Goal: Find contact information: Find contact information

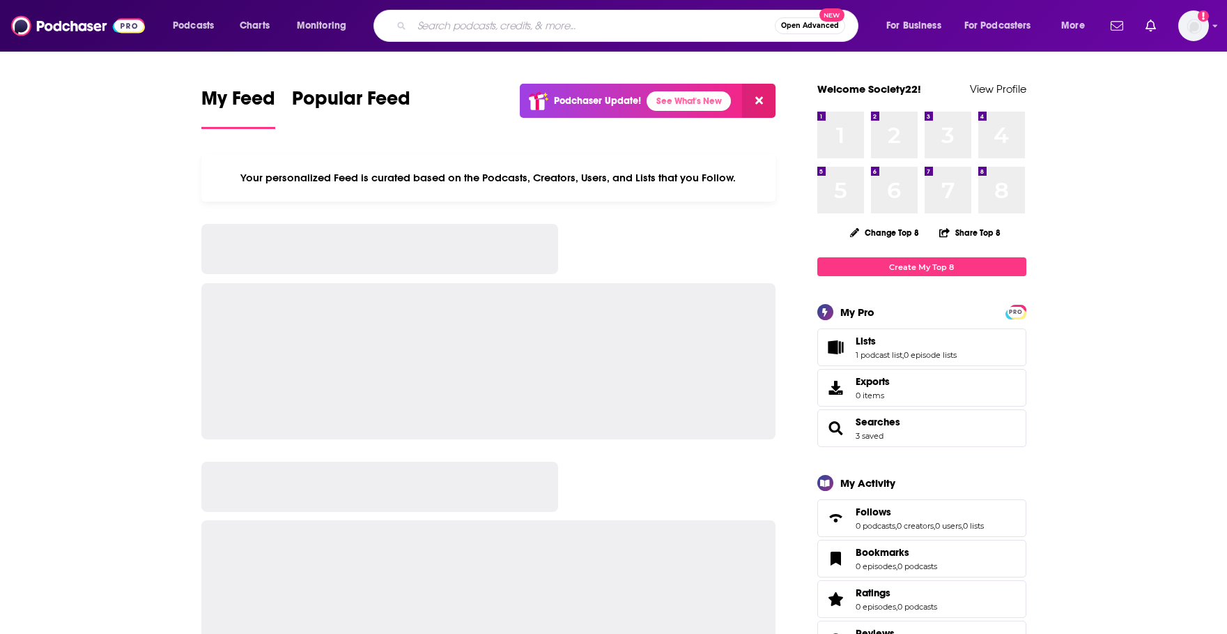
click at [518, 29] on input "Search podcasts, credits, & more..." at bounding box center [593, 26] width 363 height 22
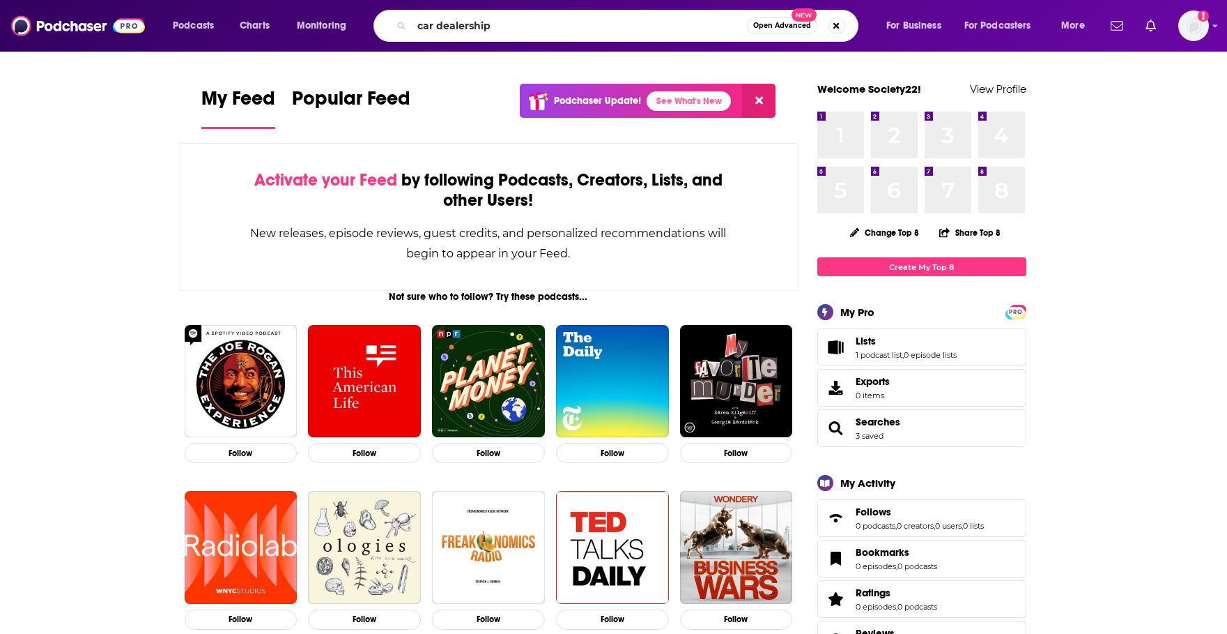
type input "car dealership"
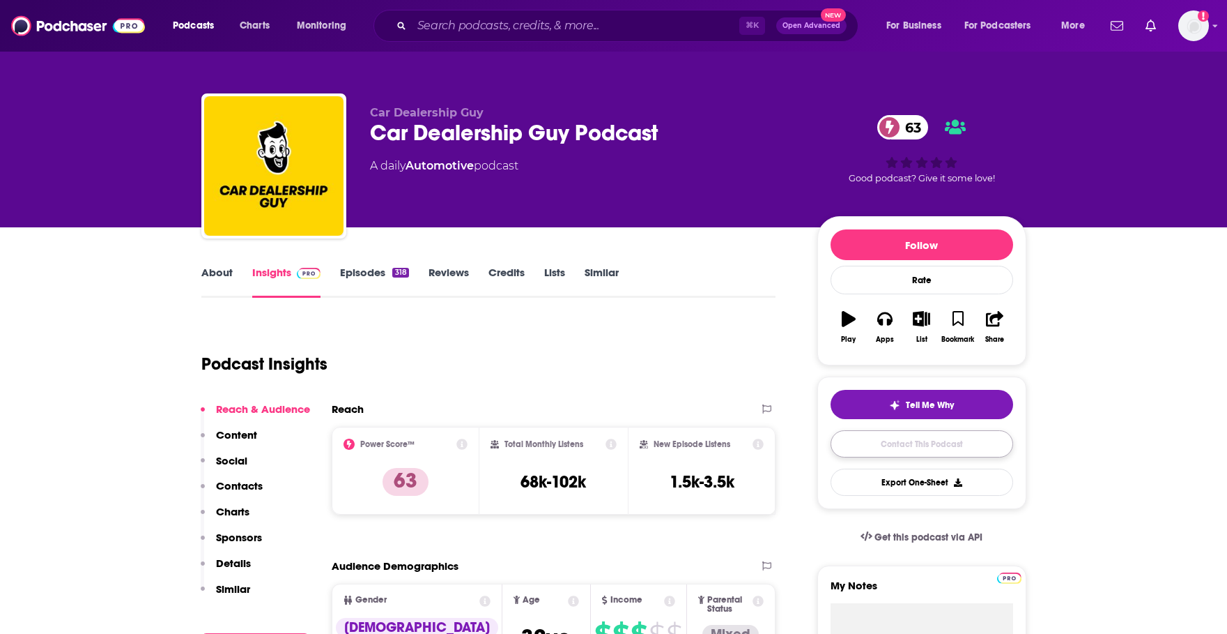
click at [872, 447] on link "Contact This Podcast" at bounding box center [922, 443] width 183 height 27
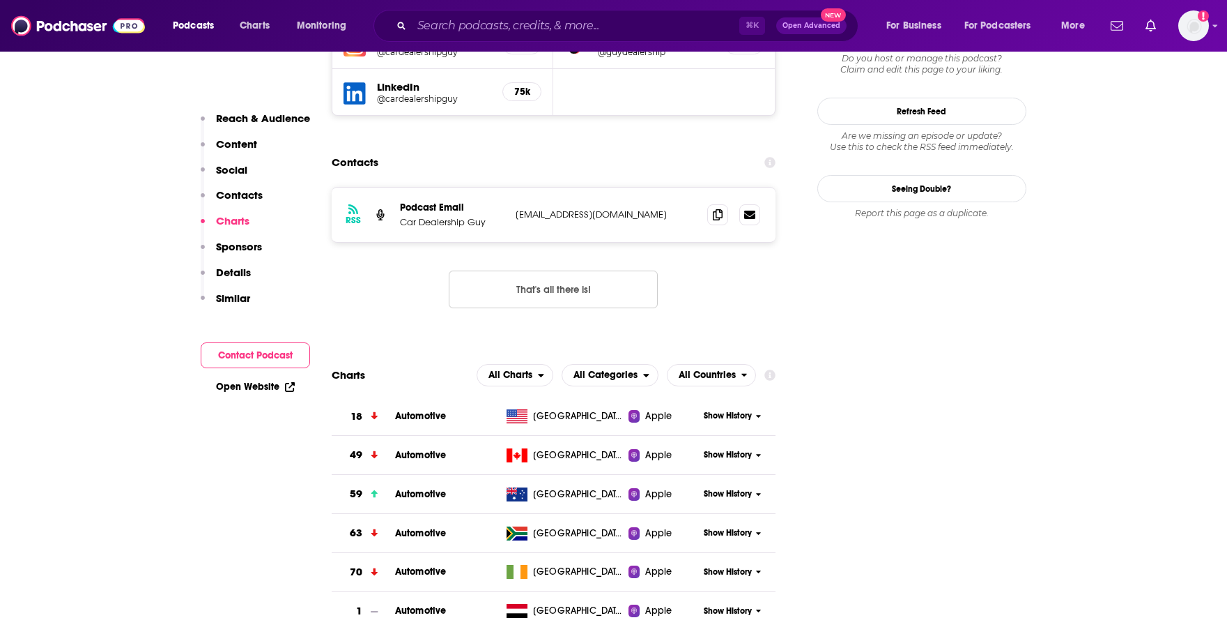
scroll to position [1364, 0]
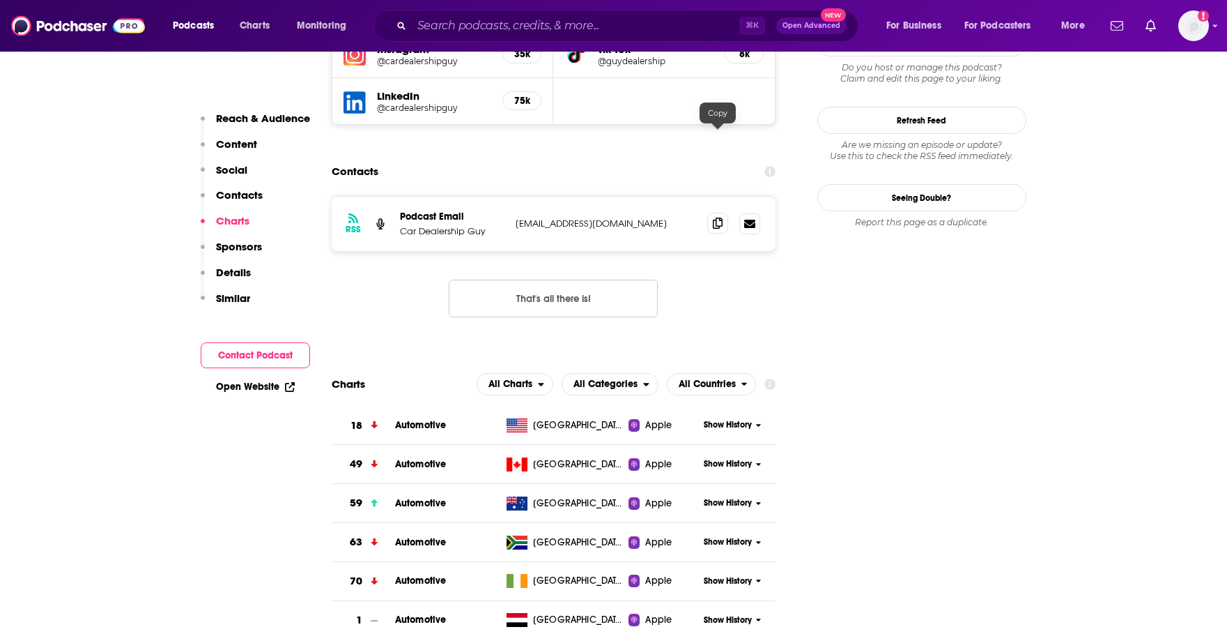
click at [719, 217] on icon at bounding box center [718, 222] width 10 height 11
click at [528, 26] on input "Search podcasts, credits, & more..." at bounding box center [576, 26] width 328 height 22
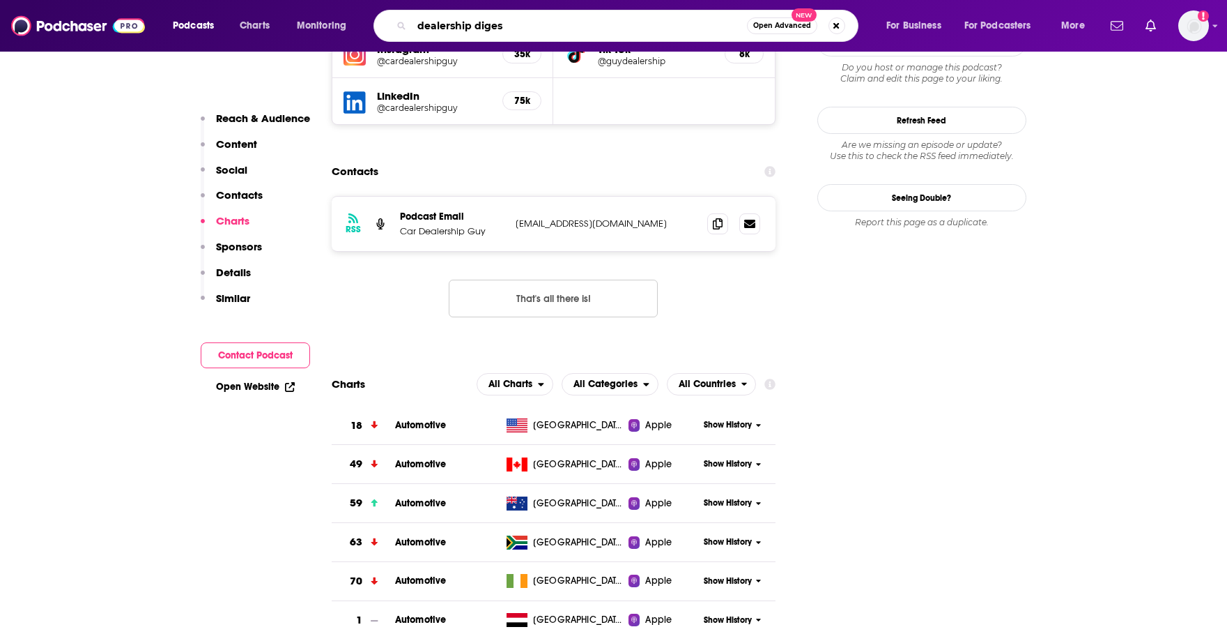
type input "dealership digest"
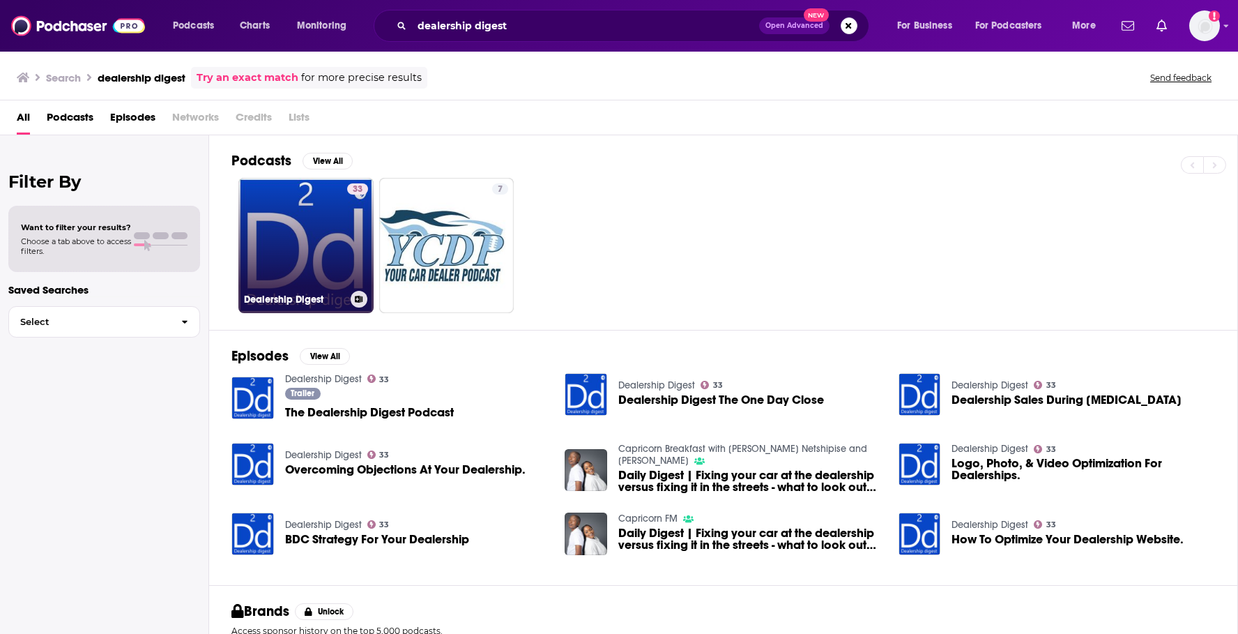
click at [298, 241] on link "33 Dealership Digest" at bounding box center [305, 245] width 135 height 135
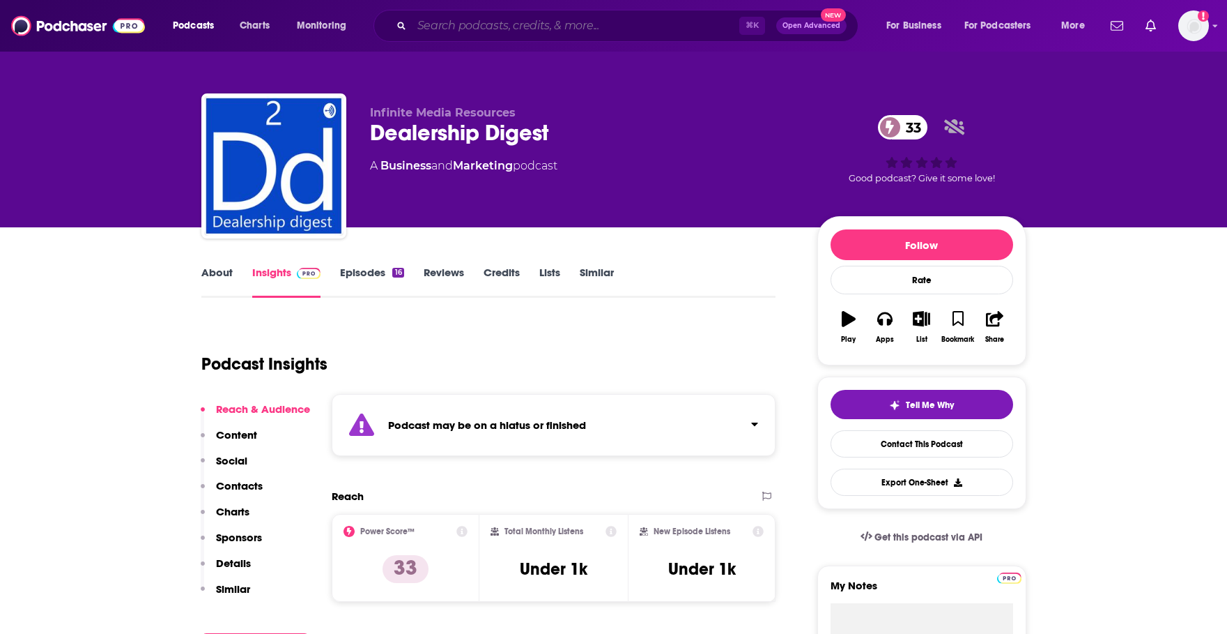
click at [460, 17] on input "Search podcasts, credits, & more..." at bounding box center [576, 26] width 328 height 22
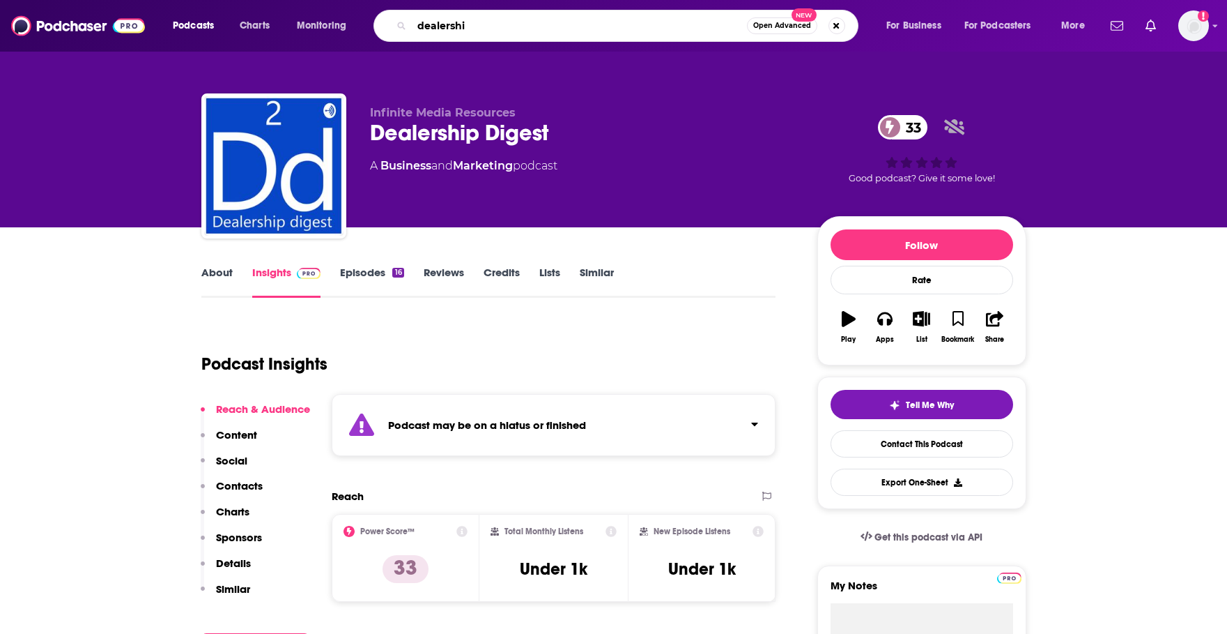
type input "dealership"
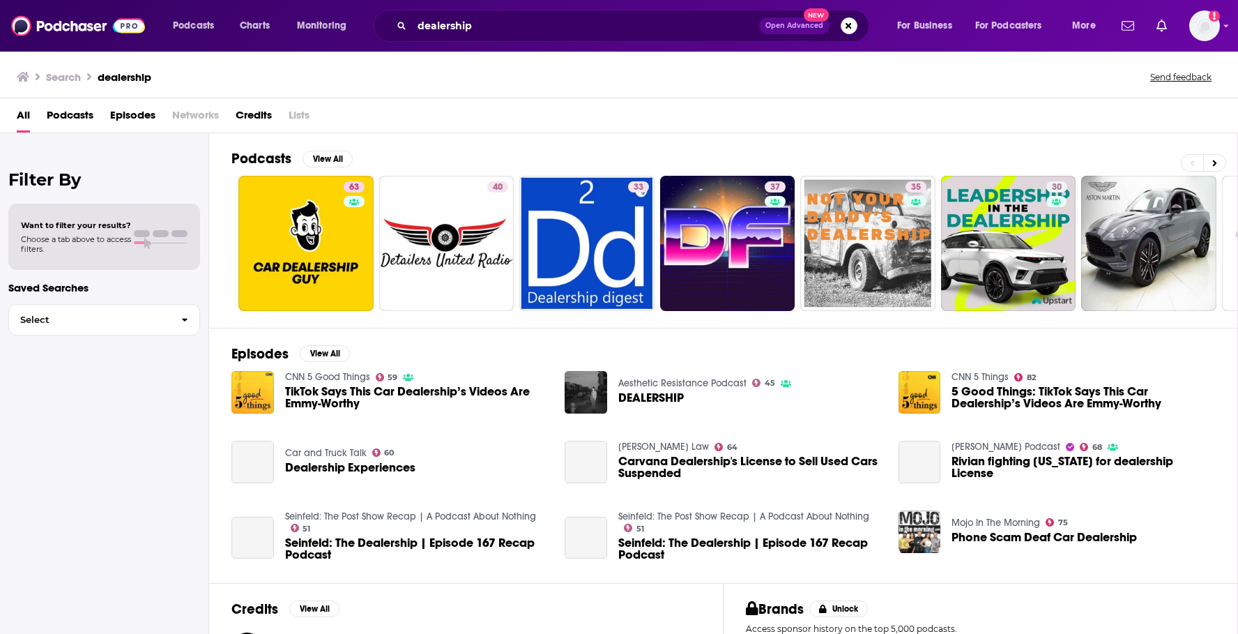
click at [66, 112] on span "Podcasts" at bounding box center [70, 118] width 47 height 29
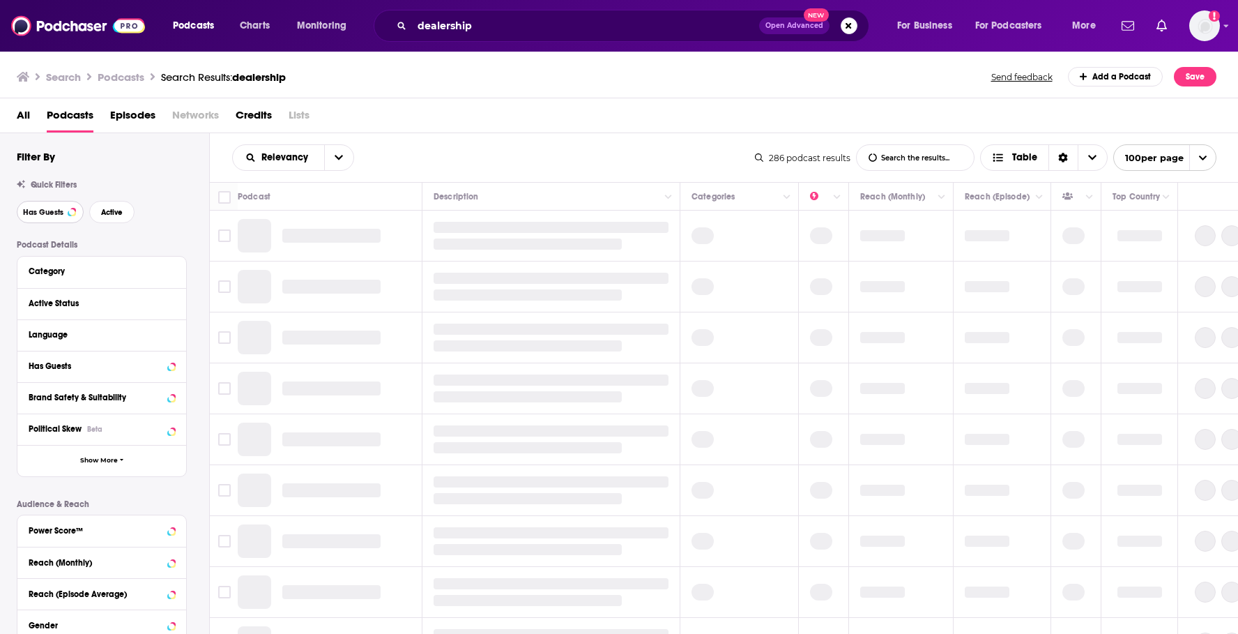
click at [59, 204] on button "Has Guests" at bounding box center [50, 212] width 67 height 22
click at [118, 204] on button "Active" at bounding box center [111, 212] width 45 height 22
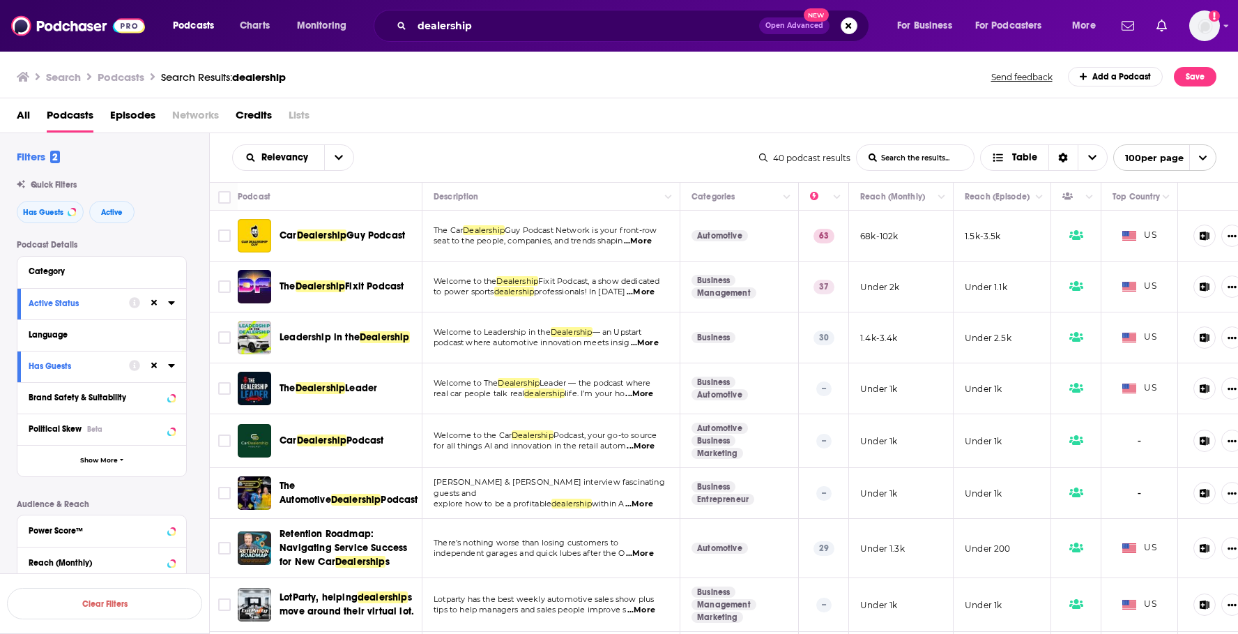
click at [641, 297] on span "...More" at bounding box center [641, 291] width 28 height 11
click at [644, 339] on span "...More" at bounding box center [645, 342] width 28 height 11
click at [652, 297] on span "...More" at bounding box center [641, 291] width 28 height 11
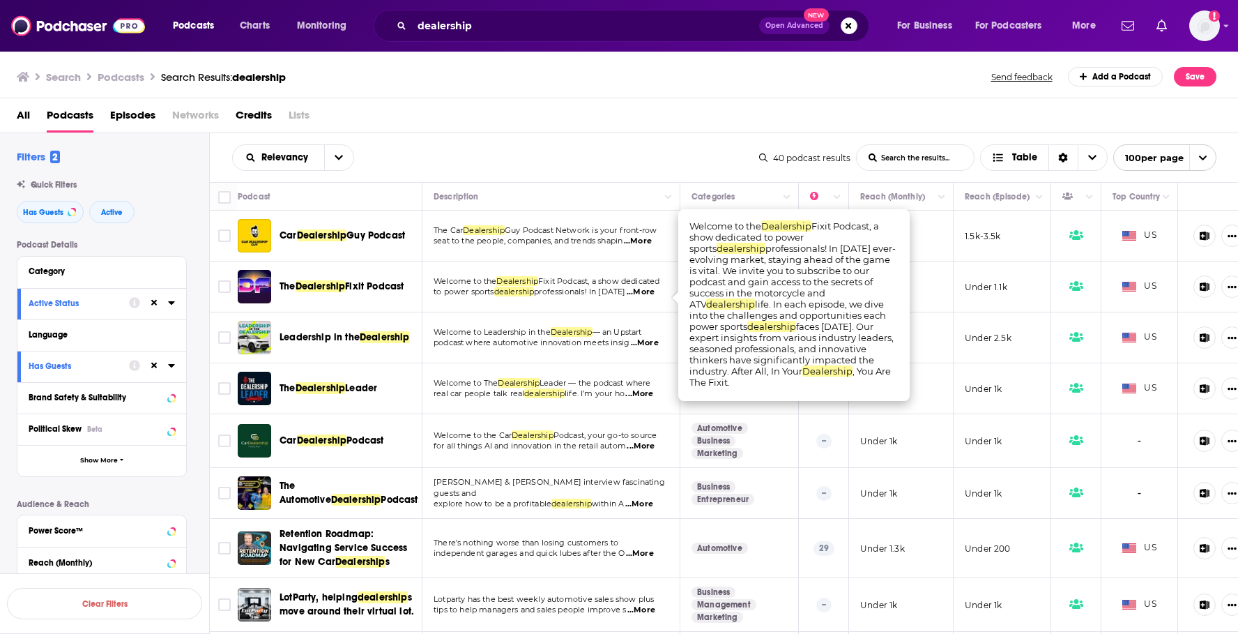
click at [561, 133] on div "Relevancy List Search Input Search the results... Table 40 podcast results List…" at bounding box center [724, 157] width 1029 height 49
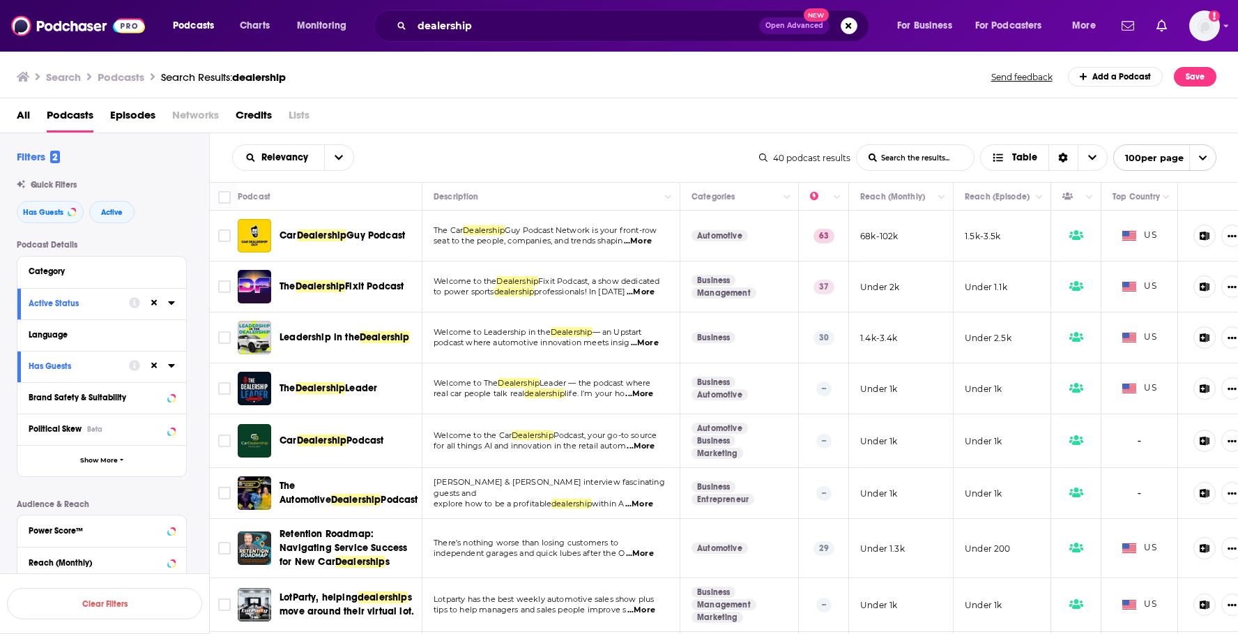
click at [652, 395] on span "...More" at bounding box center [639, 393] width 28 height 11
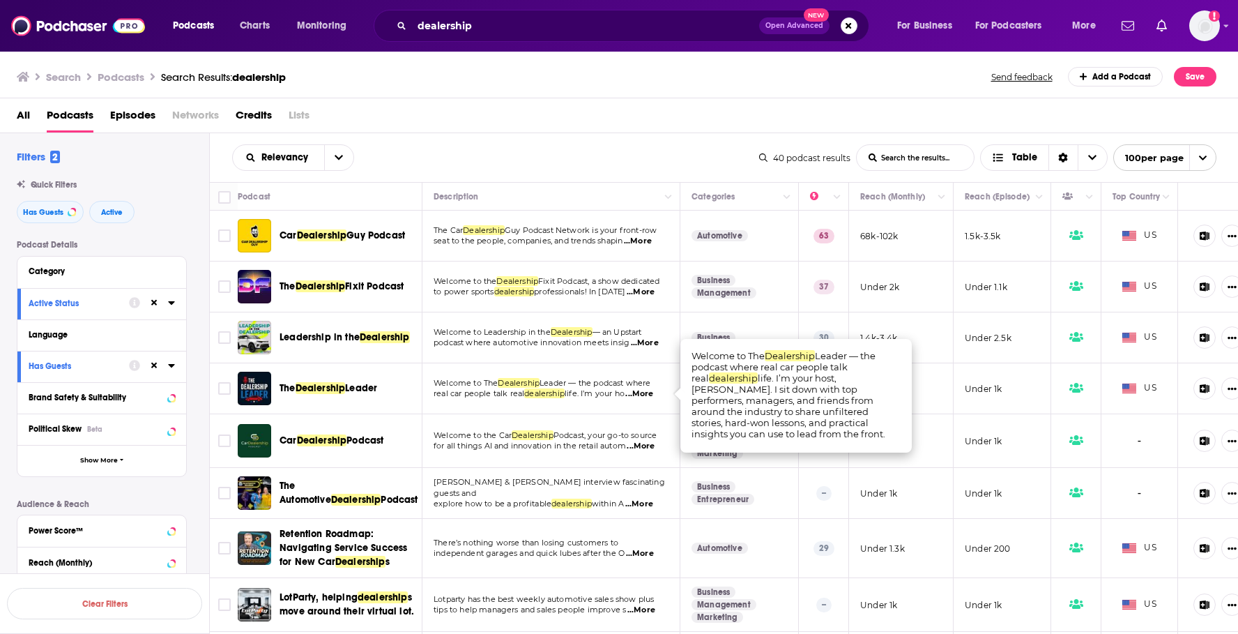
click at [613, 125] on div "All Podcasts Episodes Networks Credits Lists" at bounding box center [622, 118] width 1211 height 29
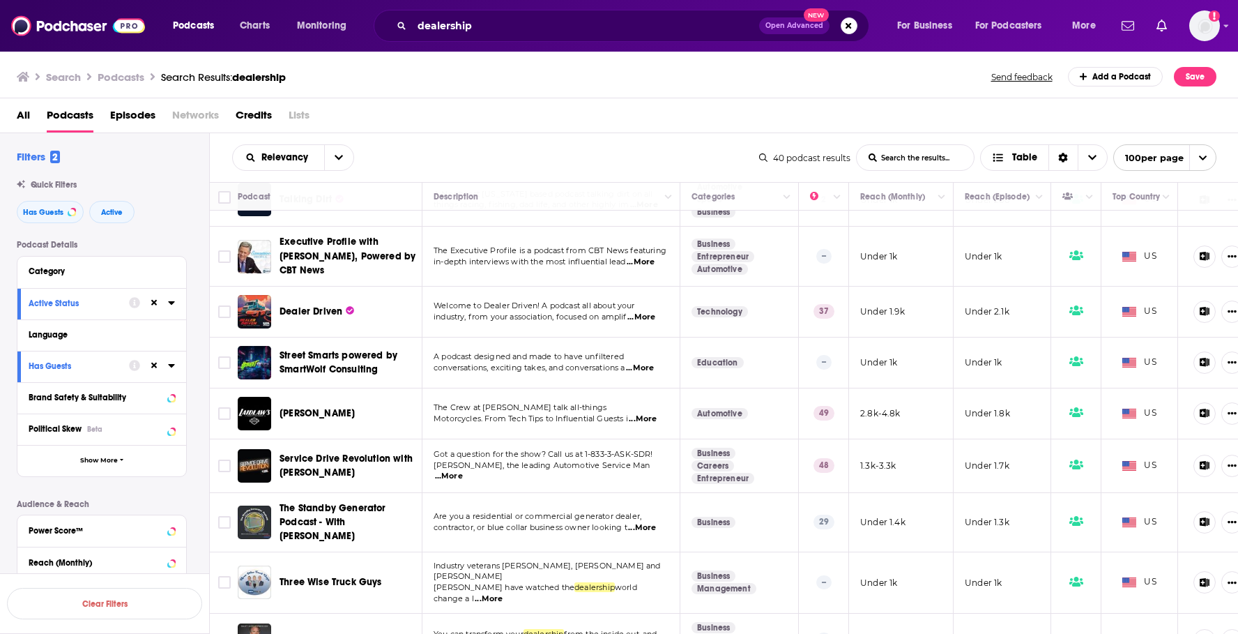
scroll to position [728, 0]
click at [649, 315] on span "...More" at bounding box center [641, 316] width 28 height 11
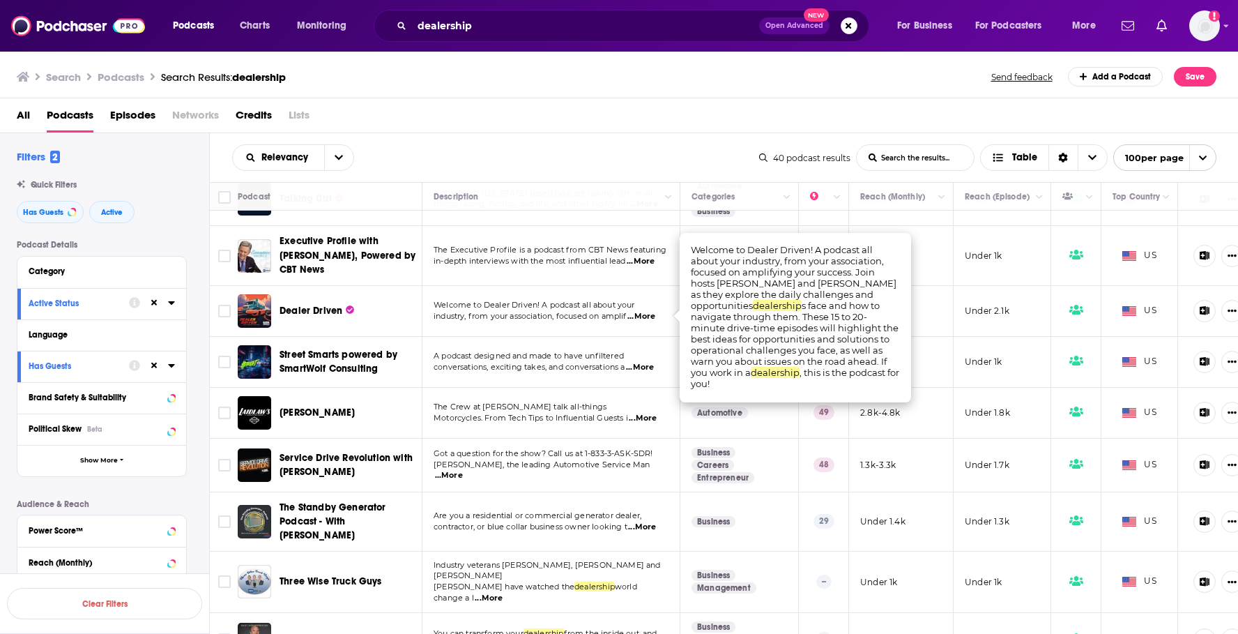
click at [649, 315] on span "...More" at bounding box center [641, 316] width 28 height 11
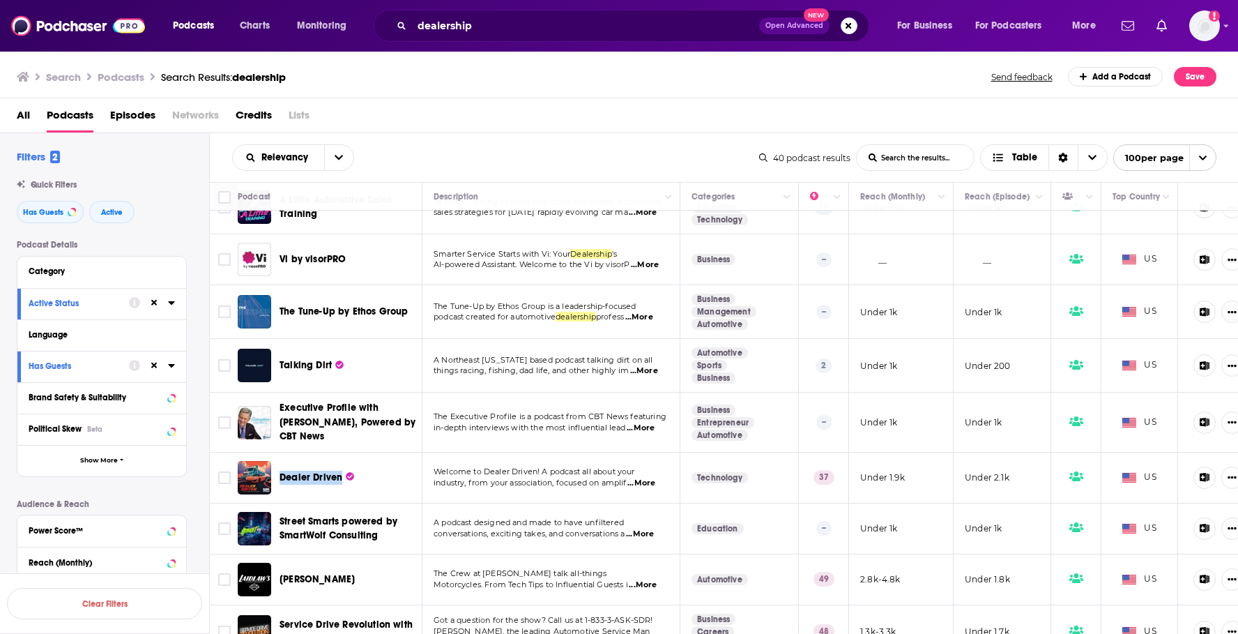
scroll to position [563, 0]
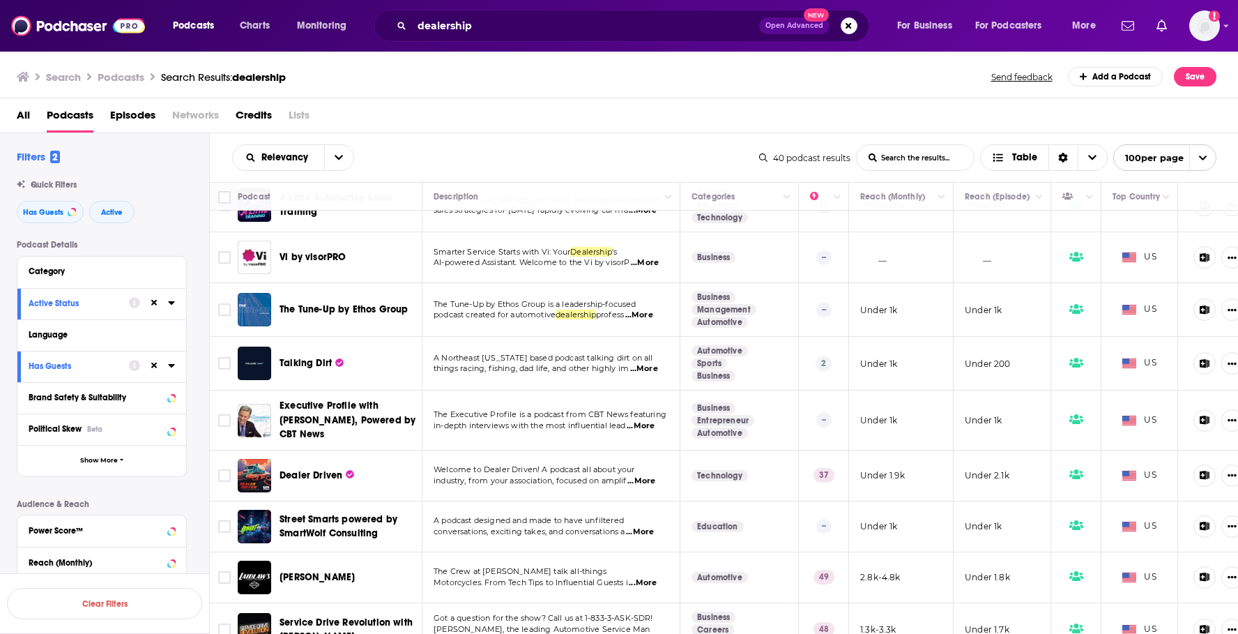
click at [652, 314] on span "...More" at bounding box center [639, 314] width 28 height 11
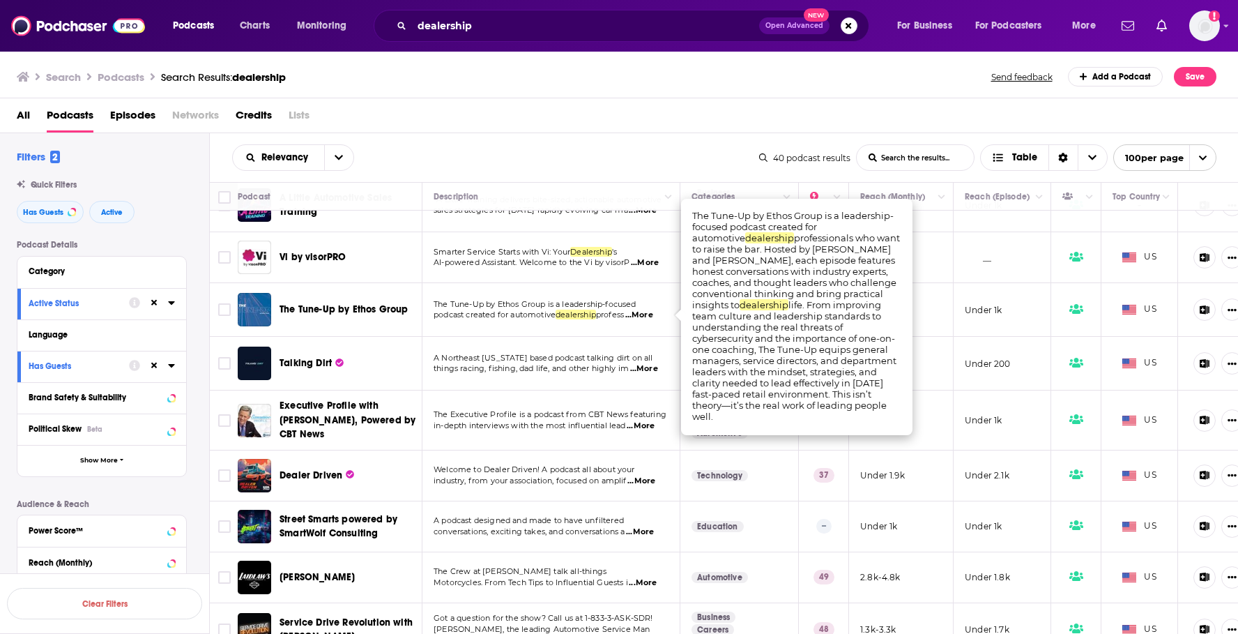
click at [652, 314] on span "...More" at bounding box center [639, 314] width 28 height 11
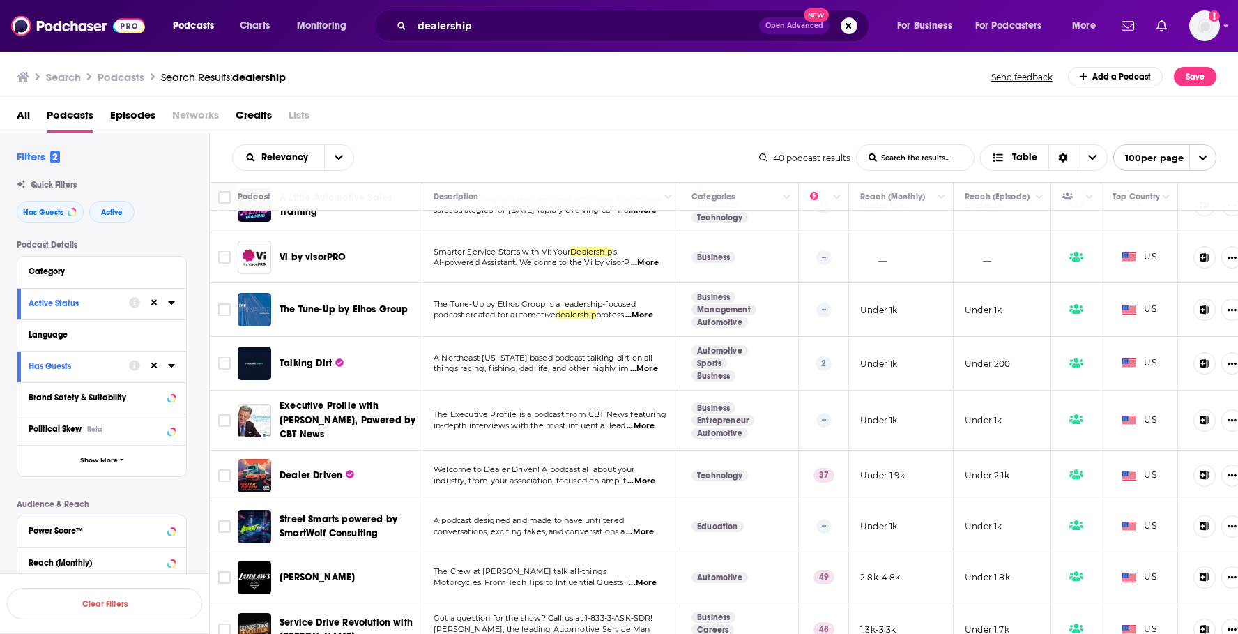
click at [543, 86] on div "Search Podcasts Search Results: dealership Send feedback Add a Podcast Save" at bounding box center [617, 77] width 1200 height 20
click at [648, 369] on span "...More" at bounding box center [644, 368] width 28 height 11
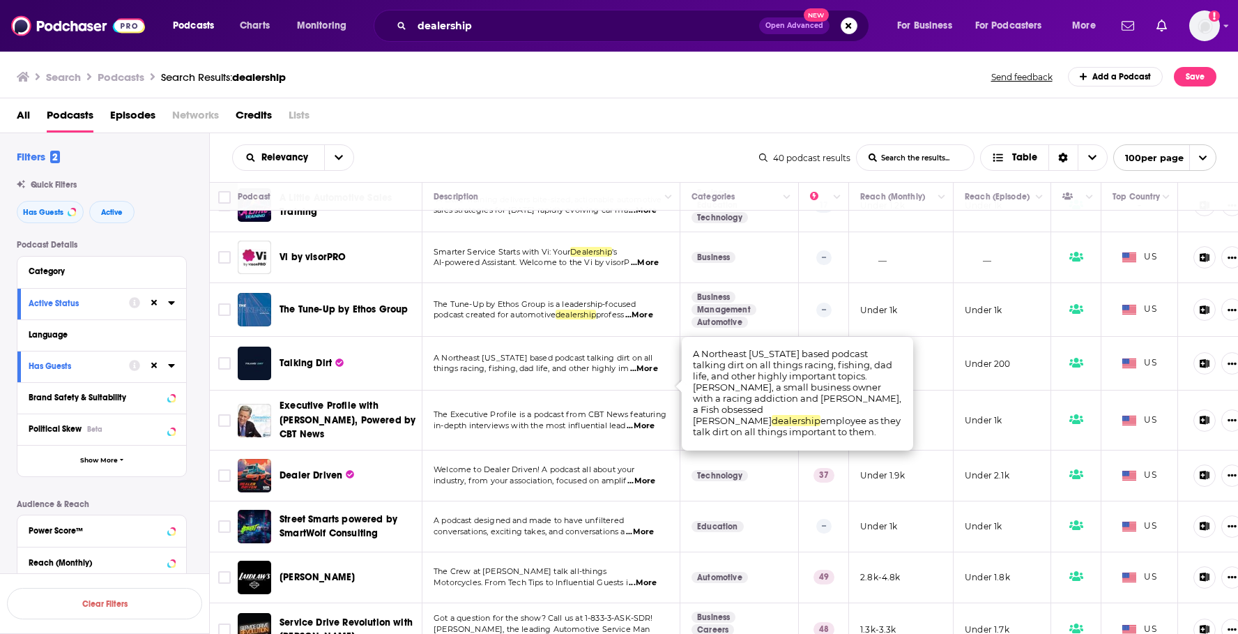
scroll to position [528, 0]
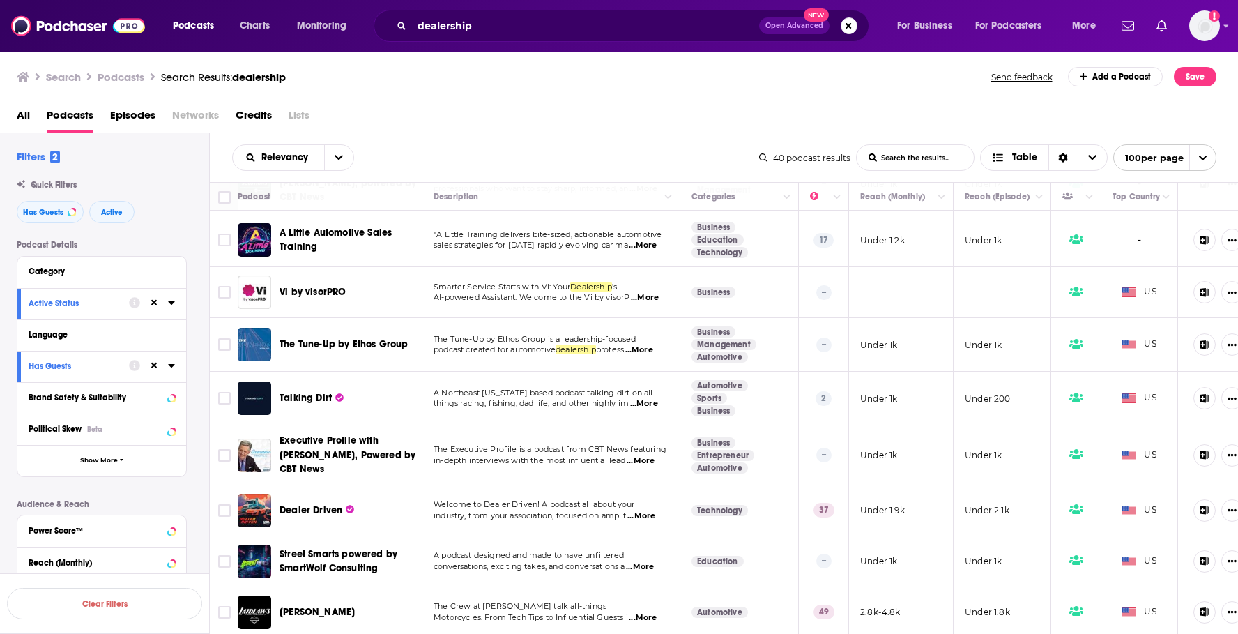
click at [668, 147] on div "Relevancy List Search Input Search the results... Table" at bounding box center [495, 157] width 527 height 26
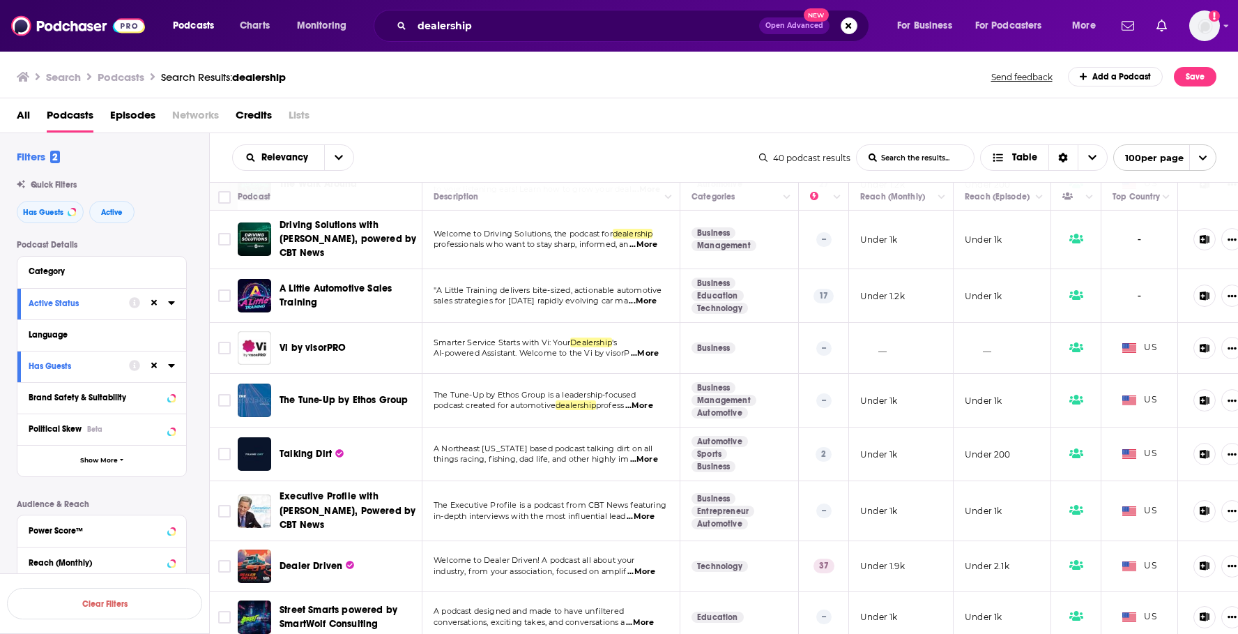
scroll to position [471, 0]
click at [641, 300] on span "...More" at bounding box center [643, 302] width 28 height 11
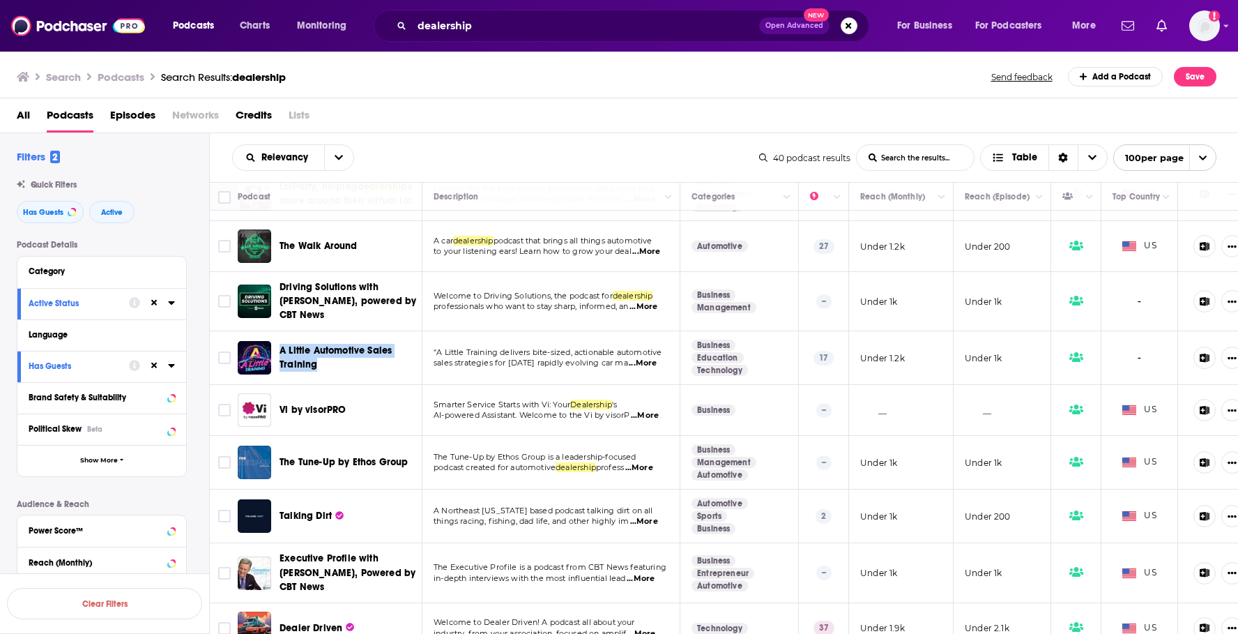
scroll to position [370, 0]
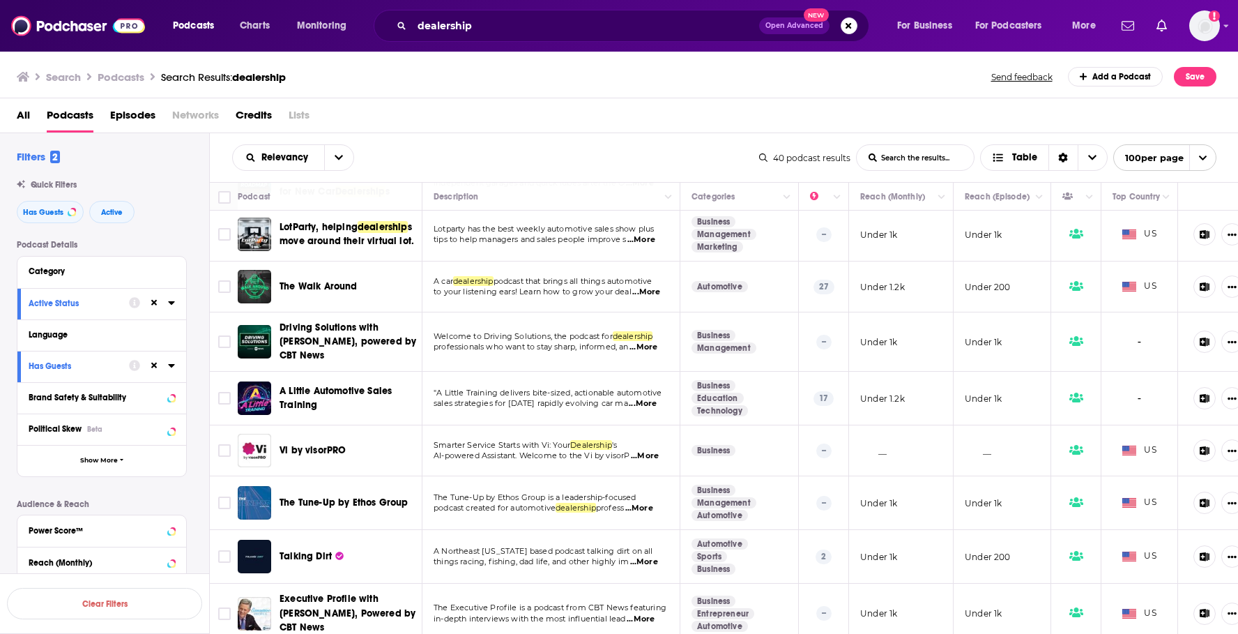
click at [648, 349] on span "...More" at bounding box center [643, 347] width 28 height 11
click at [687, 114] on div "All Podcasts Episodes Networks Credits Lists" at bounding box center [622, 118] width 1211 height 29
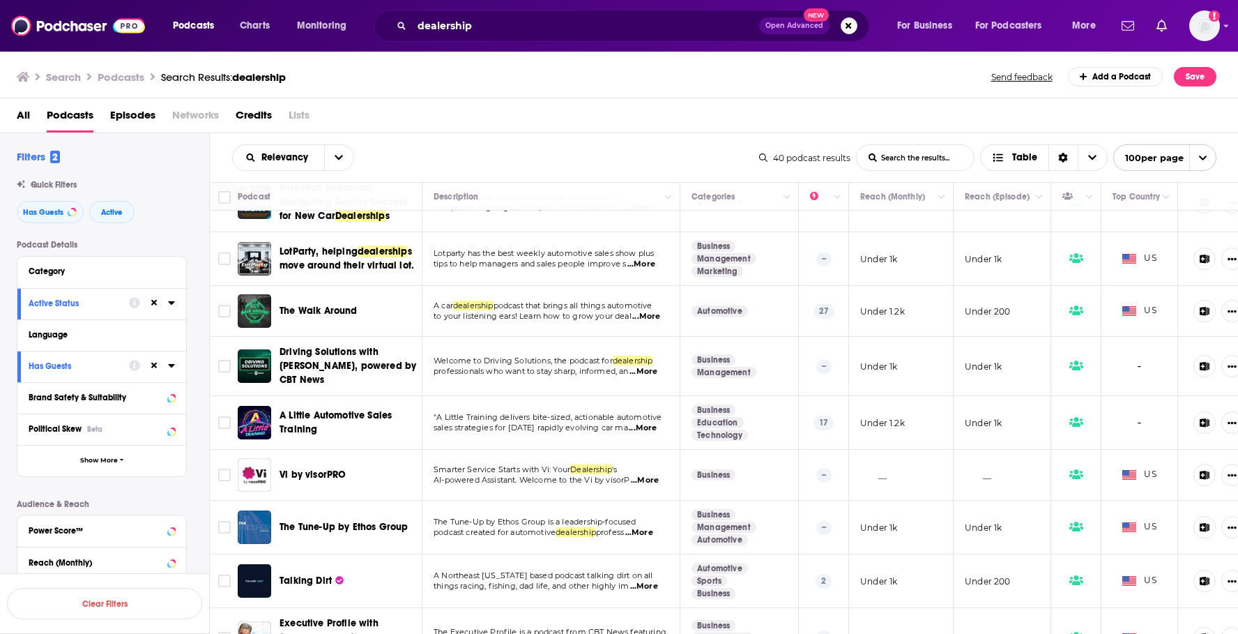
scroll to position [325, 0]
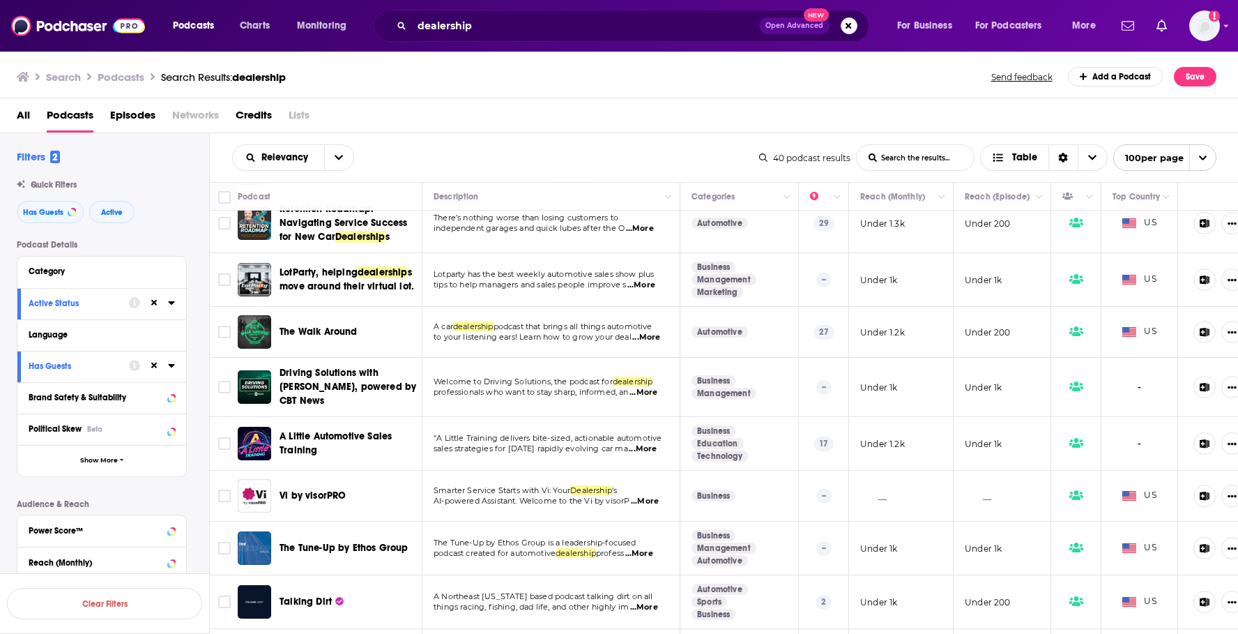
click at [649, 335] on span "...More" at bounding box center [646, 337] width 28 height 11
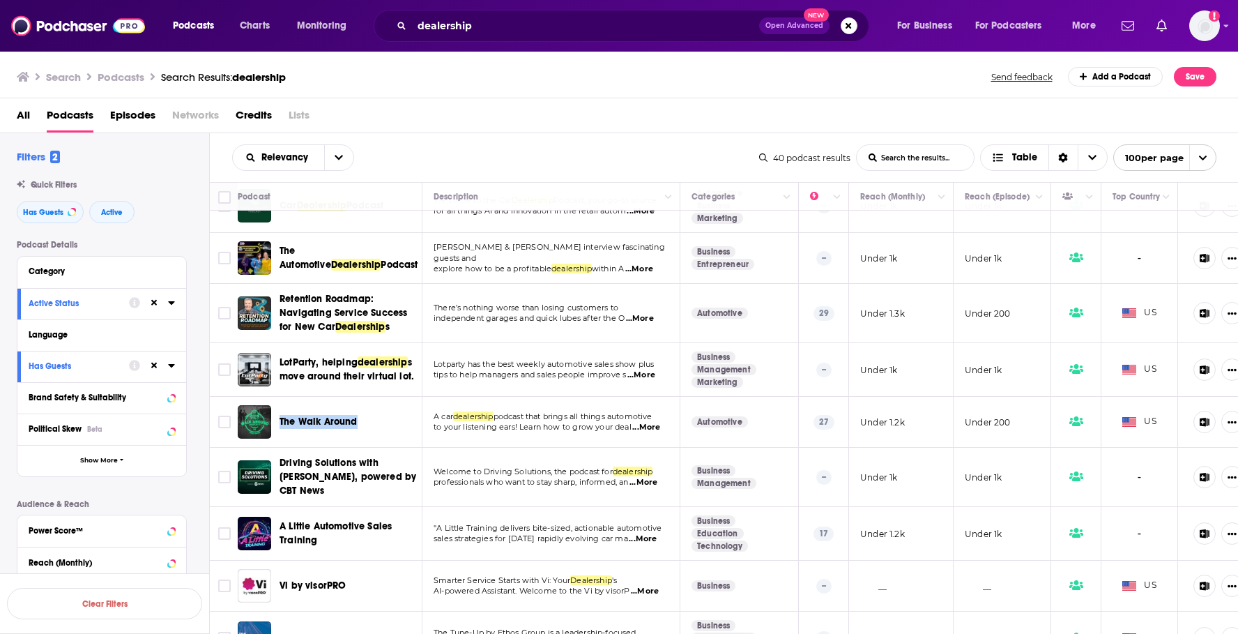
scroll to position [230, 0]
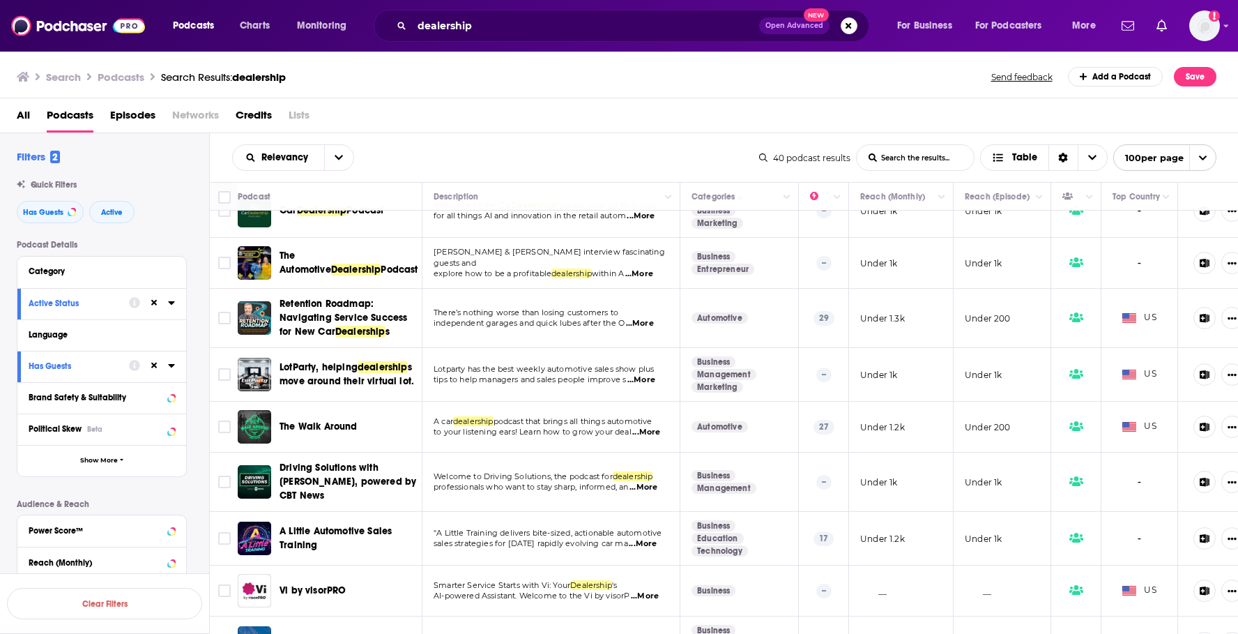
click at [642, 322] on span "...More" at bounding box center [640, 323] width 28 height 11
click at [653, 115] on div "All Podcasts Episodes Networks Credits Lists" at bounding box center [622, 118] width 1211 height 29
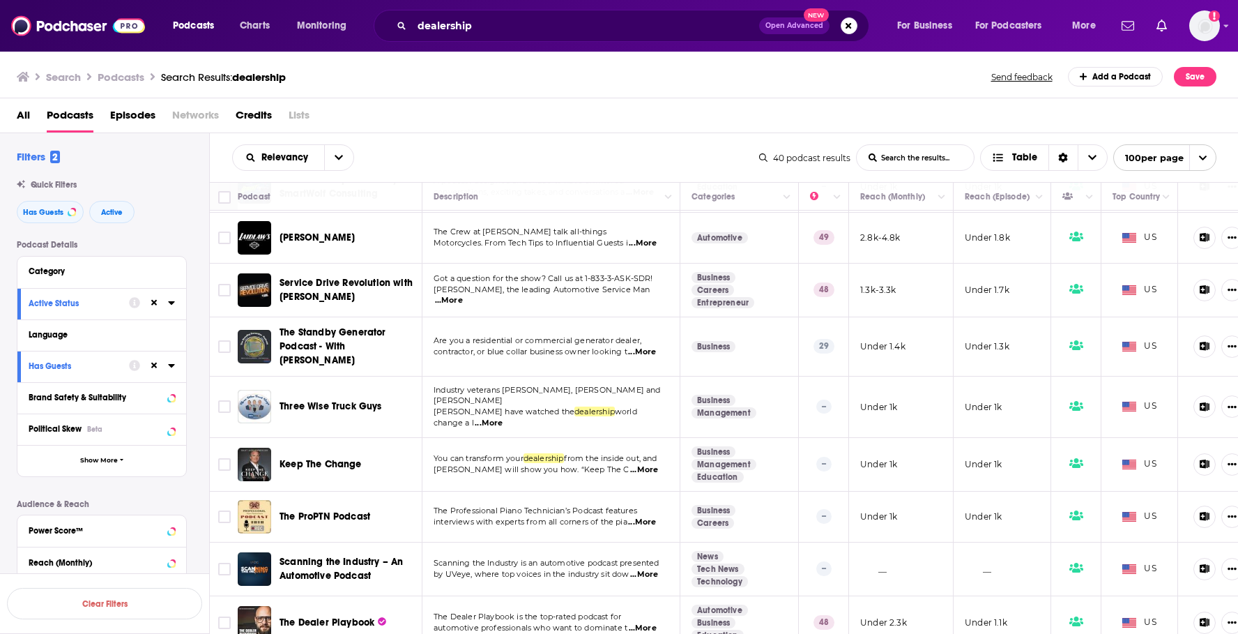
scroll to position [904, 0]
click at [503, 416] on span "...More" at bounding box center [489, 421] width 28 height 11
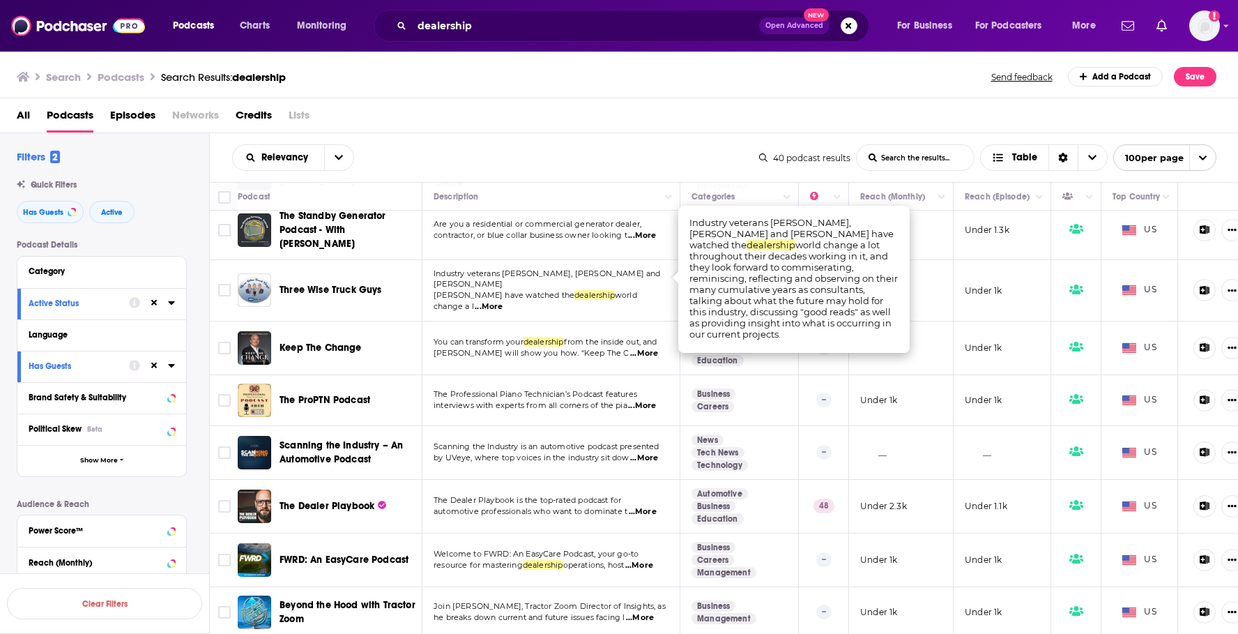
scroll to position [1032, 0]
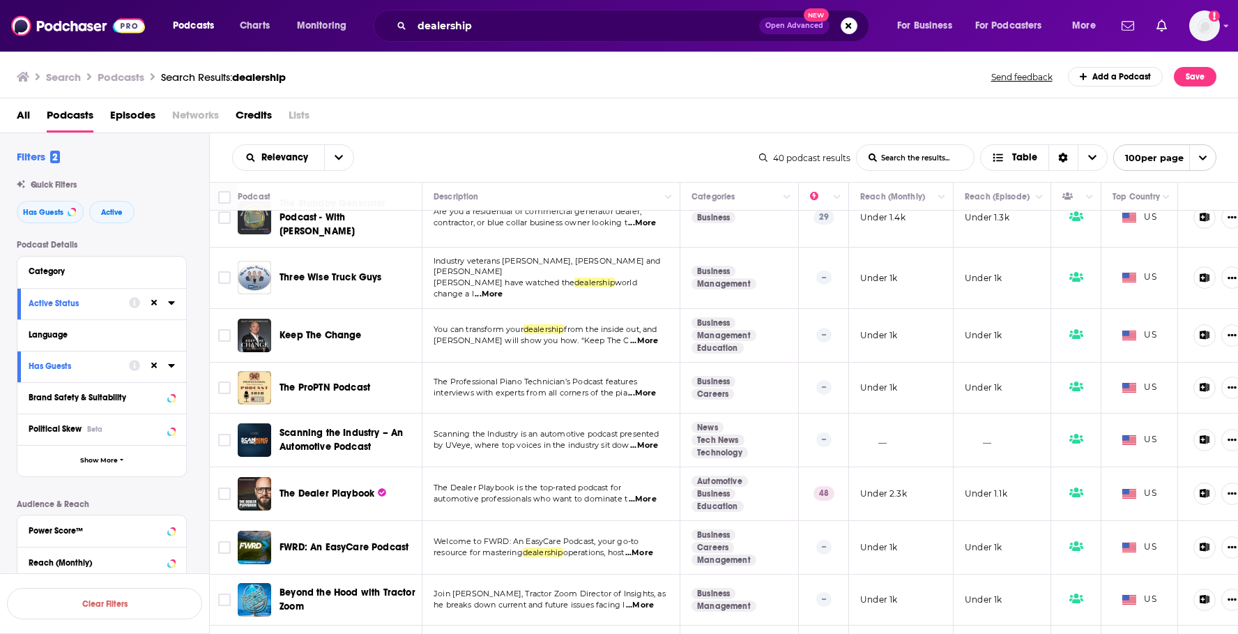
click at [648, 493] on span "...More" at bounding box center [643, 498] width 28 height 11
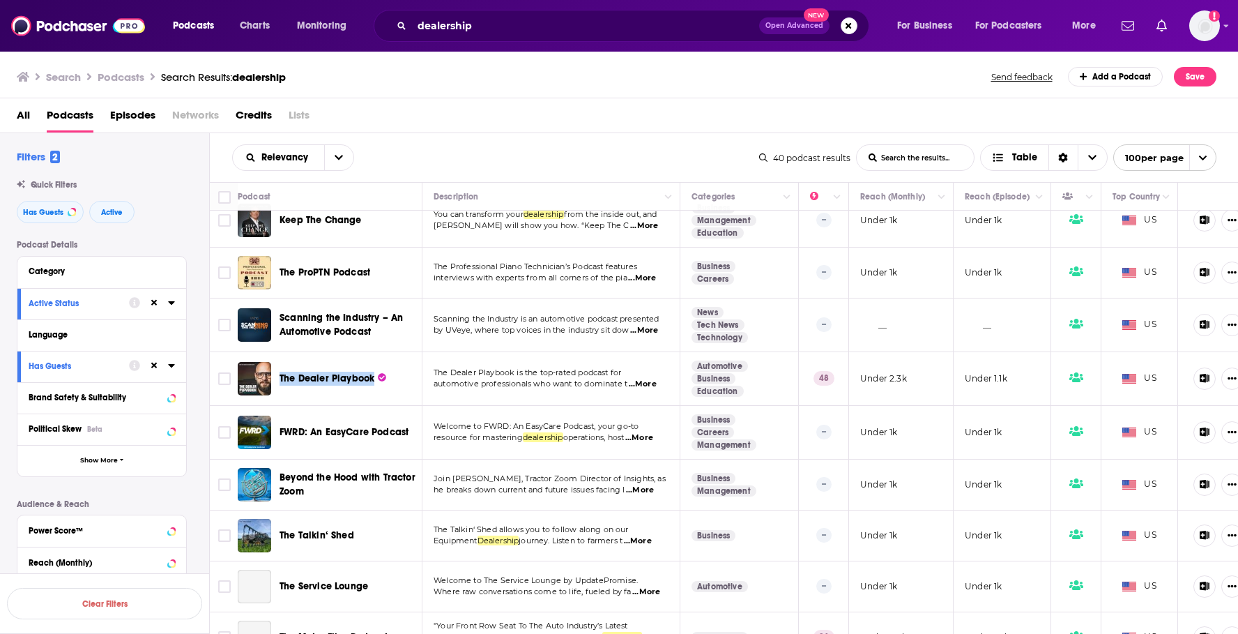
scroll to position [1147, 0]
click at [649, 324] on span "...More" at bounding box center [644, 329] width 28 height 11
click at [549, 99] on div "All Podcasts Episodes Networks Credits Lists" at bounding box center [619, 115] width 1239 height 35
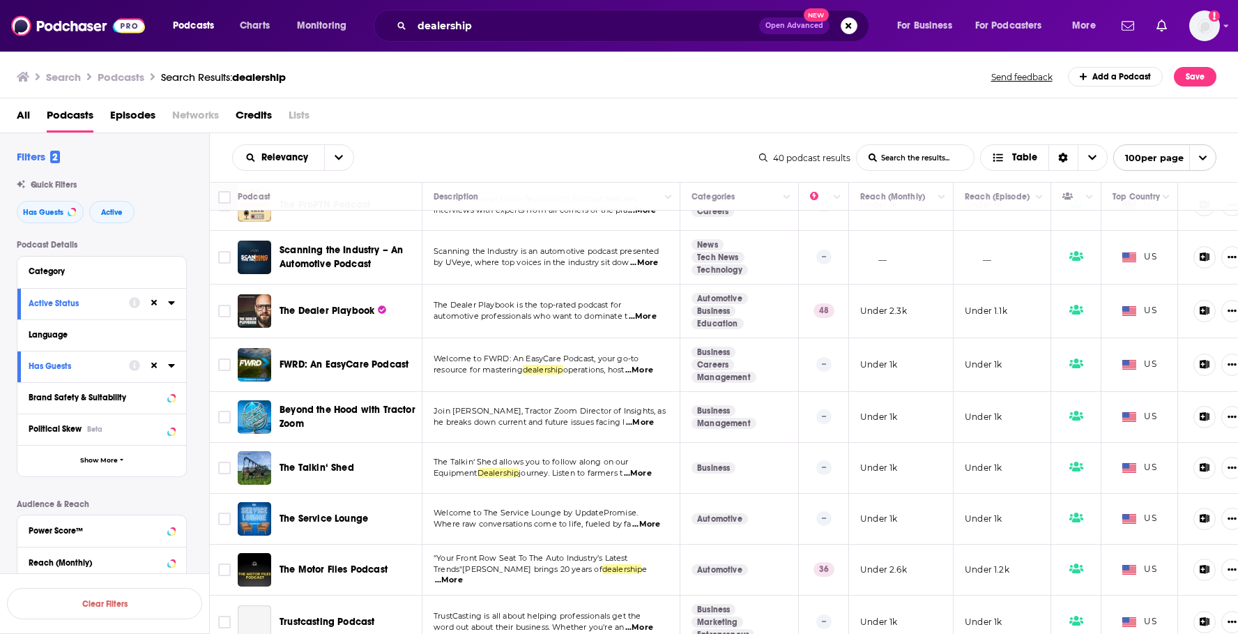
scroll to position [1215, 0]
click at [648, 364] on span "...More" at bounding box center [639, 369] width 28 height 11
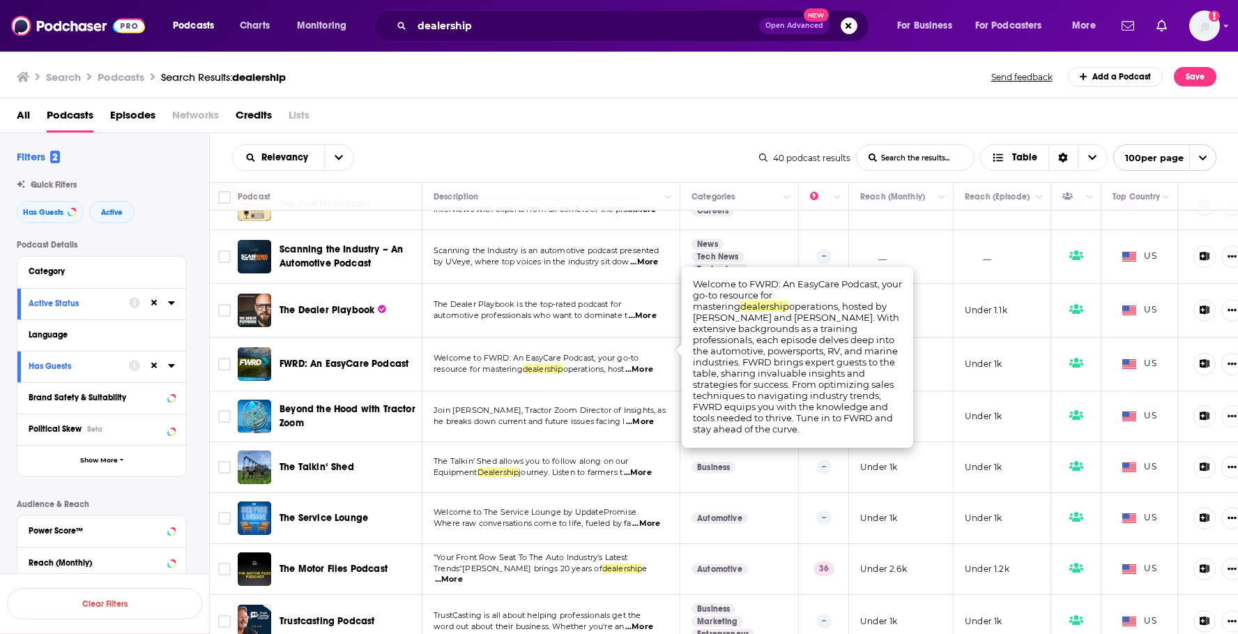
click at [675, 105] on div "All Podcasts Episodes Networks Credits Lists" at bounding box center [622, 118] width 1211 height 29
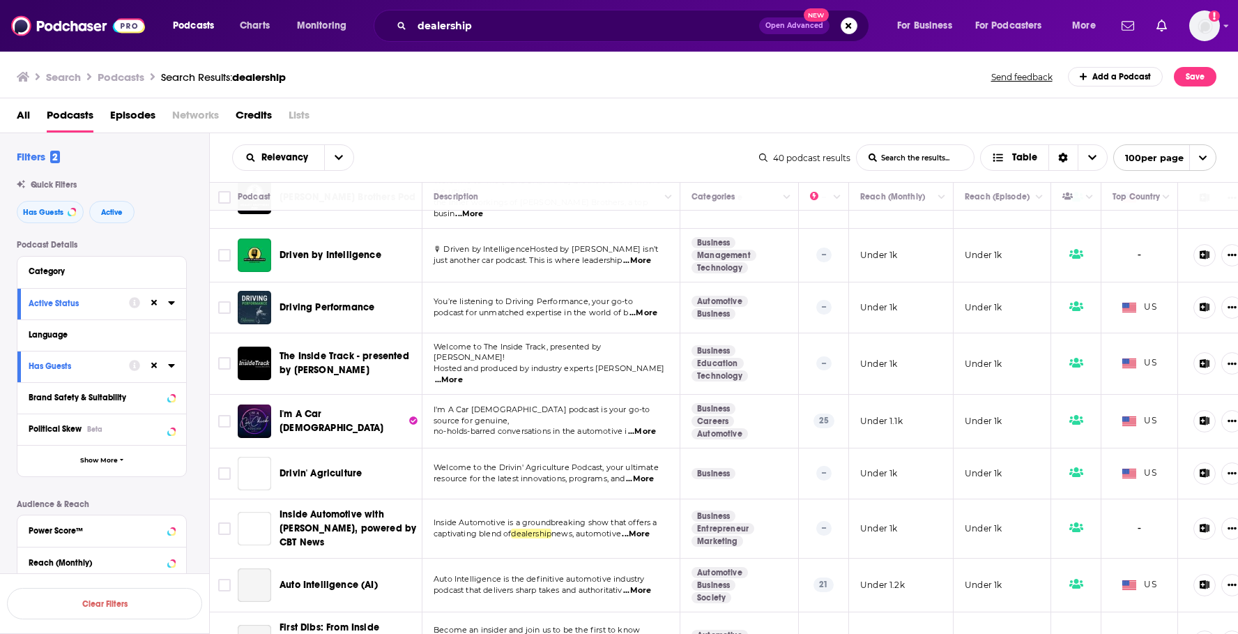
scroll to position [1697, 0]
click at [646, 584] on span "...More" at bounding box center [637, 589] width 28 height 11
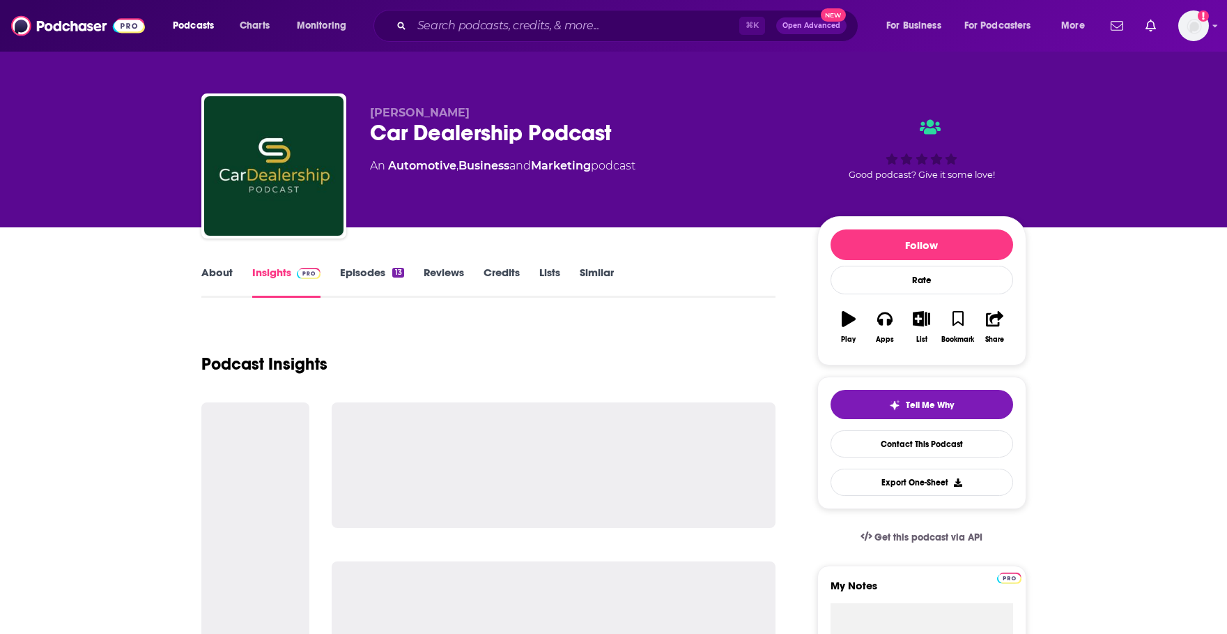
click at [217, 275] on link "About" at bounding box center [216, 282] width 31 height 32
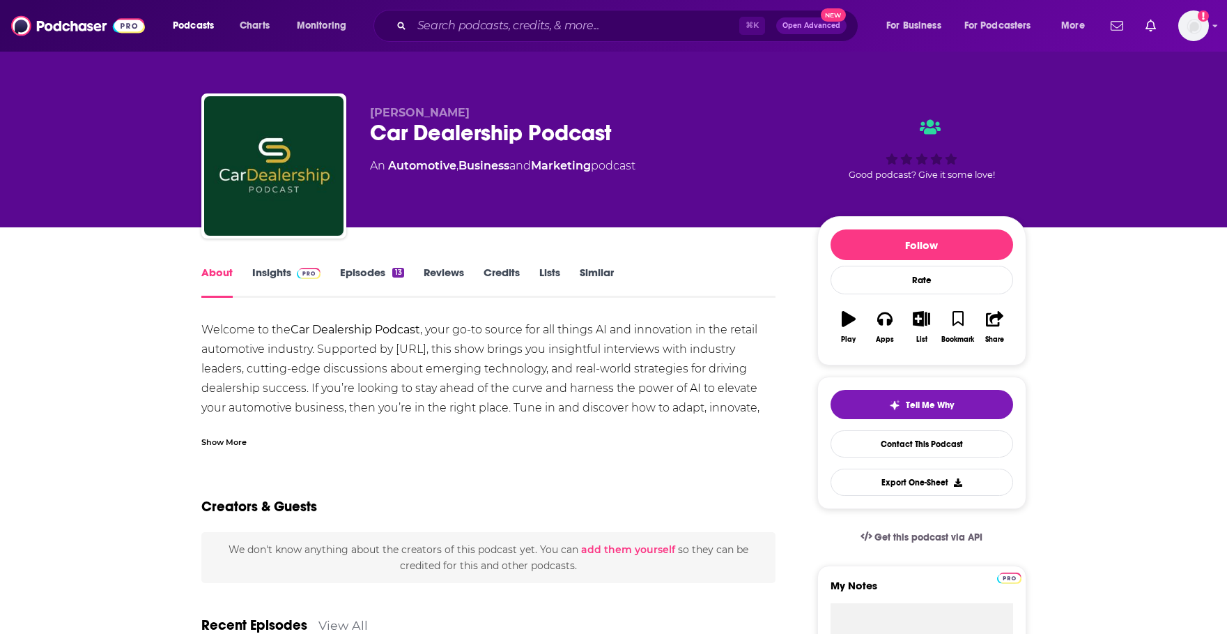
click at [282, 280] on link "Insights" at bounding box center [286, 282] width 69 height 32
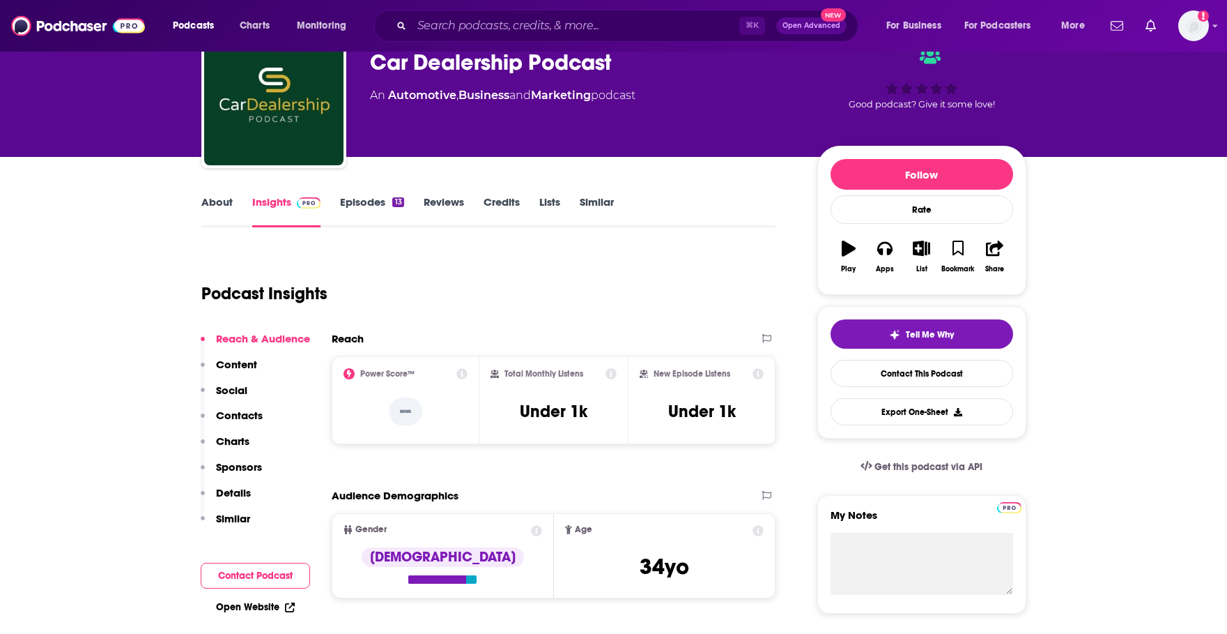
scroll to position [71, 0]
click at [371, 205] on link "Episodes 13" at bounding box center [371, 210] width 63 height 32
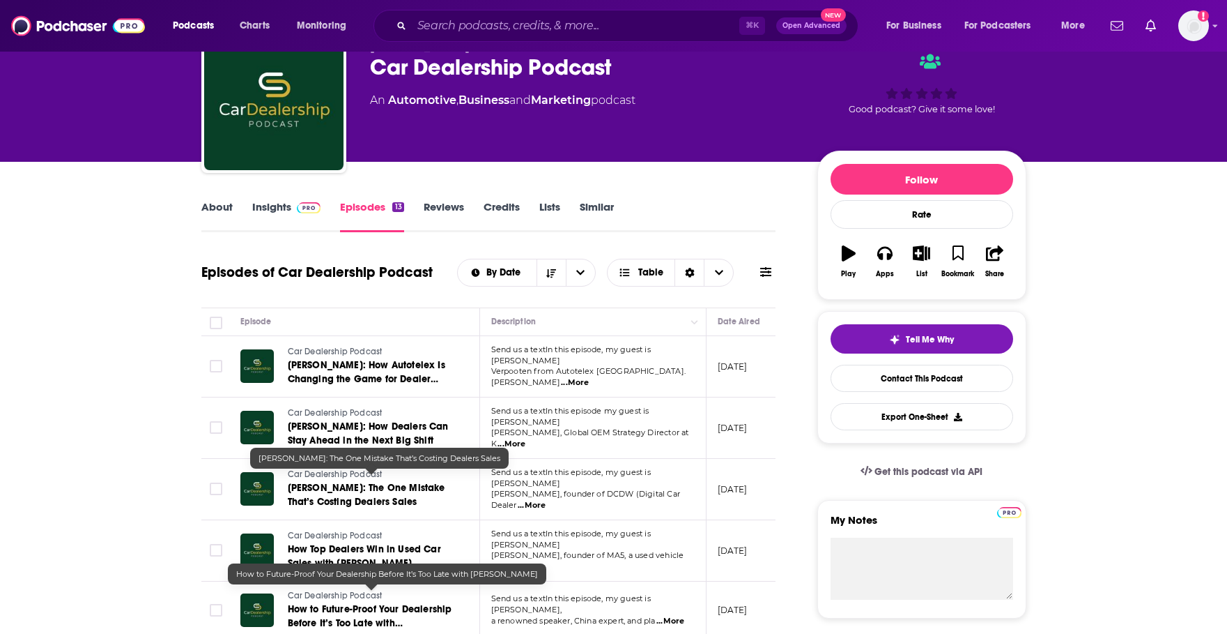
scroll to position [43, 0]
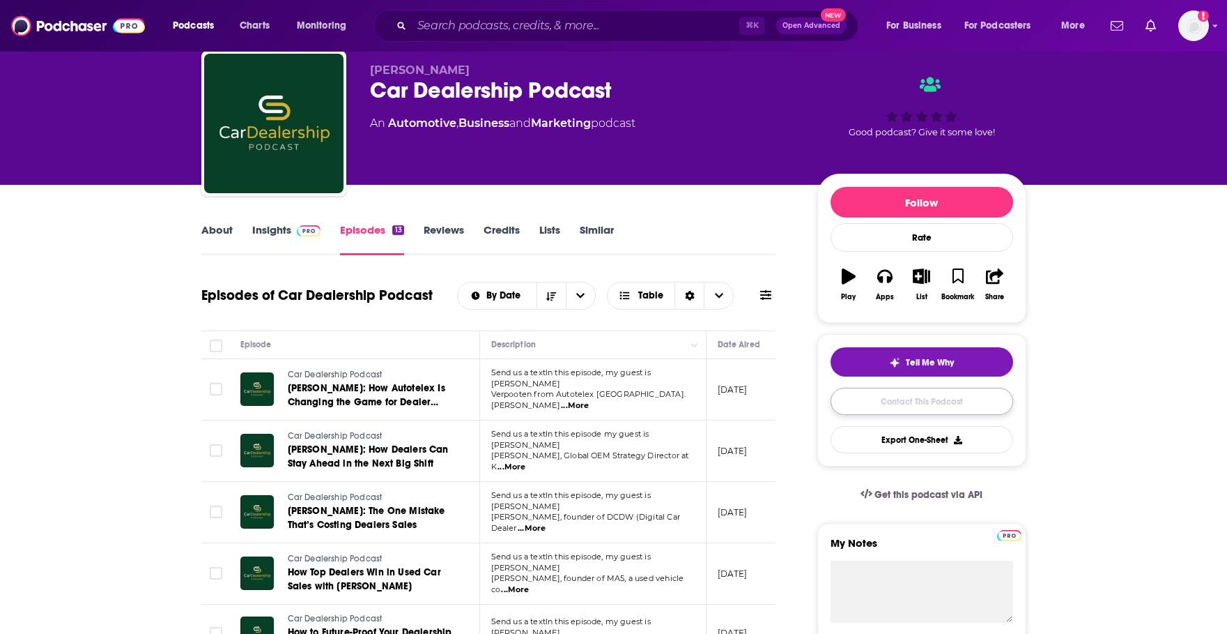
click at [882, 399] on link "Contact This Podcast" at bounding box center [922, 401] width 183 height 27
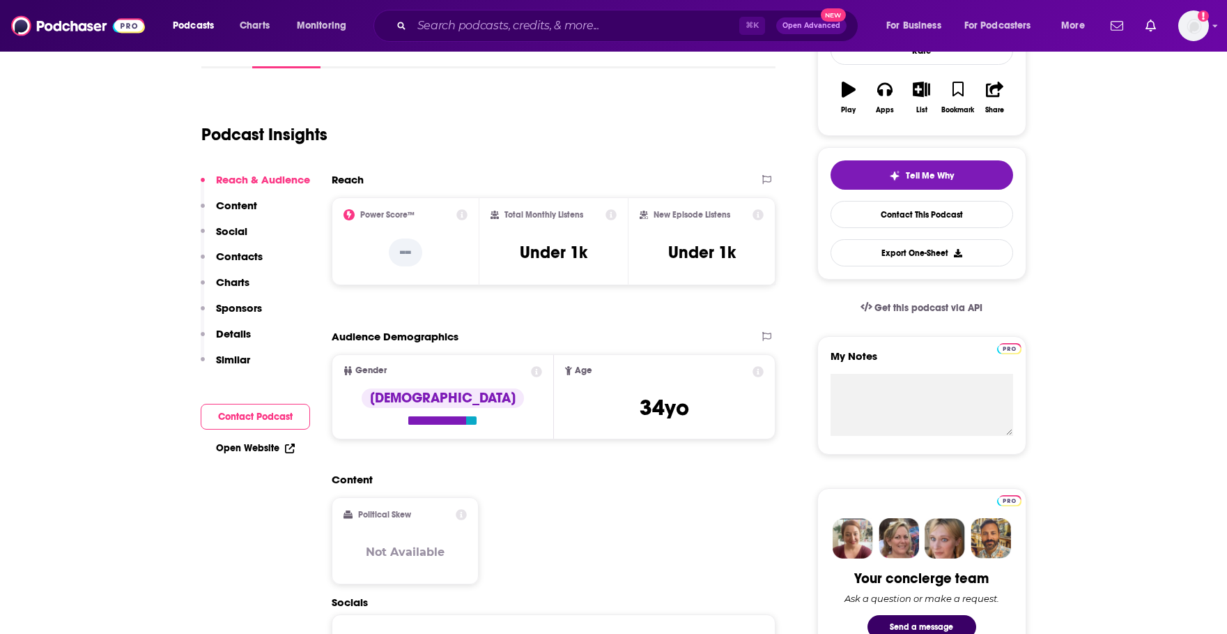
scroll to position [238, 0]
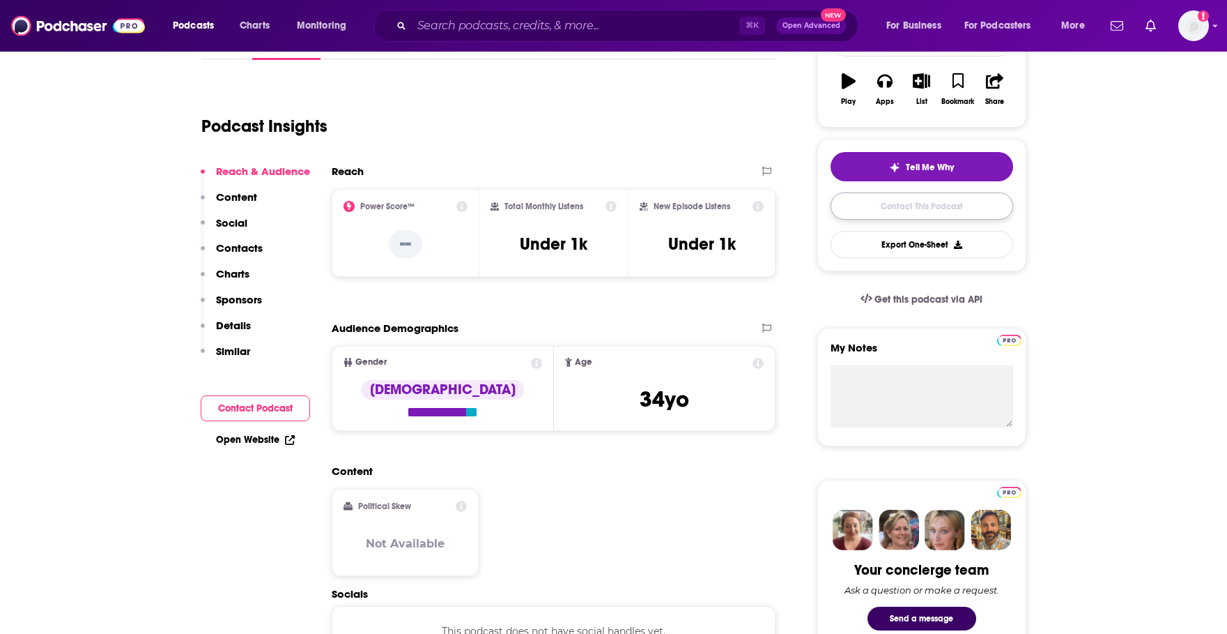
click at [908, 213] on link "Contact This Podcast" at bounding box center [922, 205] width 183 height 27
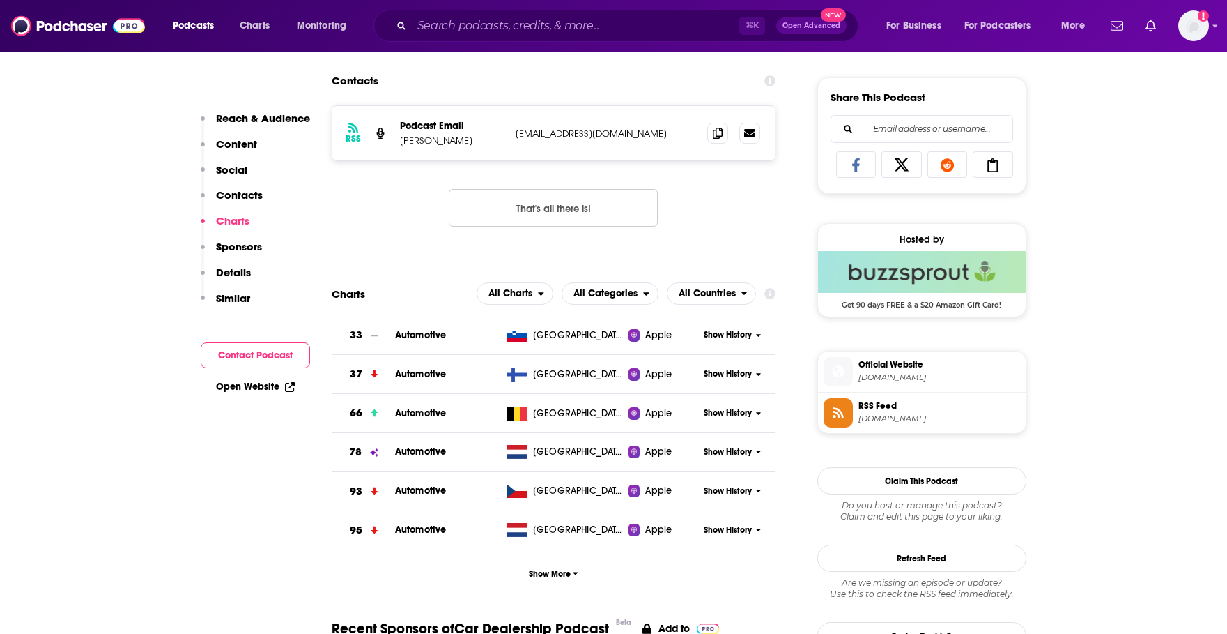
scroll to position [845, 0]
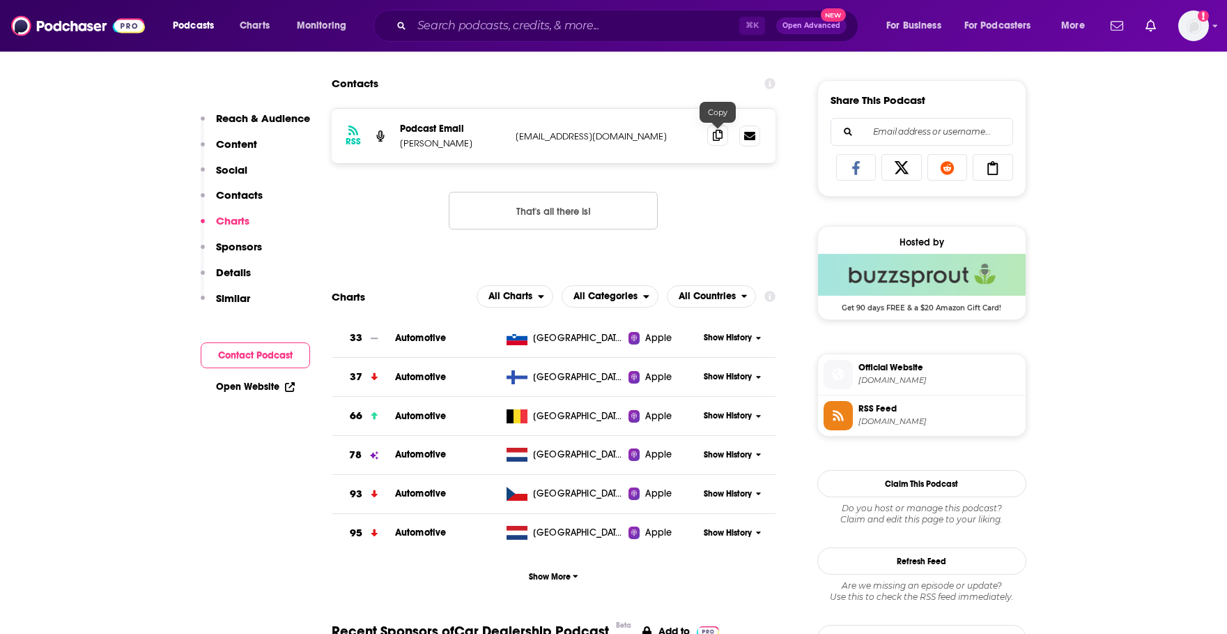
click at [715, 140] on icon at bounding box center [718, 135] width 10 height 11
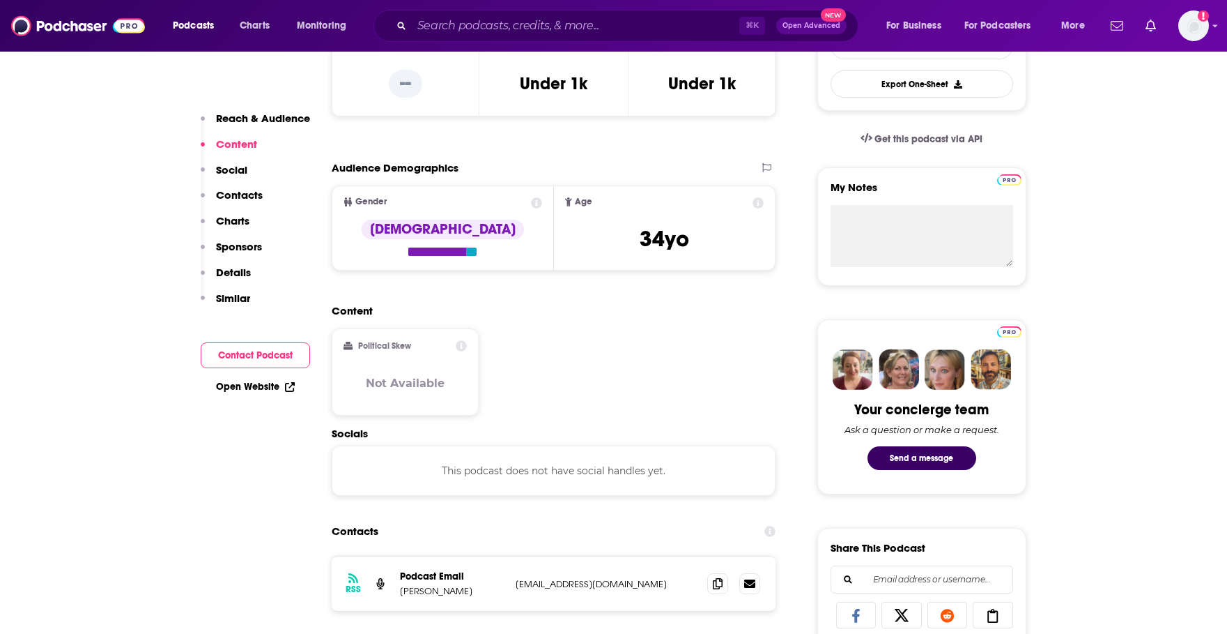
scroll to position [0, 0]
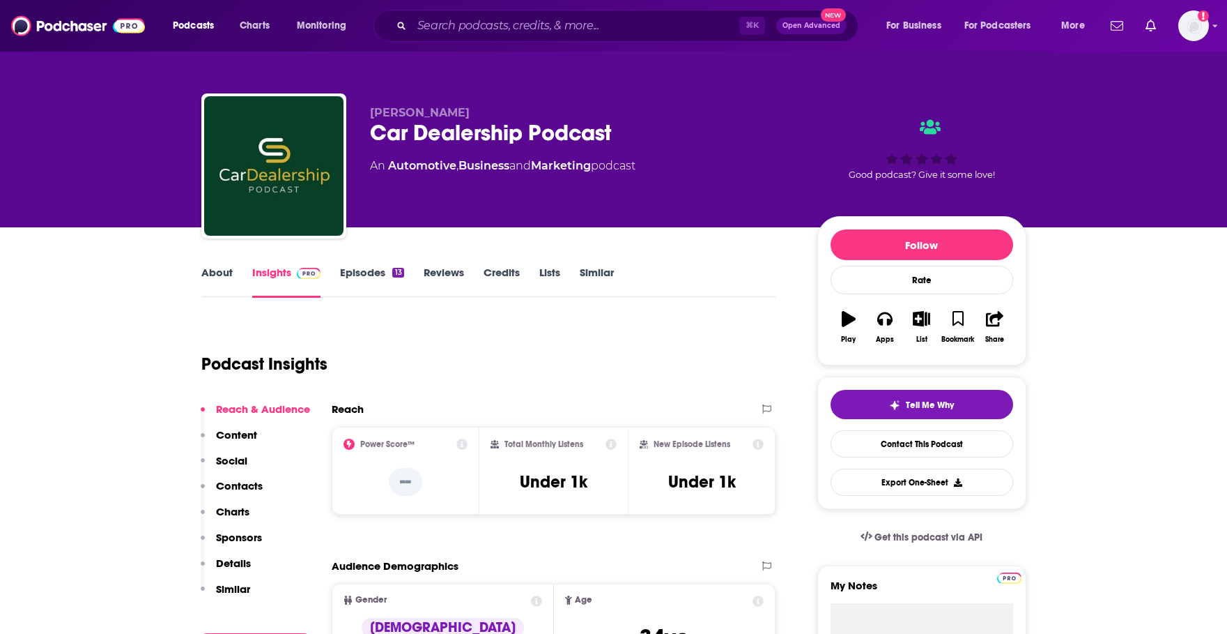
click at [356, 274] on link "Episodes 13" at bounding box center [371, 282] width 63 height 32
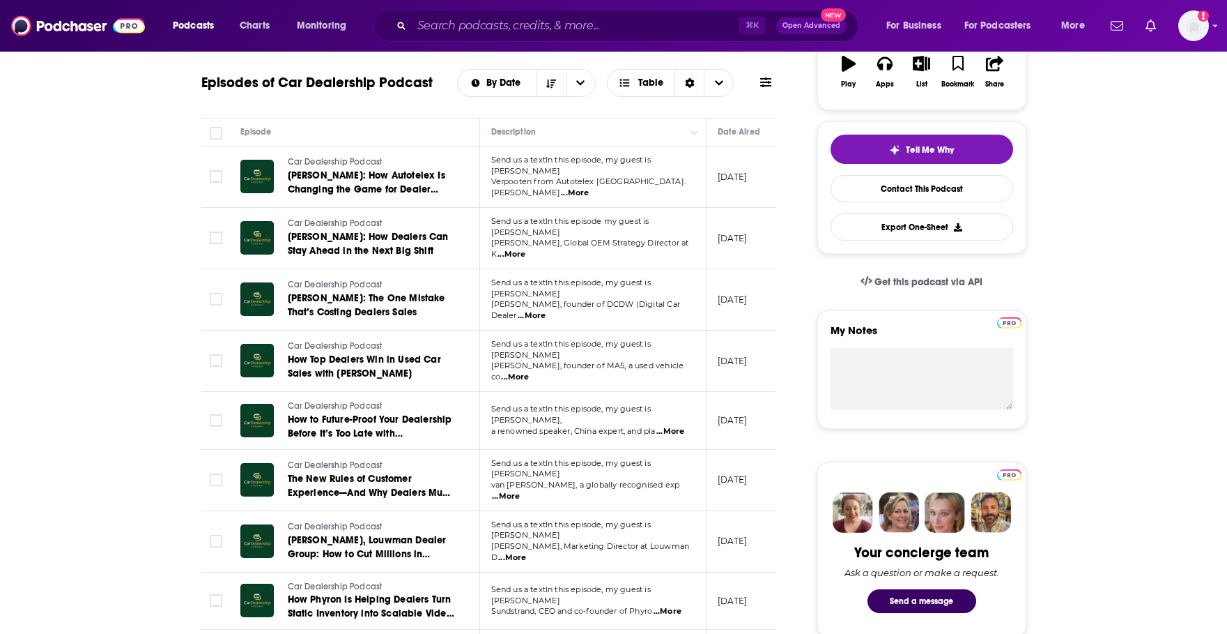
scroll to position [307, 0]
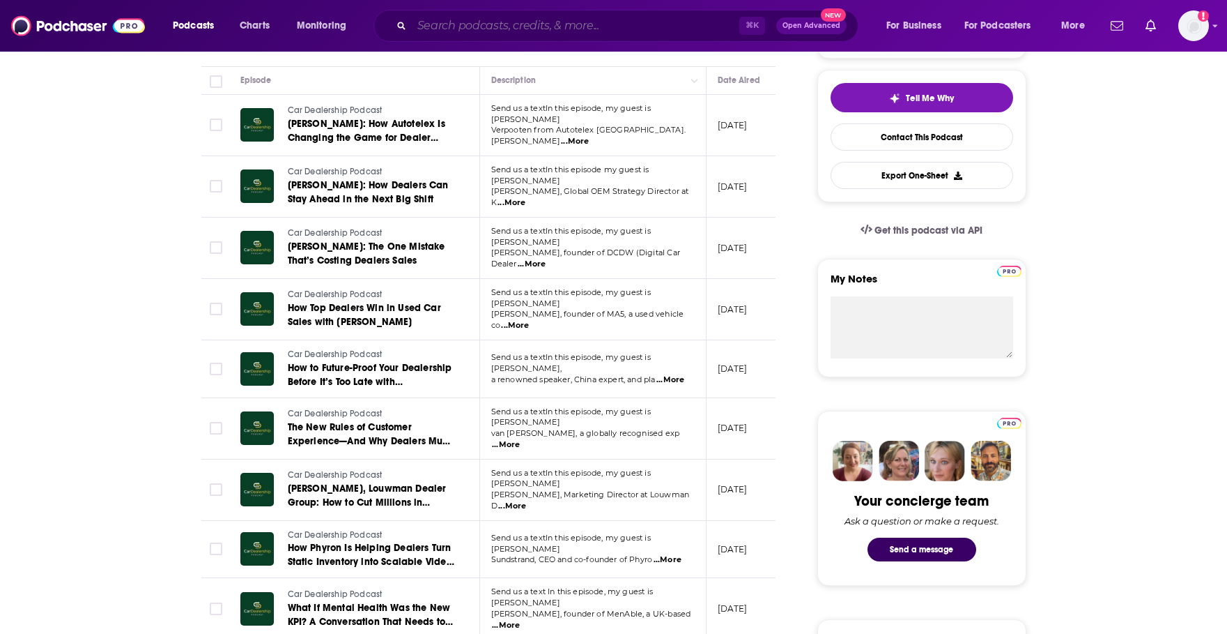
click at [634, 33] on input "Search podcasts, credits, & more..." at bounding box center [576, 26] width 328 height 22
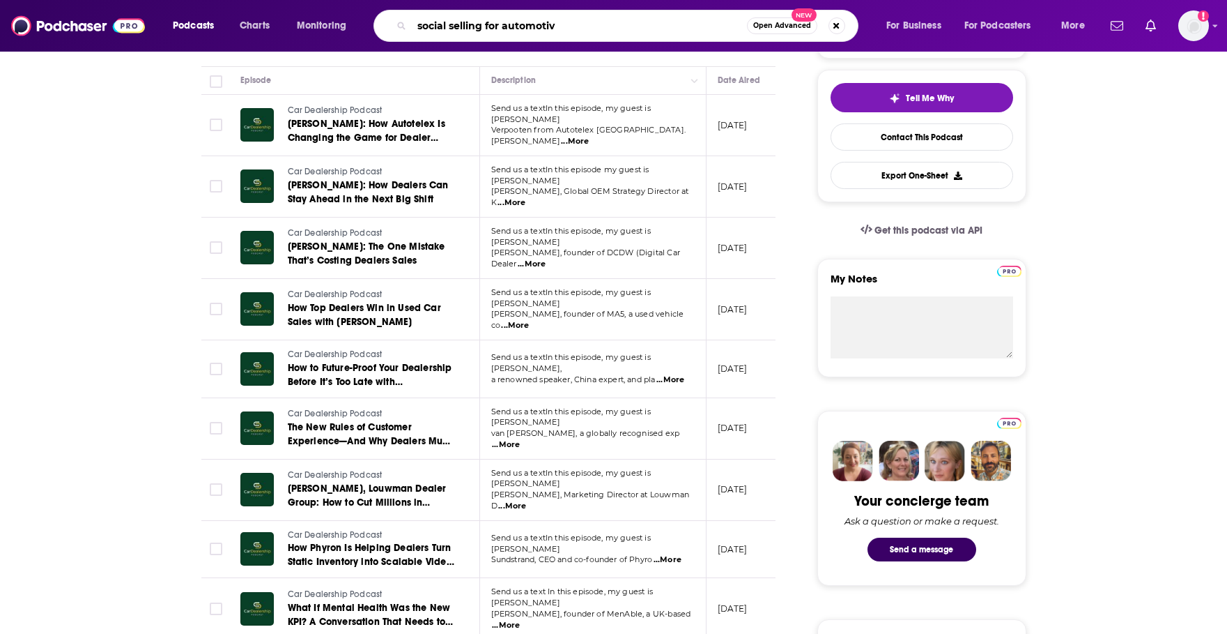
type input "social selling for automotive"
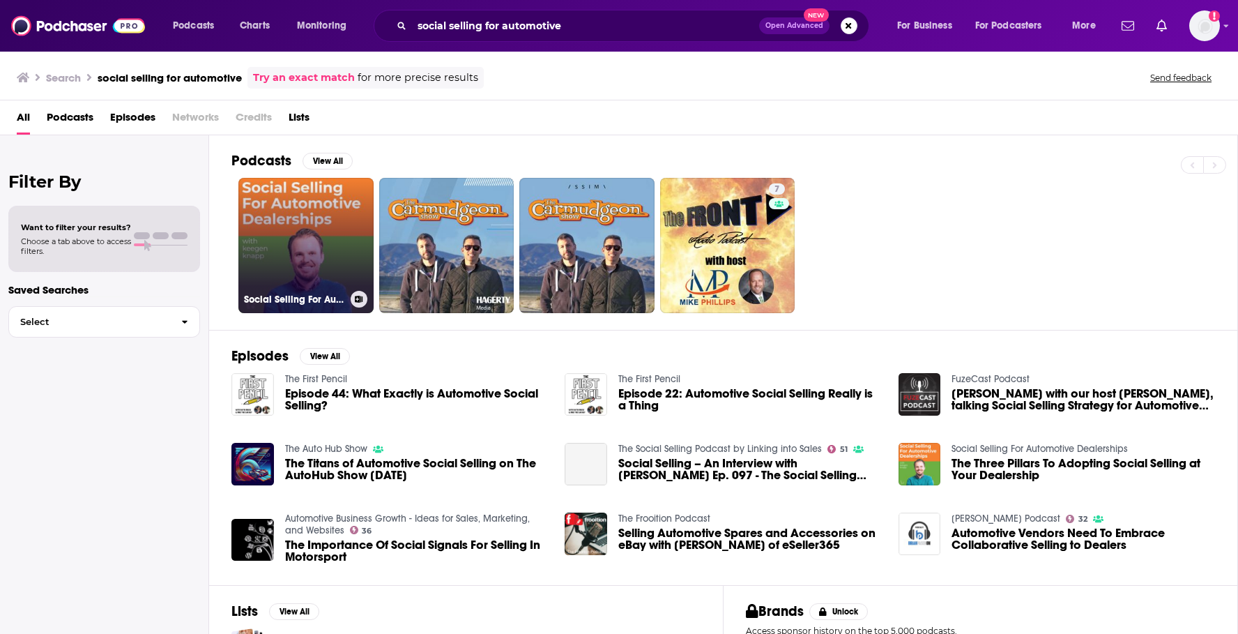
click at [280, 254] on link "Social Selling For Automotive Dealerships" at bounding box center [305, 245] width 135 height 135
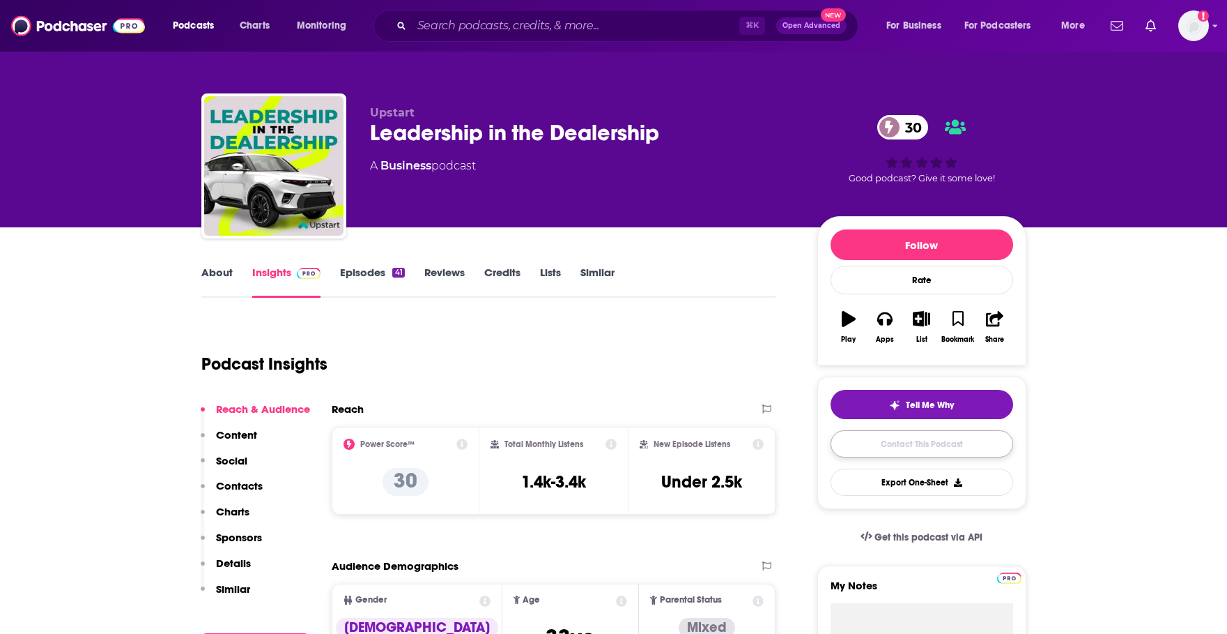
click at [951, 441] on link "Contact This Podcast" at bounding box center [922, 443] width 183 height 27
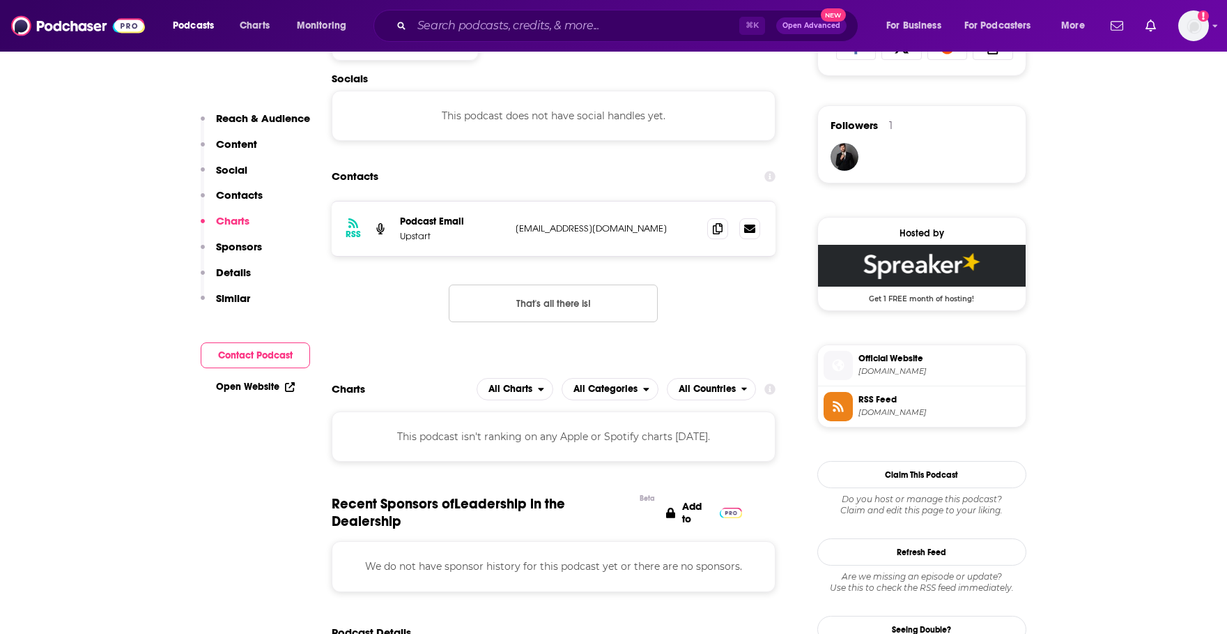
scroll to position [964, 0]
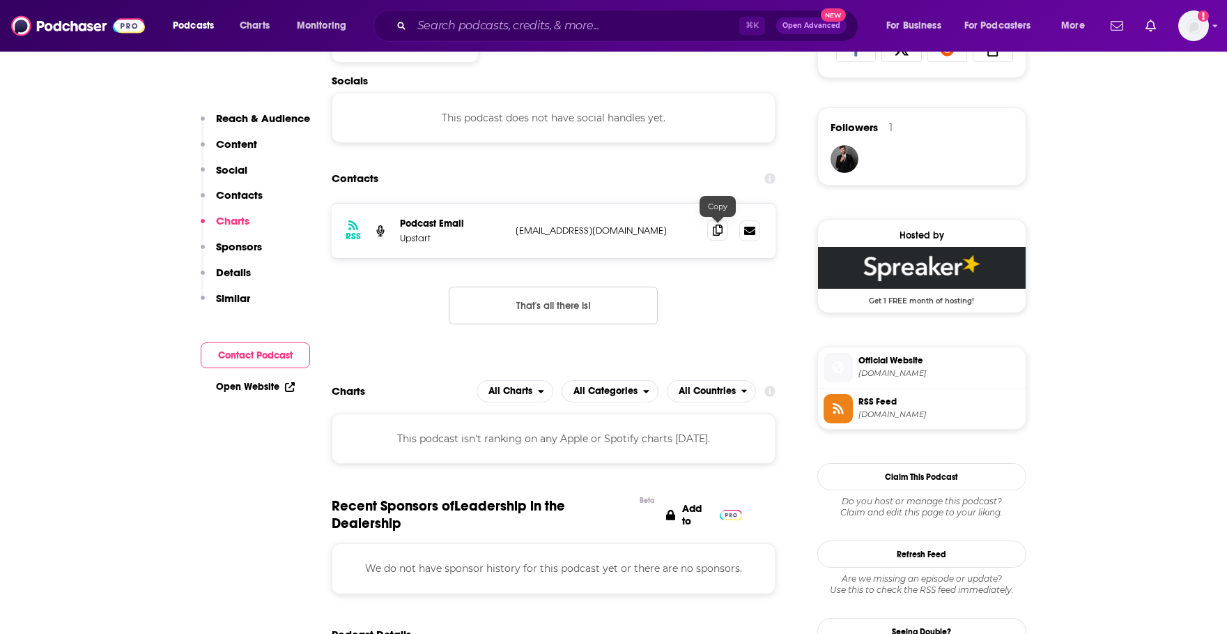
click at [719, 231] on icon at bounding box center [718, 229] width 10 height 11
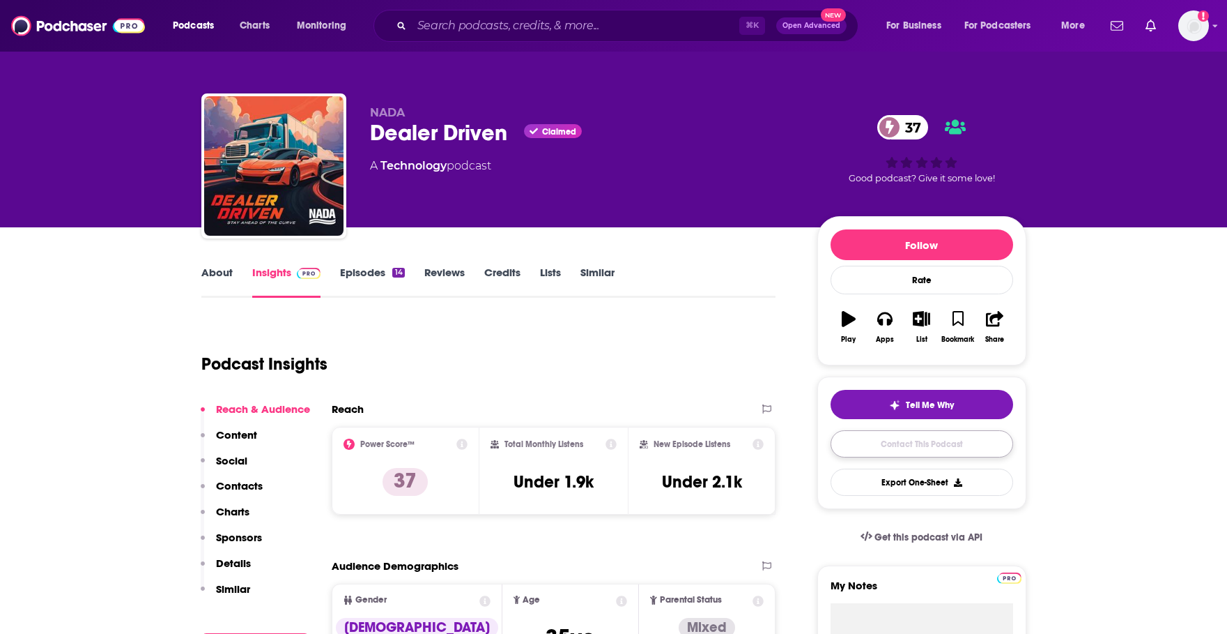
click at [928, 447] on link "Contact This Podcast" at bounding box center [922, 443] width 183 height 27
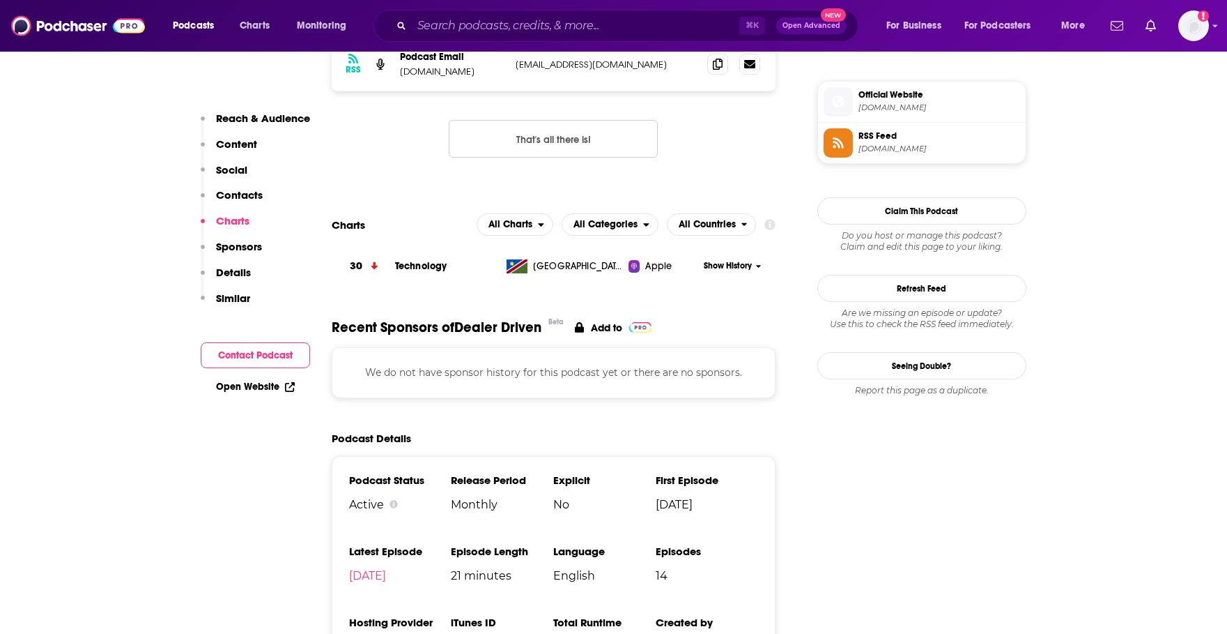
scroll to position [980, 0]
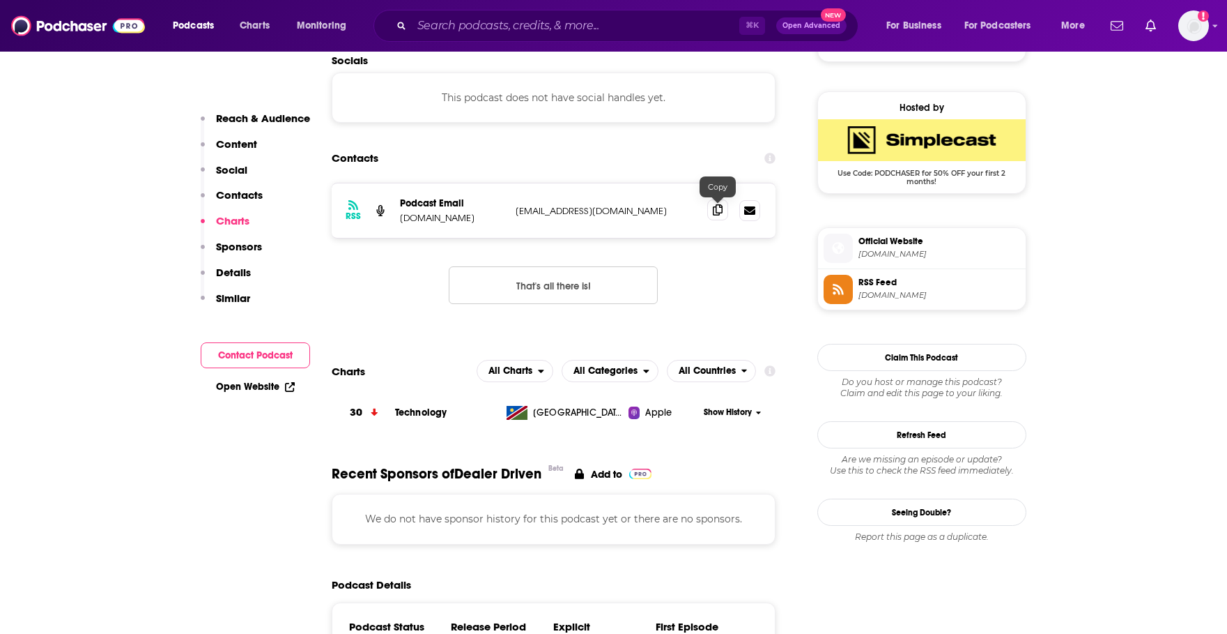
click at [716, 213] on icon at bounding box center [718, 209] width 10 height 11
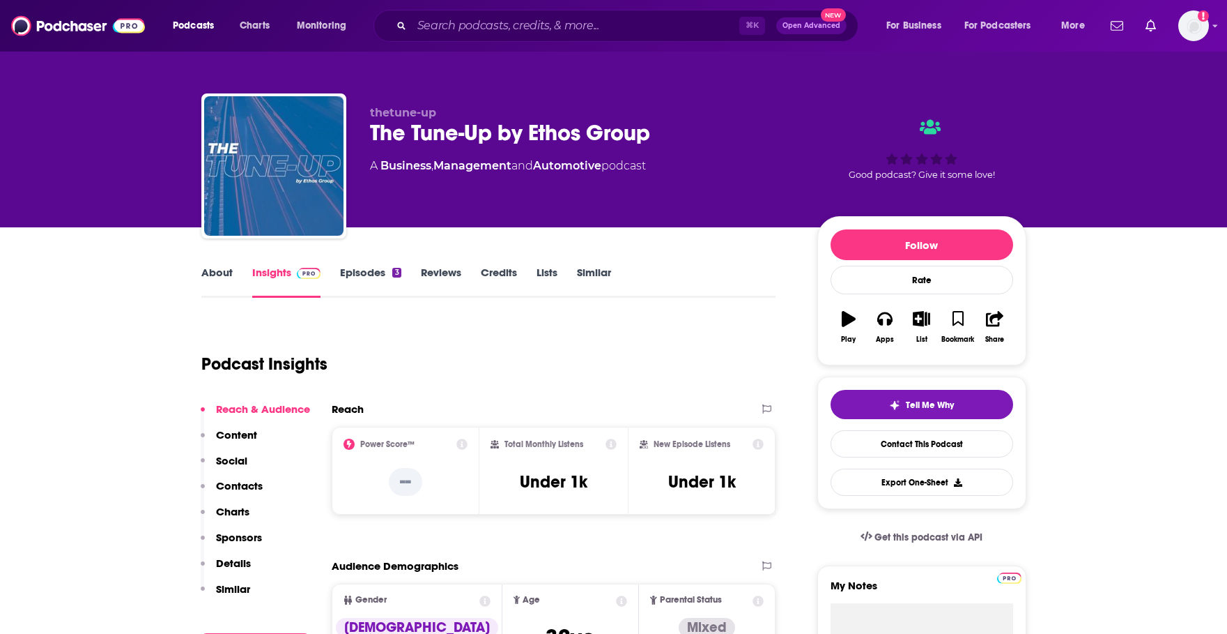
click at [215, 274] on link "About" at bounding box center [216, 282] width 31 height 32
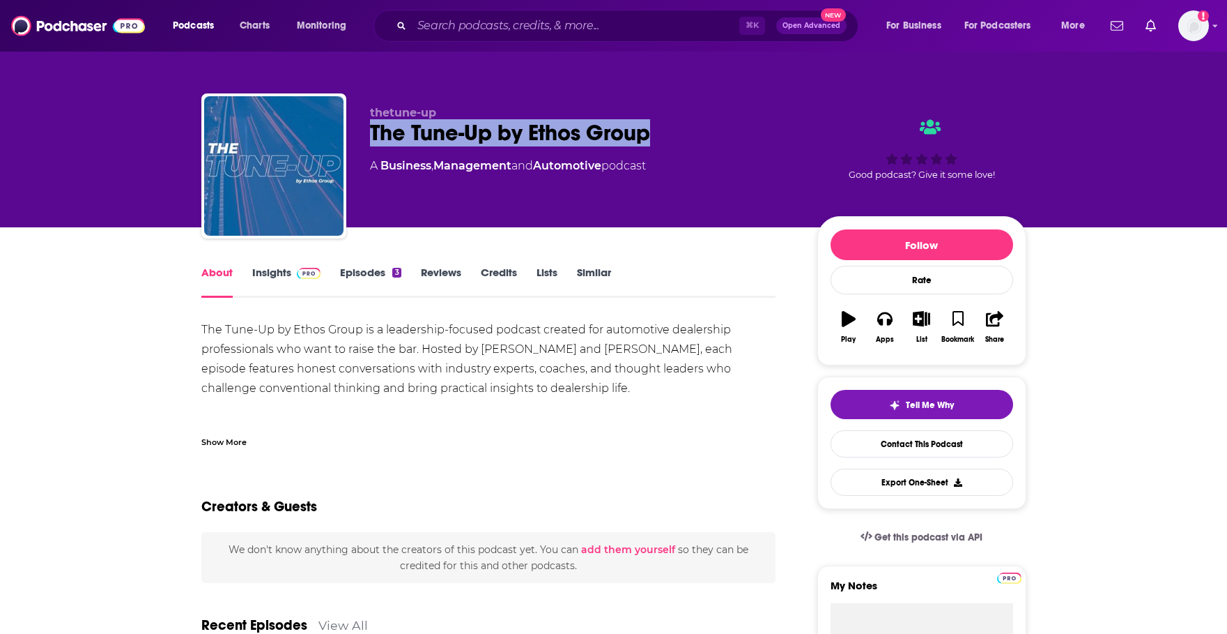
drag, startPoint x: 368, startPoint y: 133, endPoint x: 663, endPoint y: 136, distance: 294.9
click at [663, 136] on div "thetune-up The Tune-Up by Ethos Group A Business , Management and Automotive po…" at bounding box center [613, 168] width 825 height 151
copy h1 "The Tune-Up by Ethos Group"
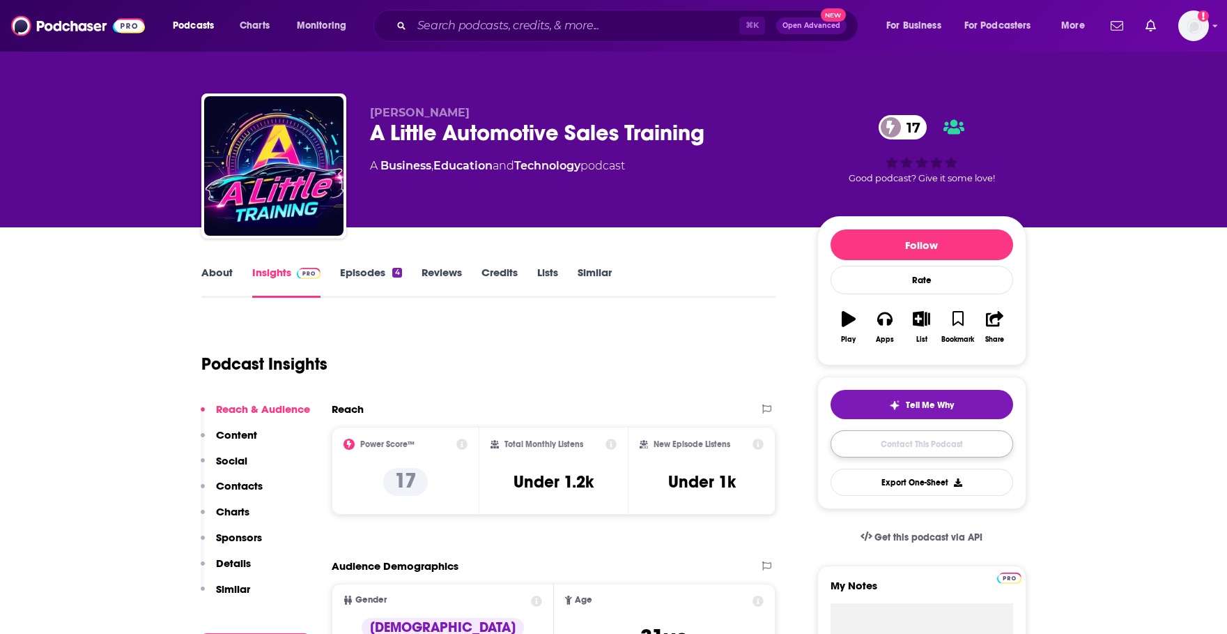
click at [883, 443] on link "Contact This Podcast" at bounding box center [922, 443] width 183 height 27
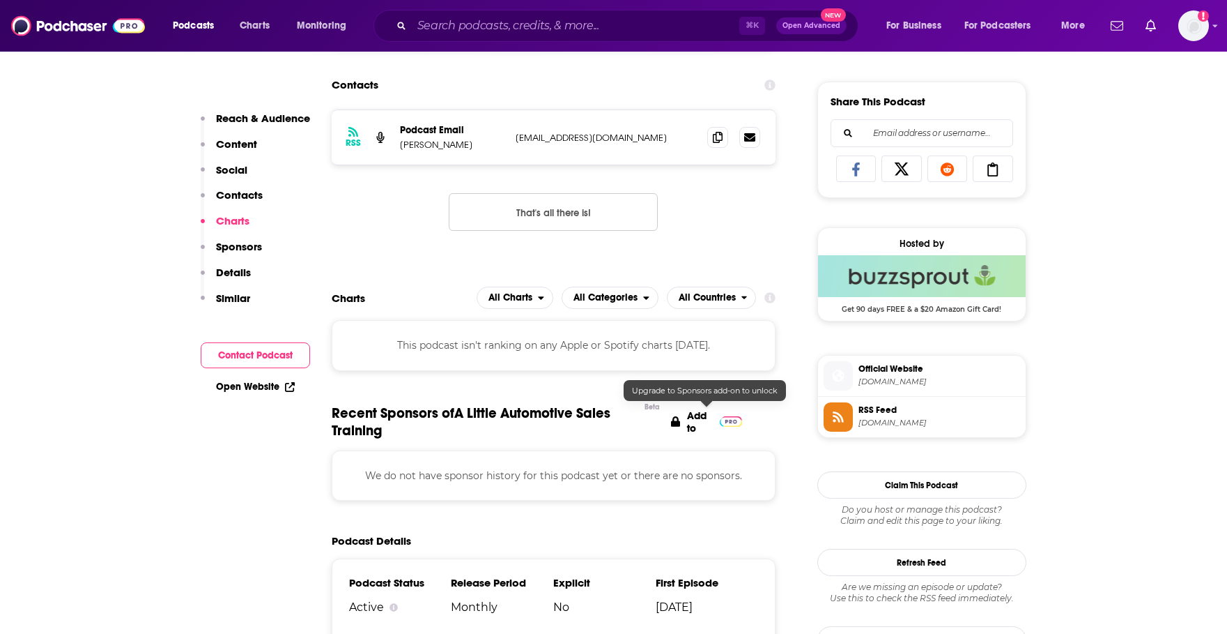
scroll to position [824, 0]
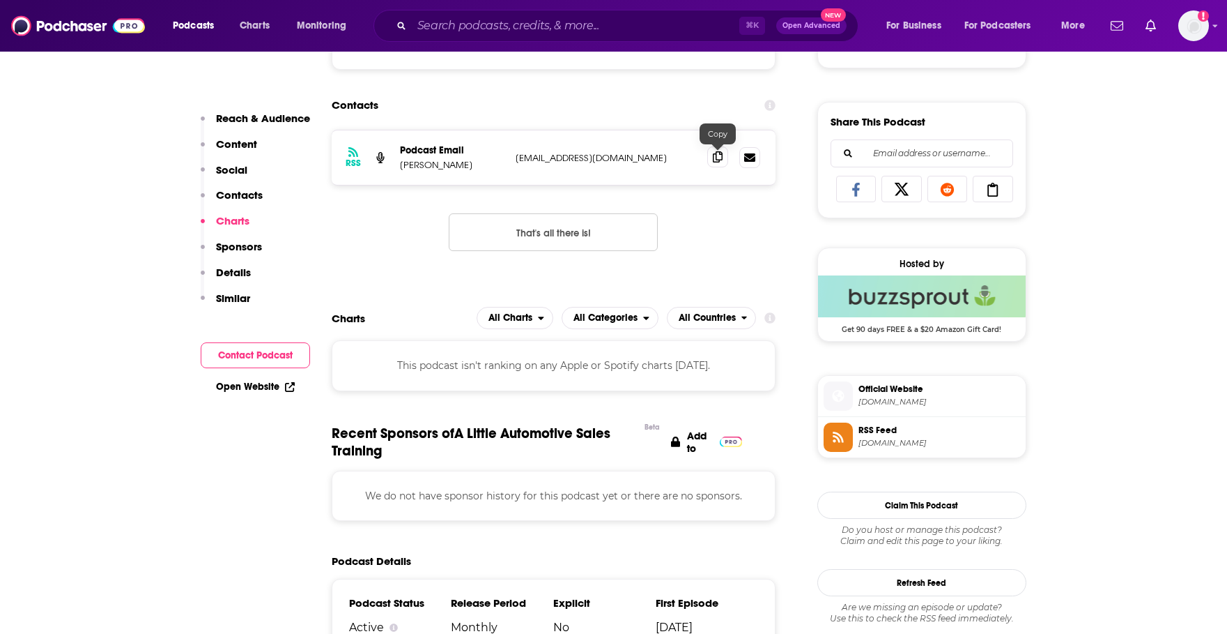
click at [720, 158] on icon at bounding box center [718, 156] width 10 height 11
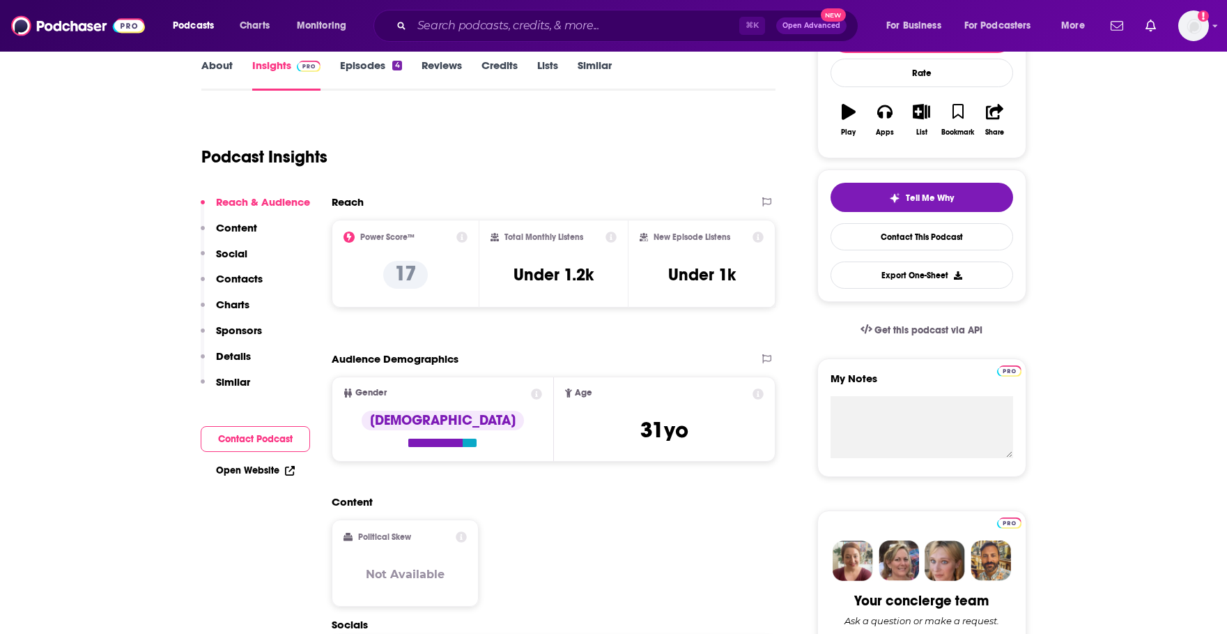
scroll to position [0, 0]
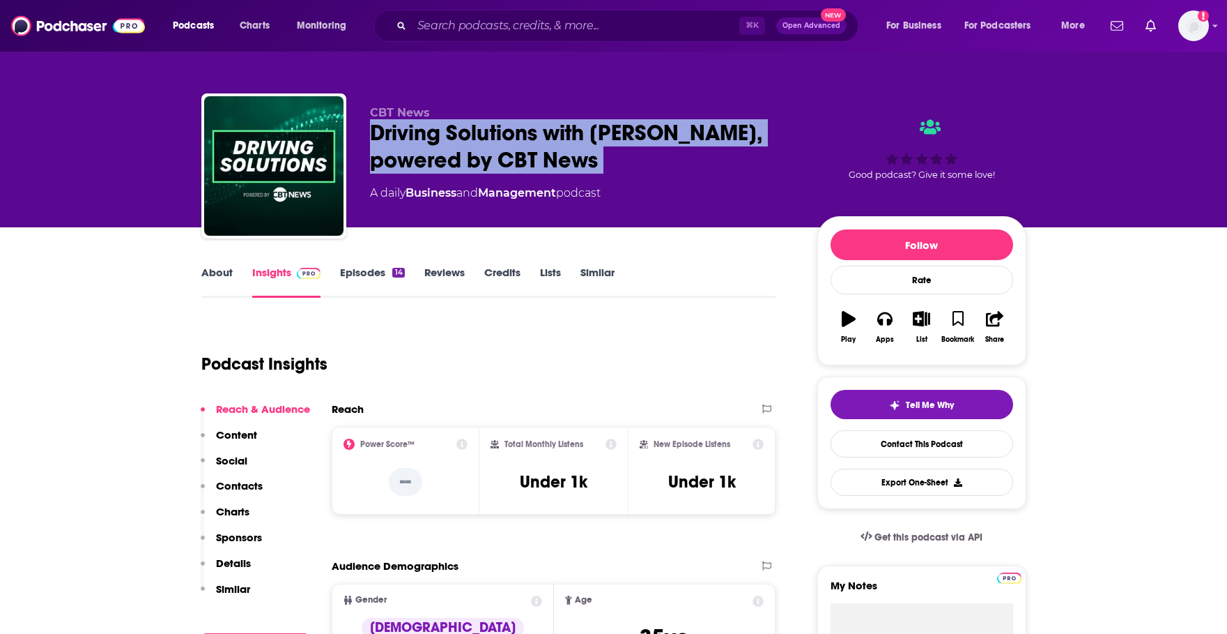
drag, startPoint x: 365, startPoint y: 132, endPoint x: 597, endPoint y: 180, distance: 236.9
click at [597, 180] on div "CBT News Driving Solutions with [PERSON_NAME], powered by CBT News A daily Busi…" at bounding box center [613, 168] width 825 height 151
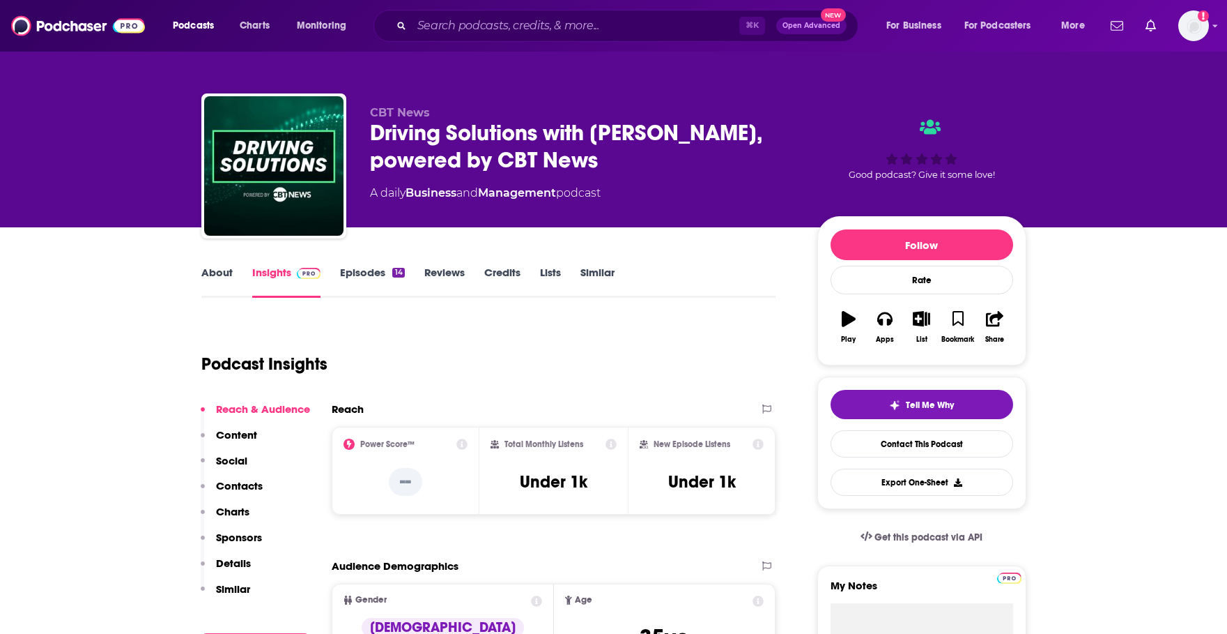
click at [879, 447] on link "Contact This Podcast" at bounding box center [922, 443] width 183 height 27
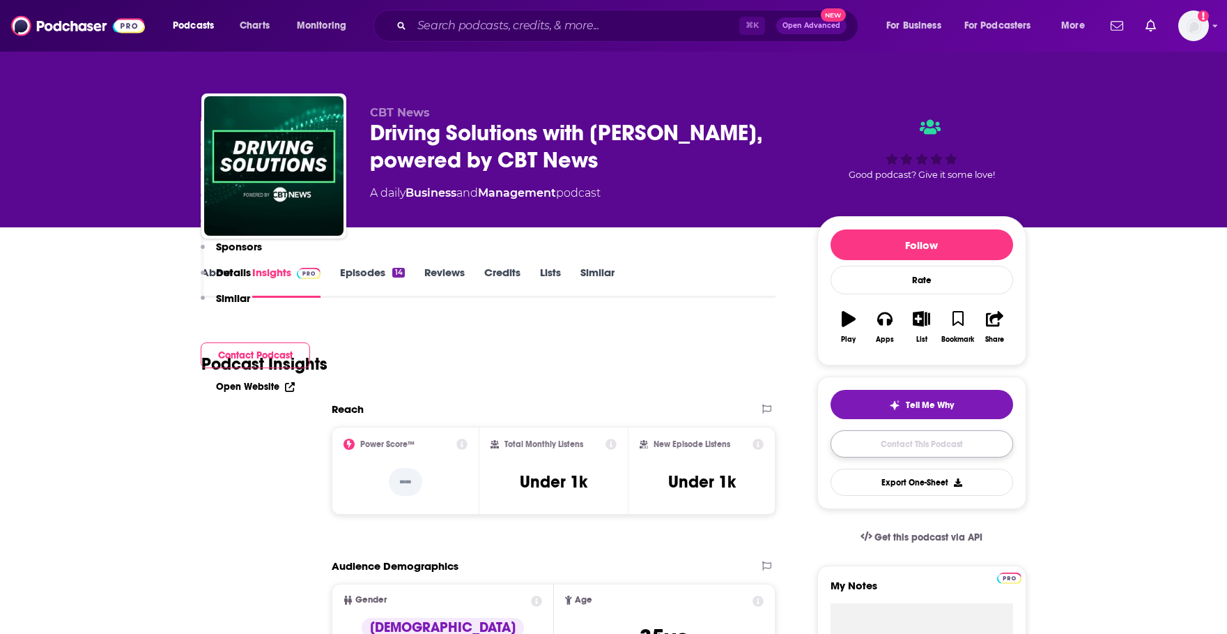
scroll to position [917, 0]
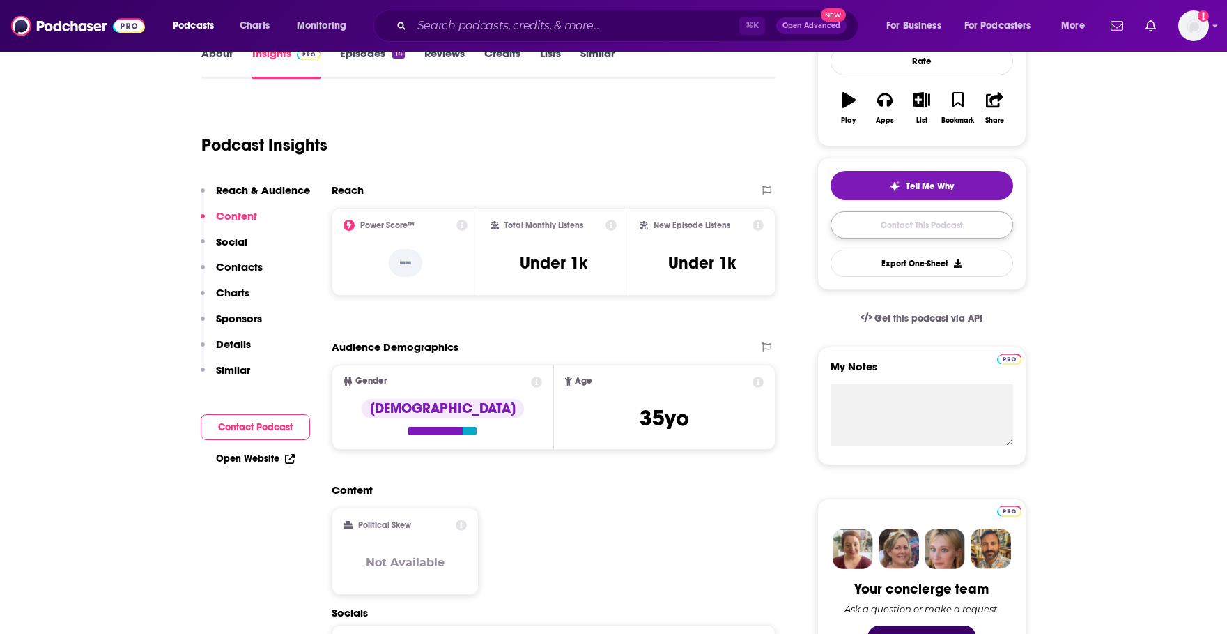
click at [941, 230] on link "Contact This Podcast" at bounding box center [922, 224] width 183 height 27
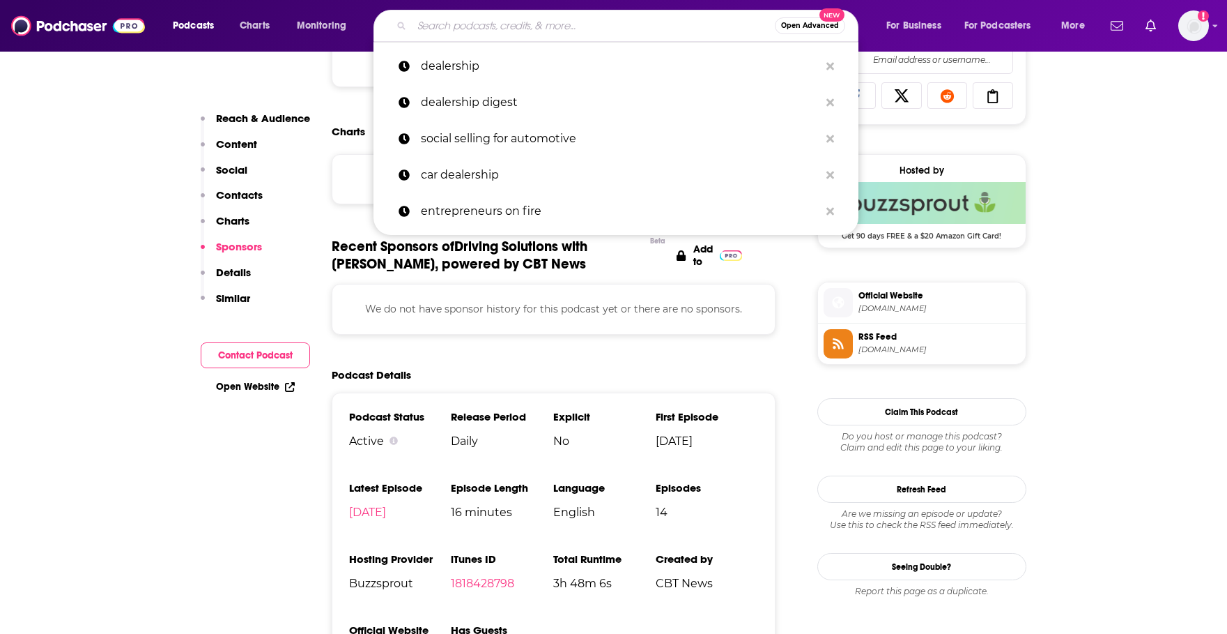
click at [527, 25] on input "Search podcasts, credits, & more..." at bounding box center [593, 26] width 363 height 22
paste input "m"
click at [527, 25] on input "Search podcasts, credits, & more..." at bounding box center [593, 26] width 363 height 22
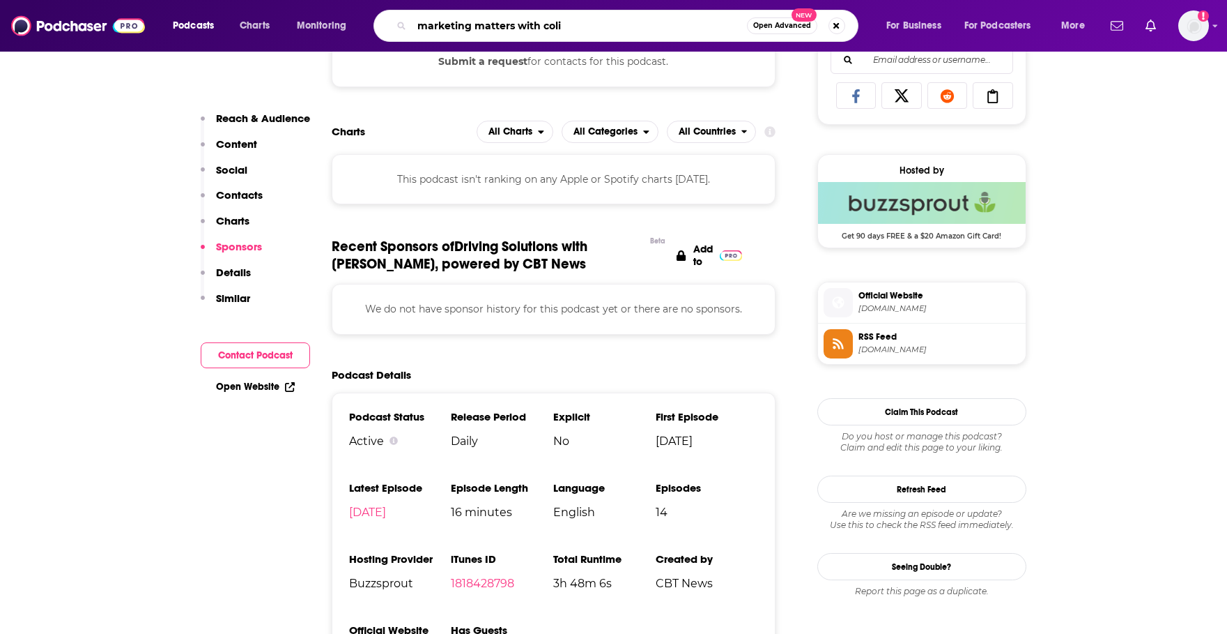
type input "marketing matters with colin"
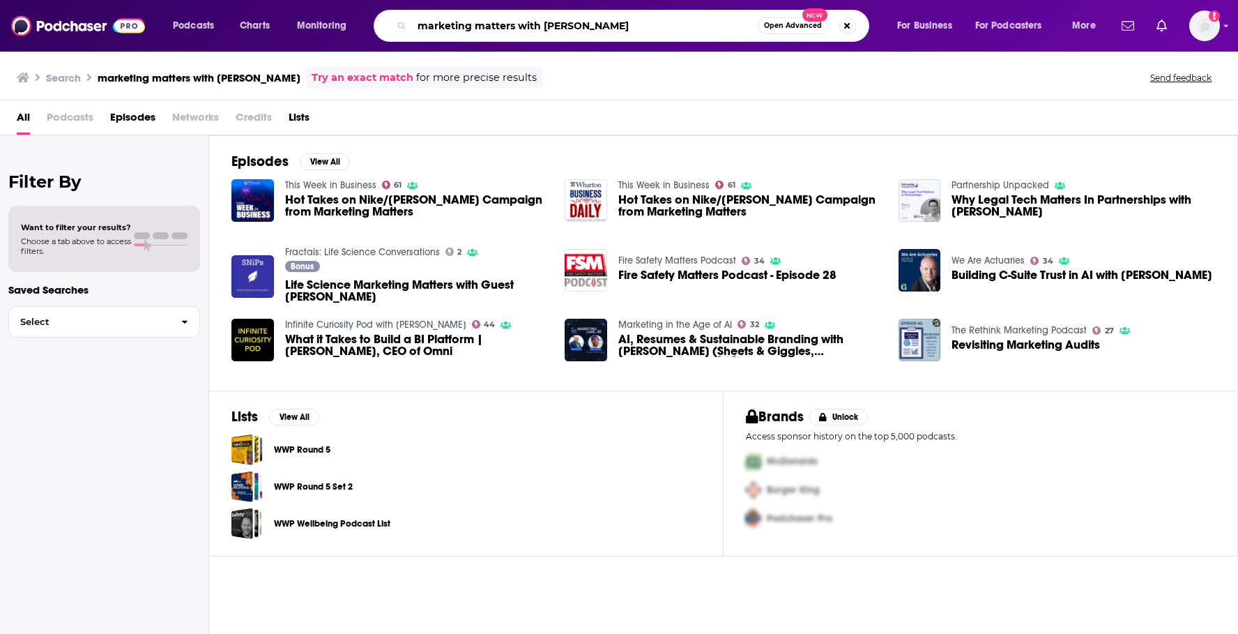
drag, startPoint x: 576, startPoint y: 33, endPoint x: 517, endPoint y: 29, distance: 58.7
click at [517, 29] on input "marketing matters with colin" at bounding box center [585, 26] width 346 height 22
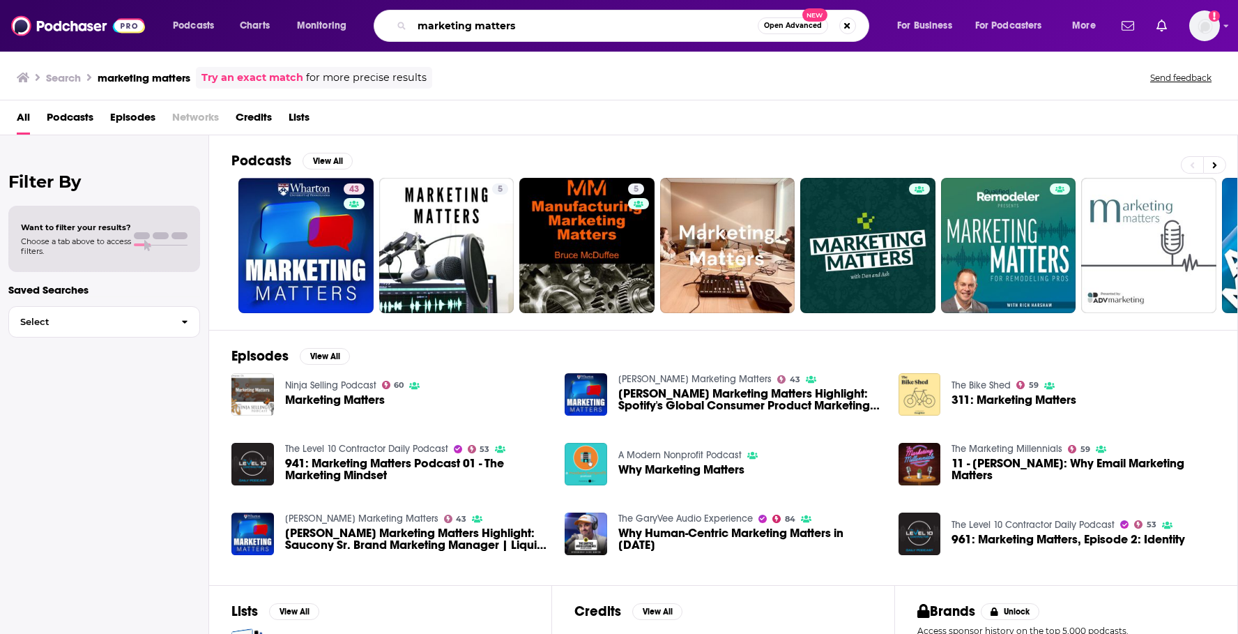
click at [577, 18] on input "marketing matters" at bounding box center [585, 26] width 346 height 22
click at [572, 28] on input "marketing matters" at bounding box center [585, 26] width 346 height 22
type input "marketing matters CBT"
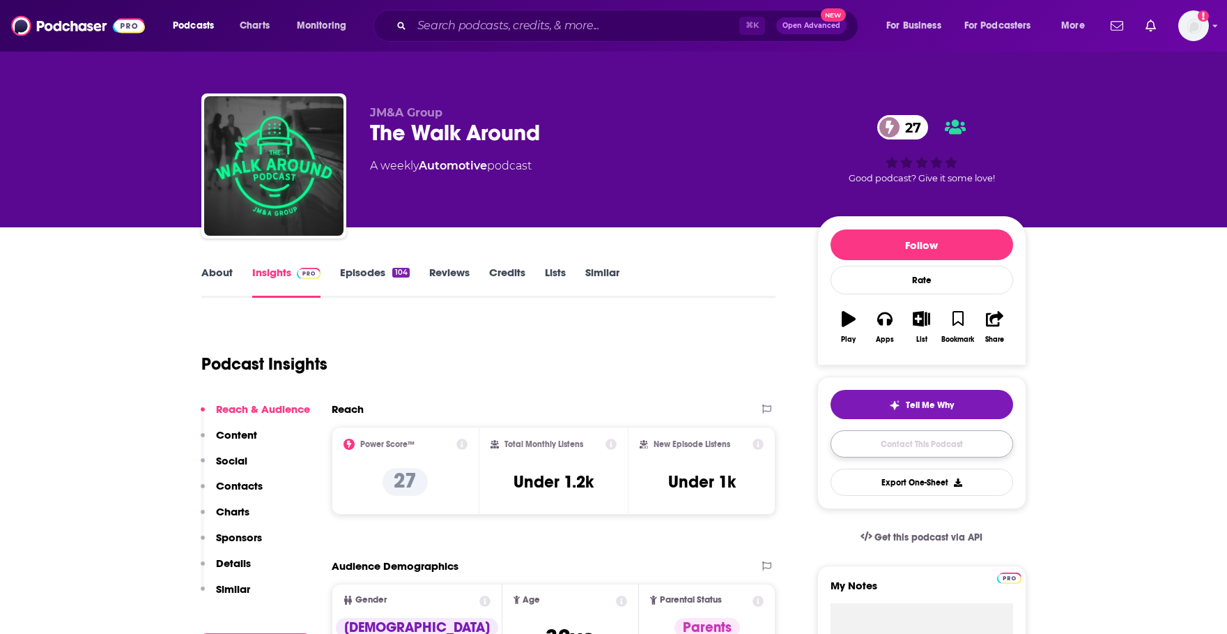
click at [872, 453] on link "Contact This Podcast" at bounding box center [922, 443] width 183 height 27
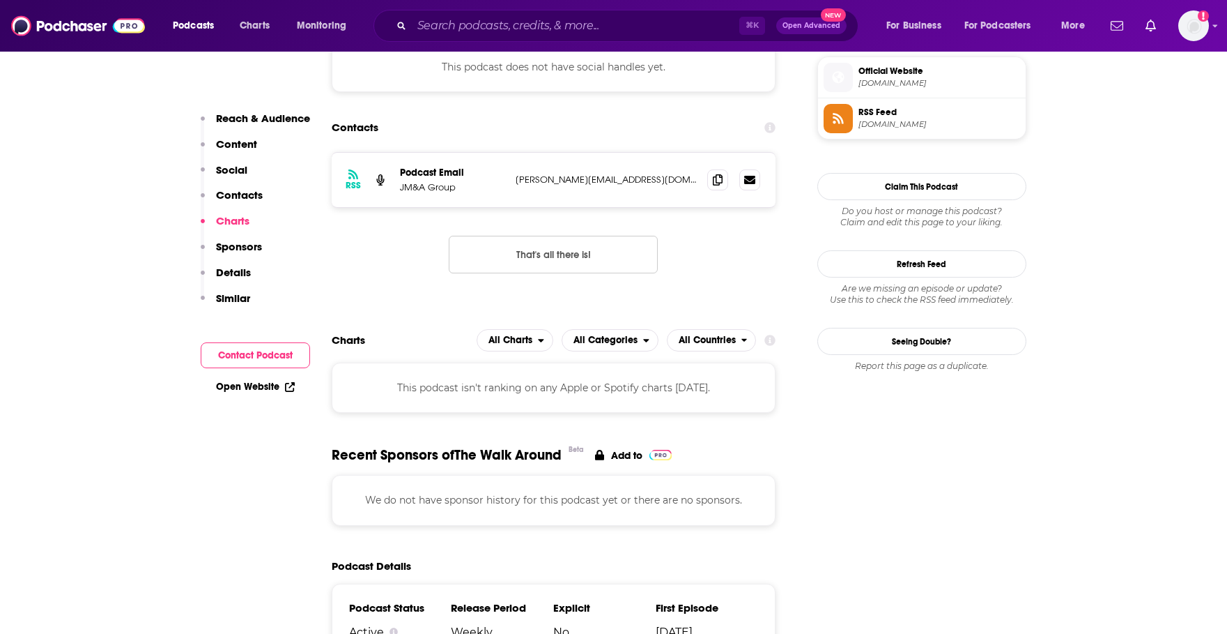
scroll to position [1014, 0]
click at [727, 179] on span at bounding box center [717, 179] width 21 height 21
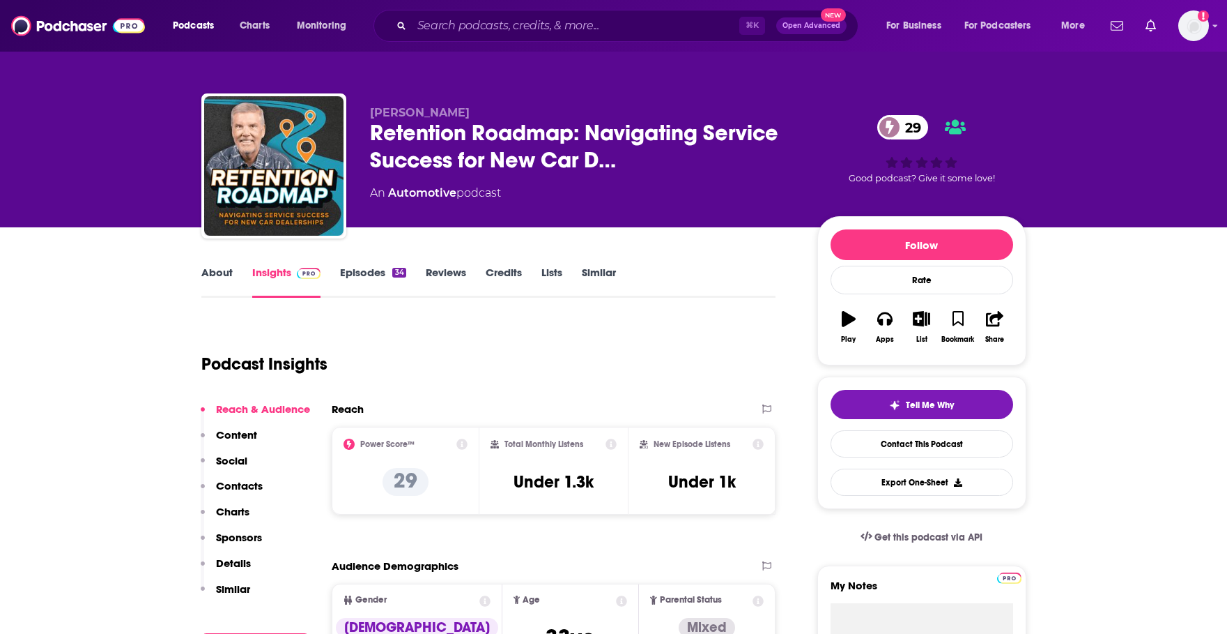
click at [864, 439] on link "Contact This Podcast" at bounding box center [922, 443] width 183 height 27
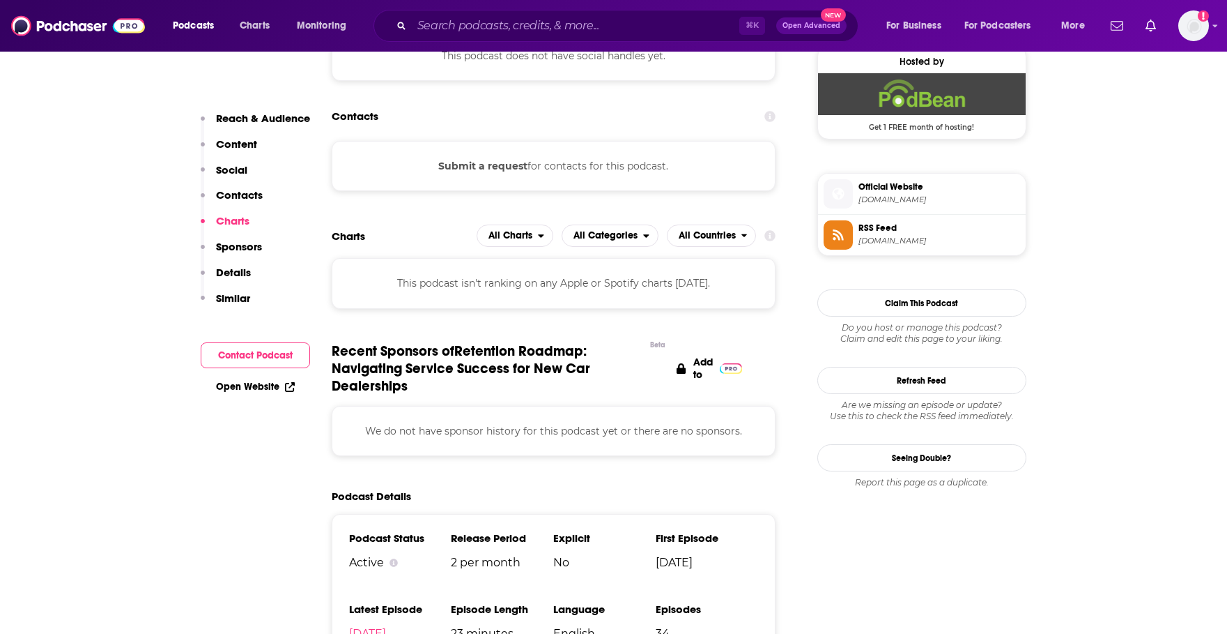
scroll to position [1023, 0]
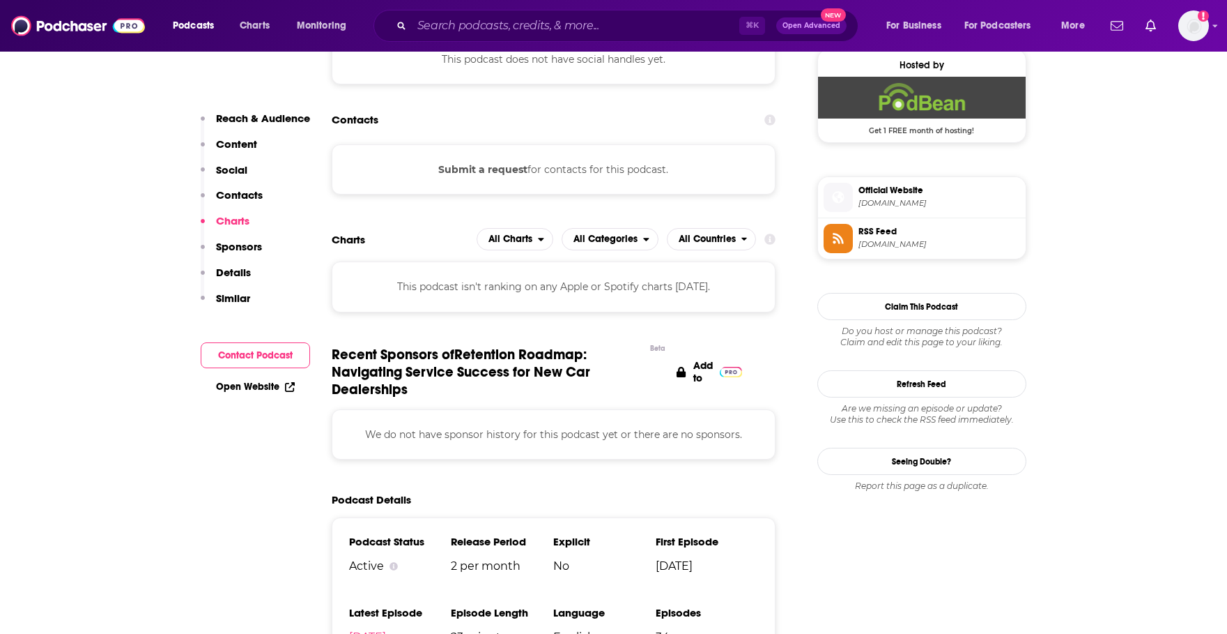
click at [496, 171] on button "Submit a request" at bounding box center [482, 169] width 89 height 15
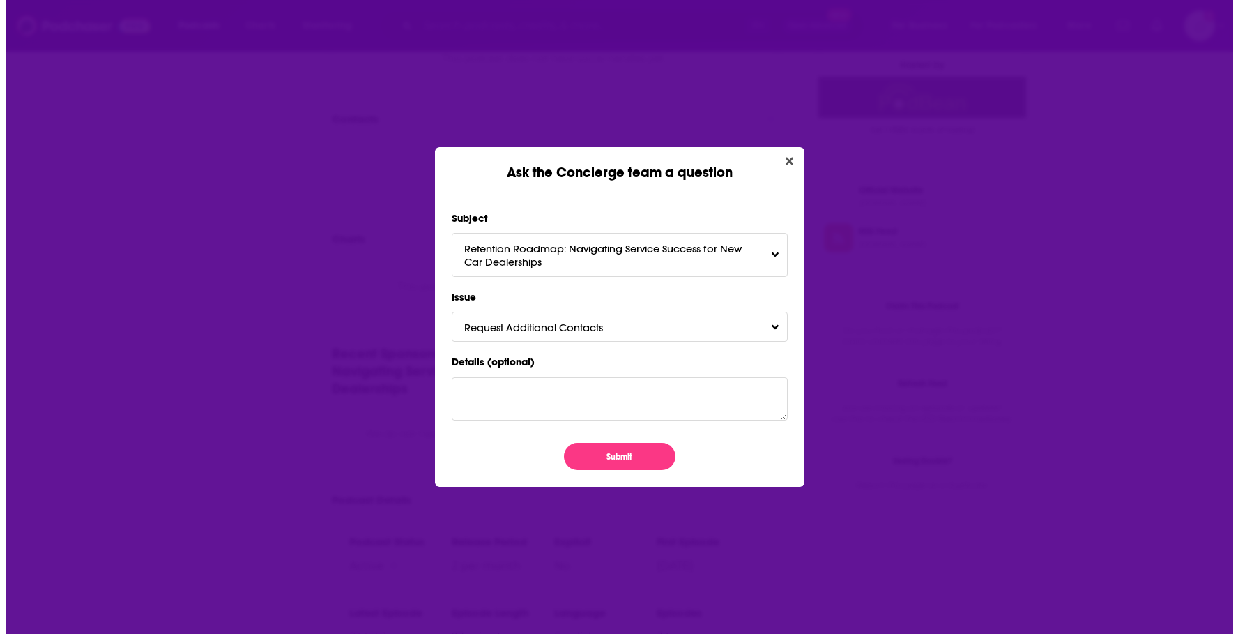
scroll to position [0, 0]
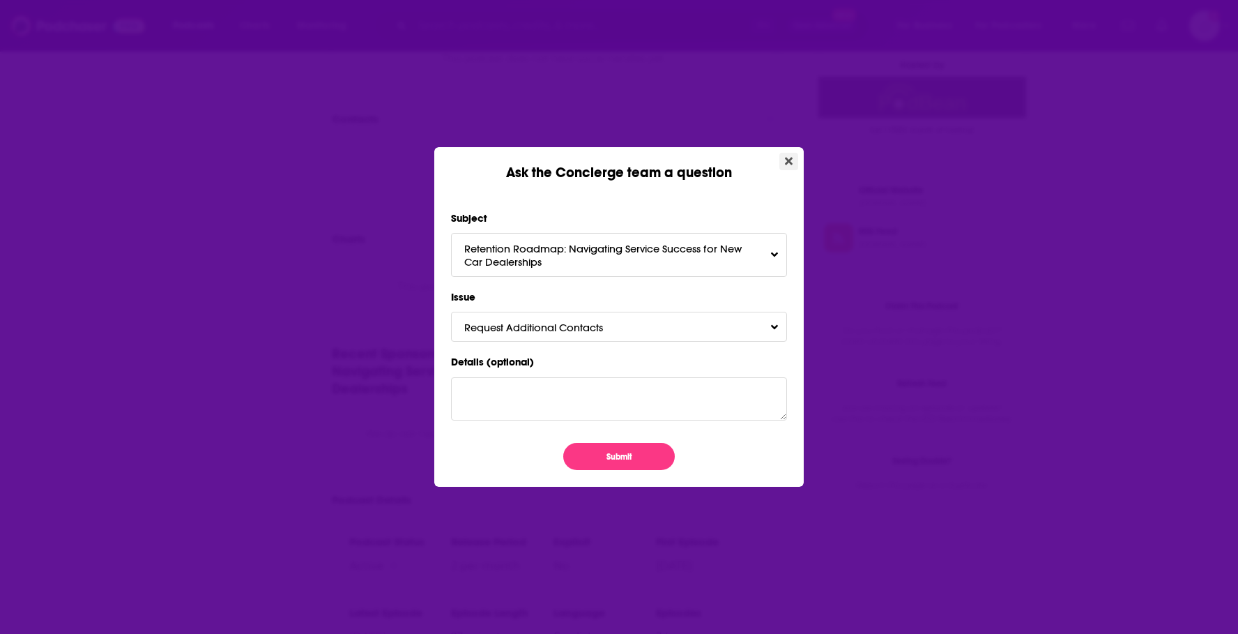
click at [787, 164] on icon "Close" at bounding box center [789, 160] width 8 height 11
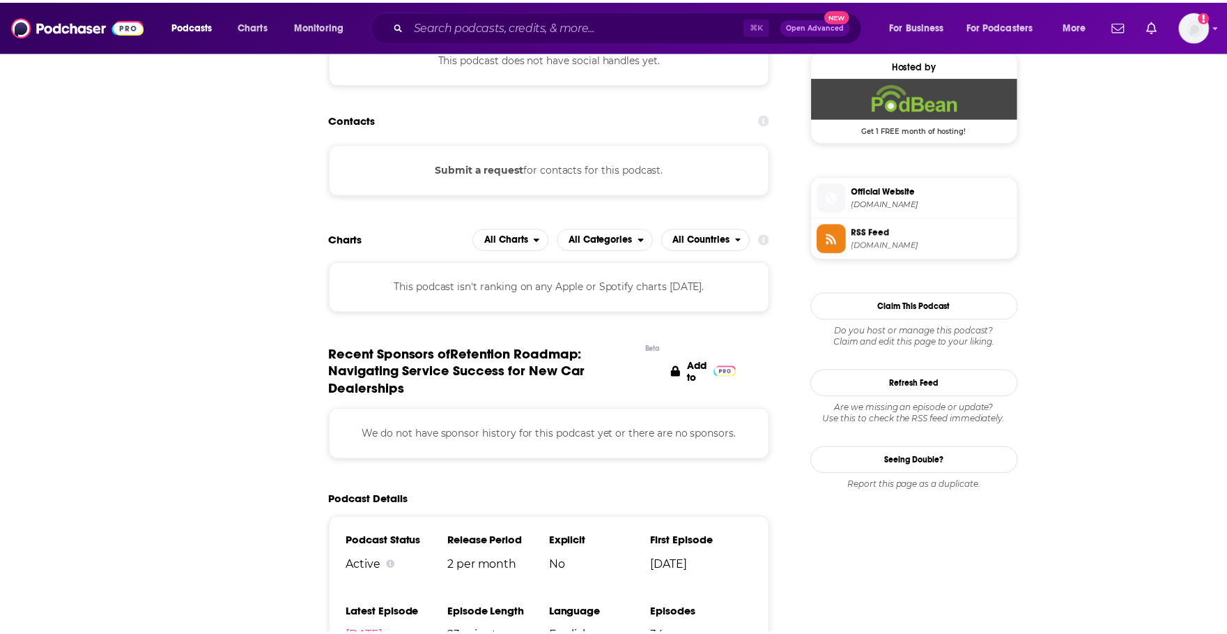
scroll to position [1023, 0]
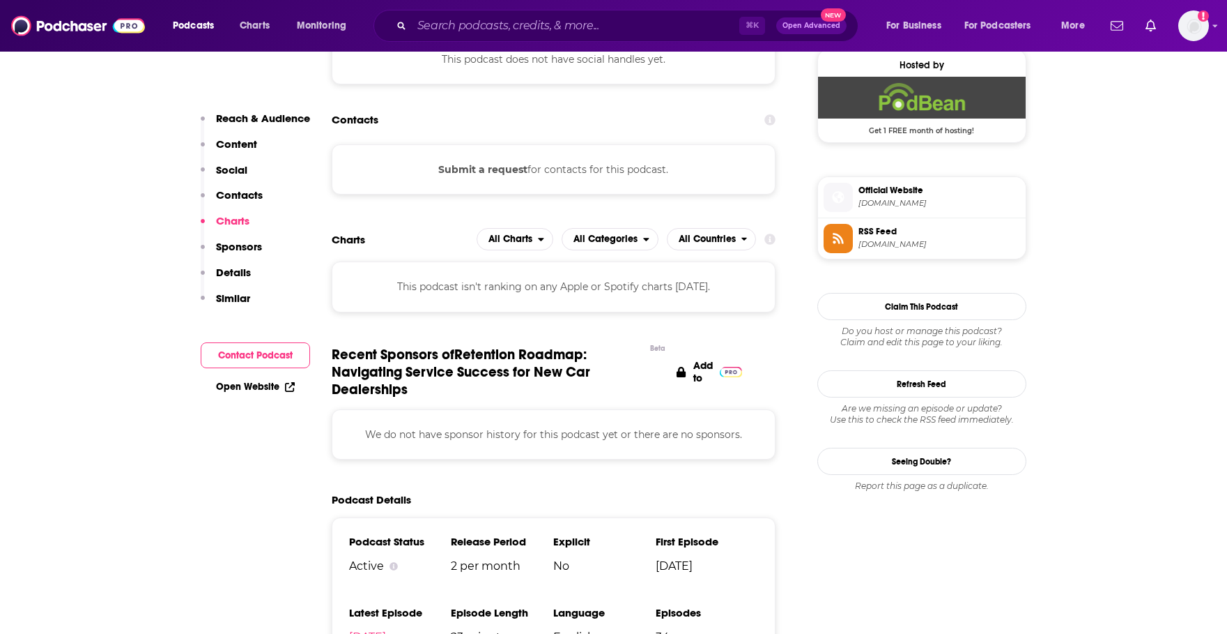
click at [509, 170] on button "Submit a request" at bounding box center [482, 169] width 89 height 15
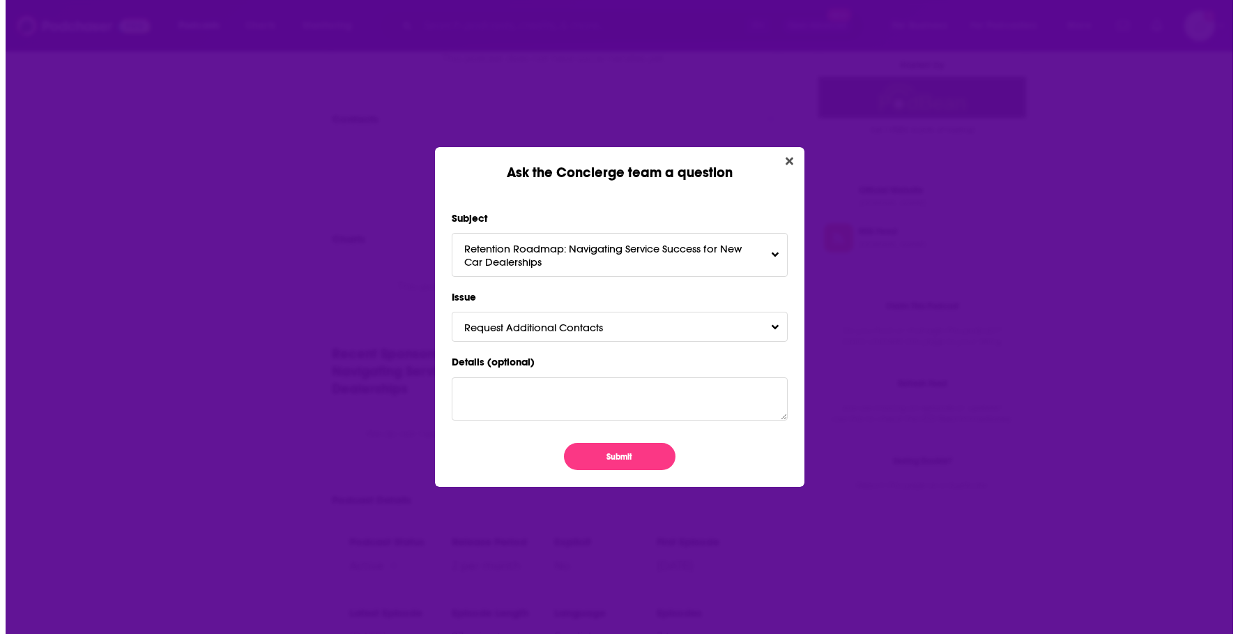
scroll to position [0, 0]
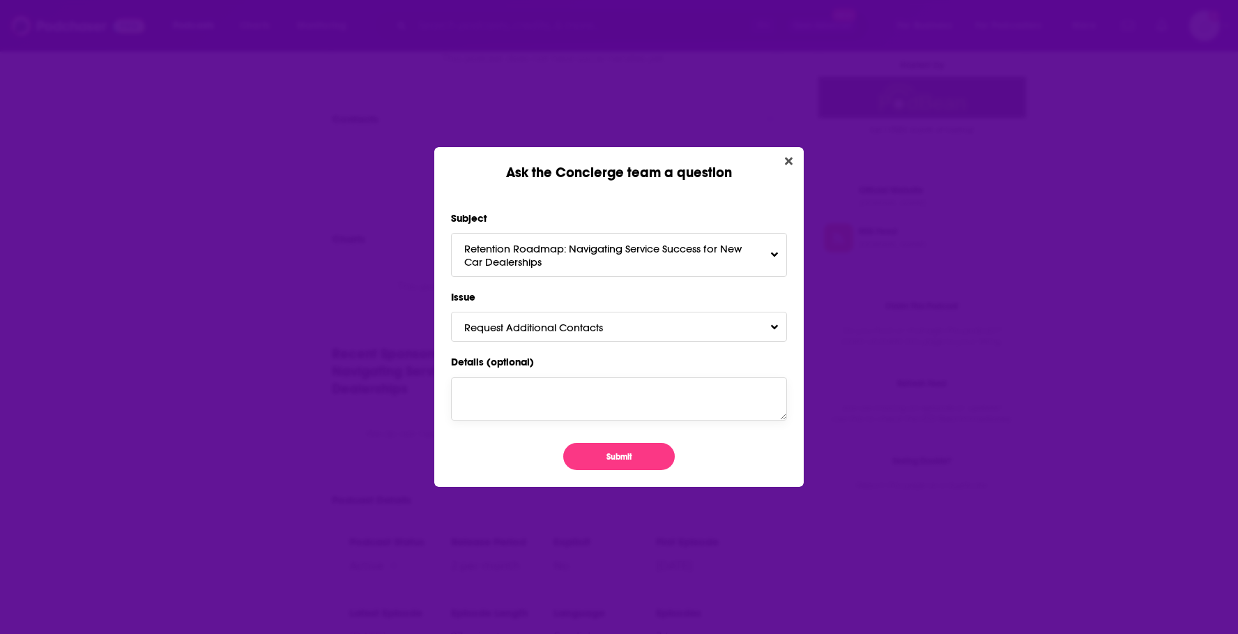
click at [491, 390] on textarea "Details (optional)" at bounding box center [619, 398] width 336 height 43
click at [590, 459] on button "Submit" at bounding box center [619, 456] width 112 height 27
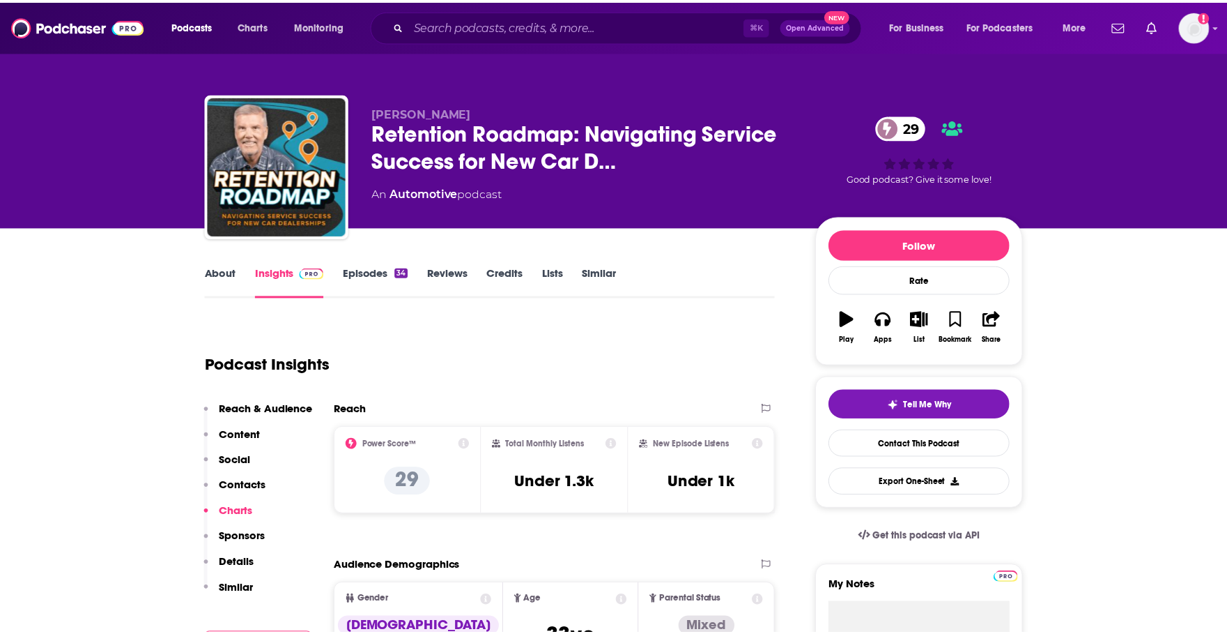
scroll to position [1023, 0]
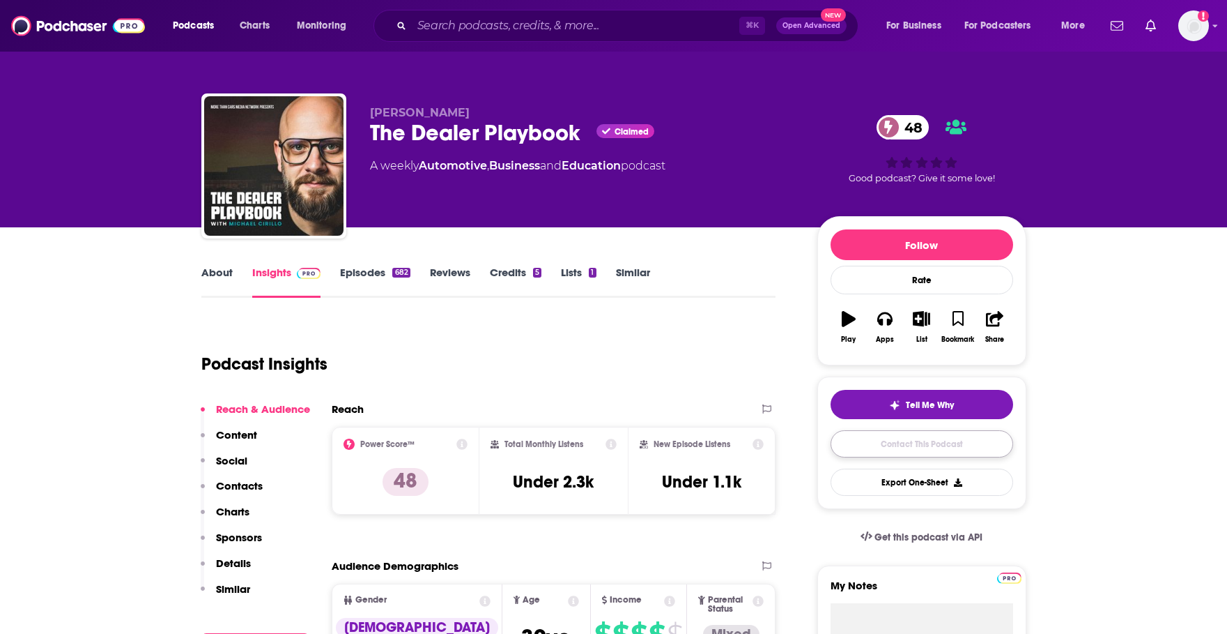
click at [861, 448] on link "Contact This Podcast" at bounding box center [922, 443] width 183 height 27
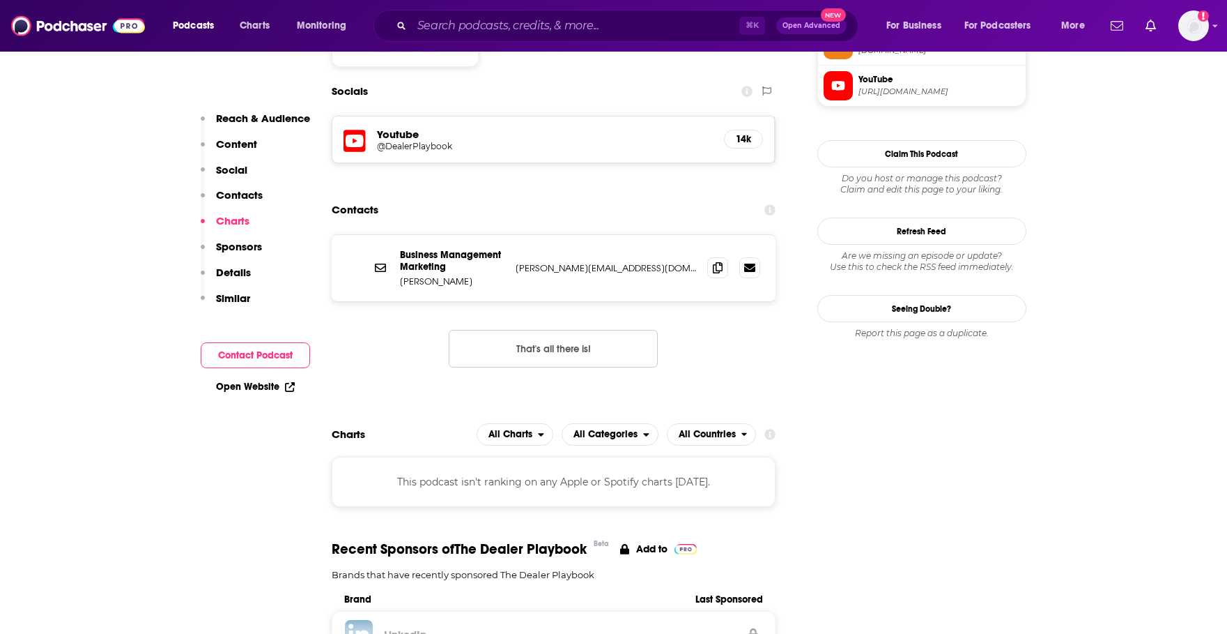
scroll to position [1200, 0]
click at [717, 262] on icon at bounding box center [718, 267] width 10 height 11
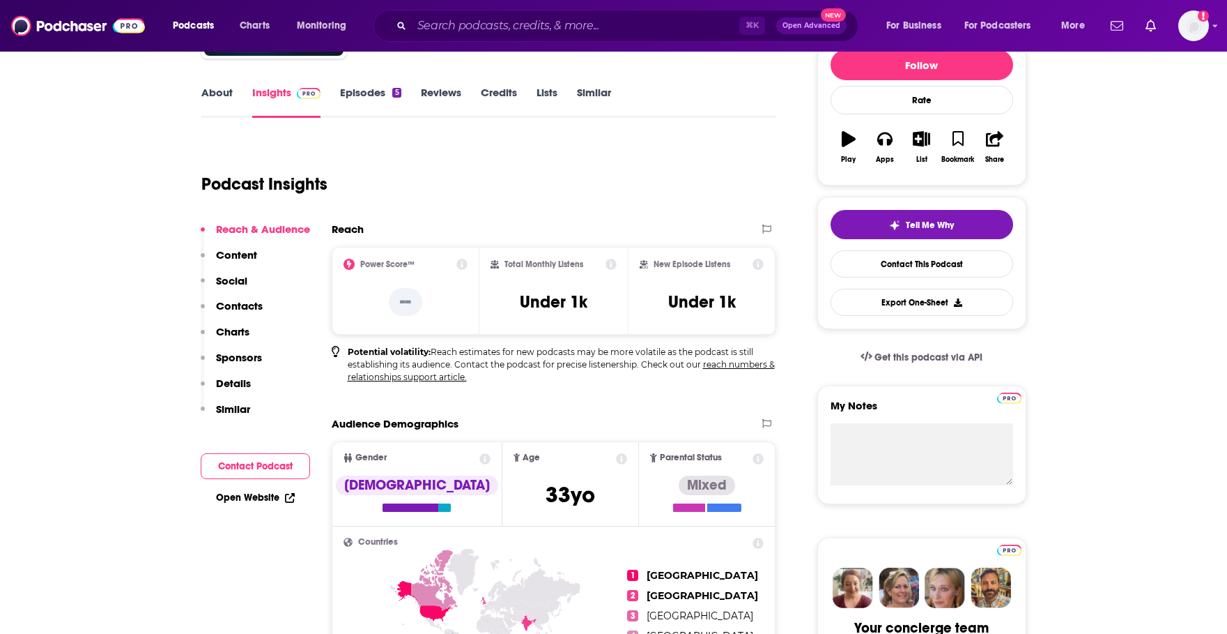
scroll to position [182, 0]
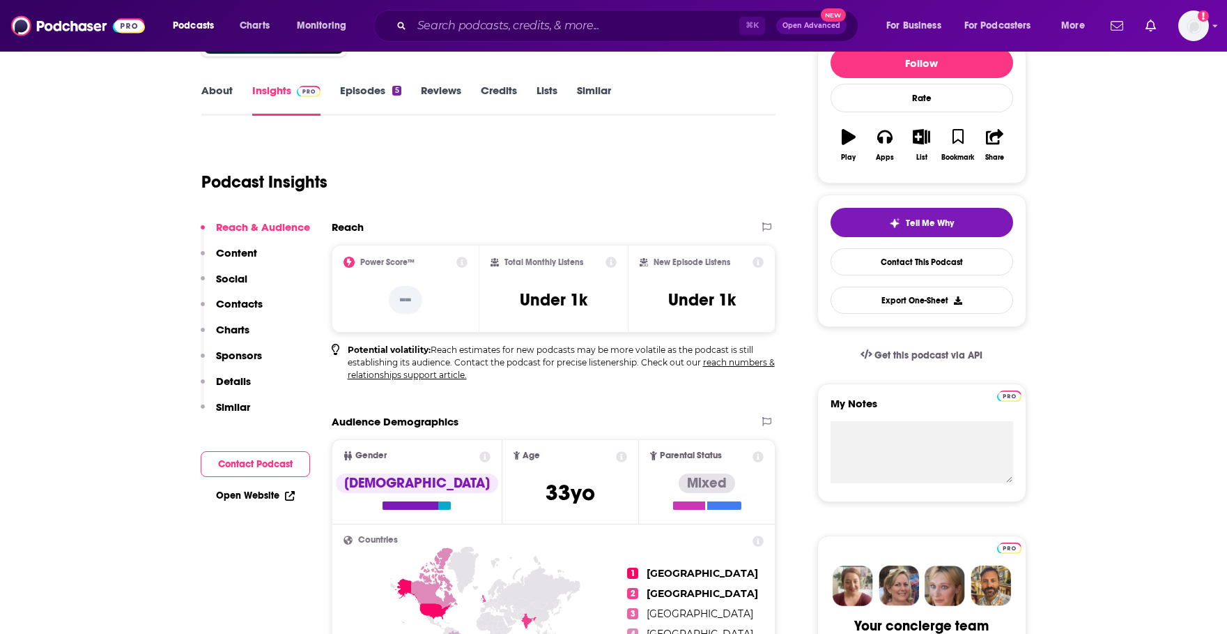
click at [344, 89] on link "Episodes 5" at bounding box center [370, 100] width 61 height 32
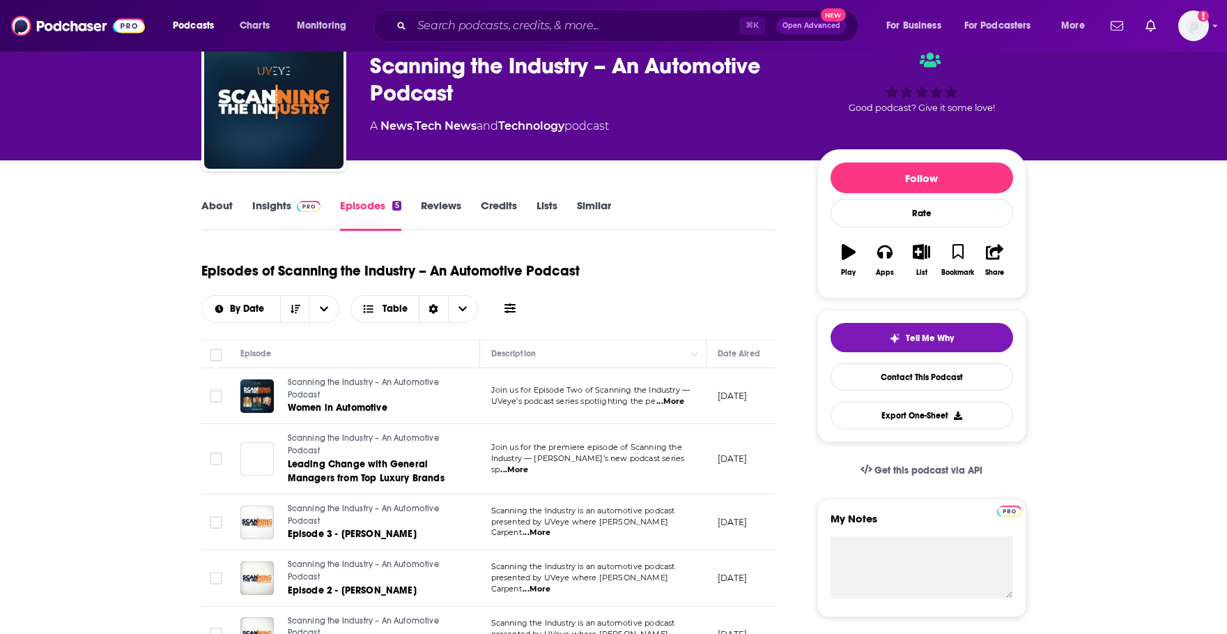
scroll to position [33, 0]
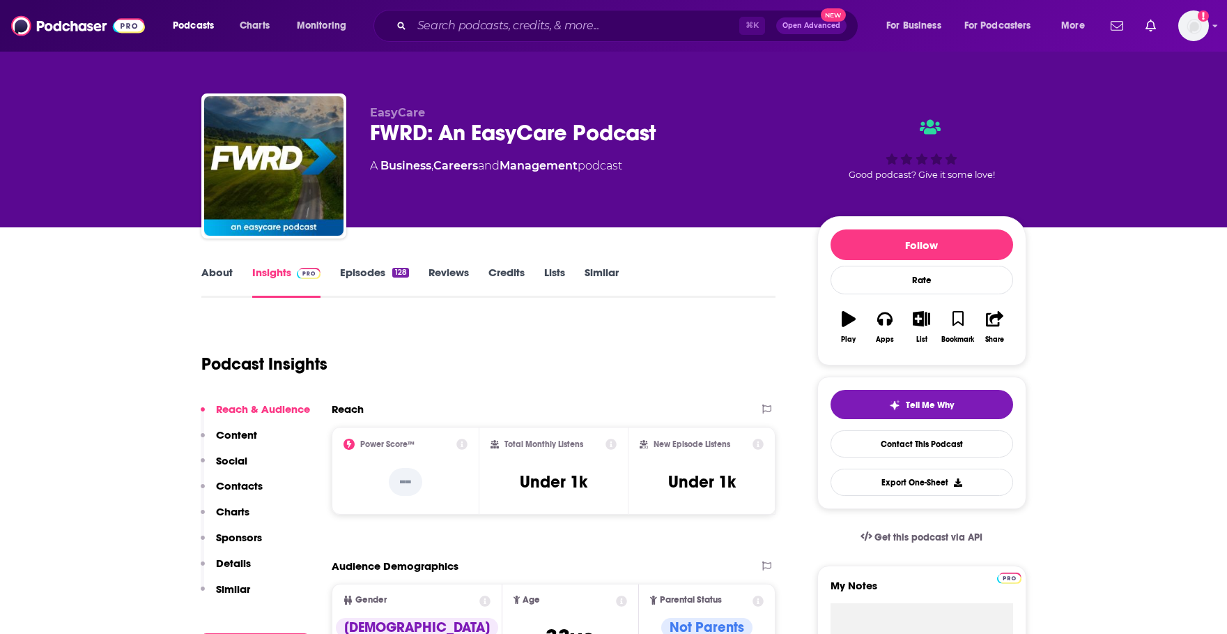
click at [363, 279] on link "Episodes 128" at bounding box center [374, 282] width 68 height 32
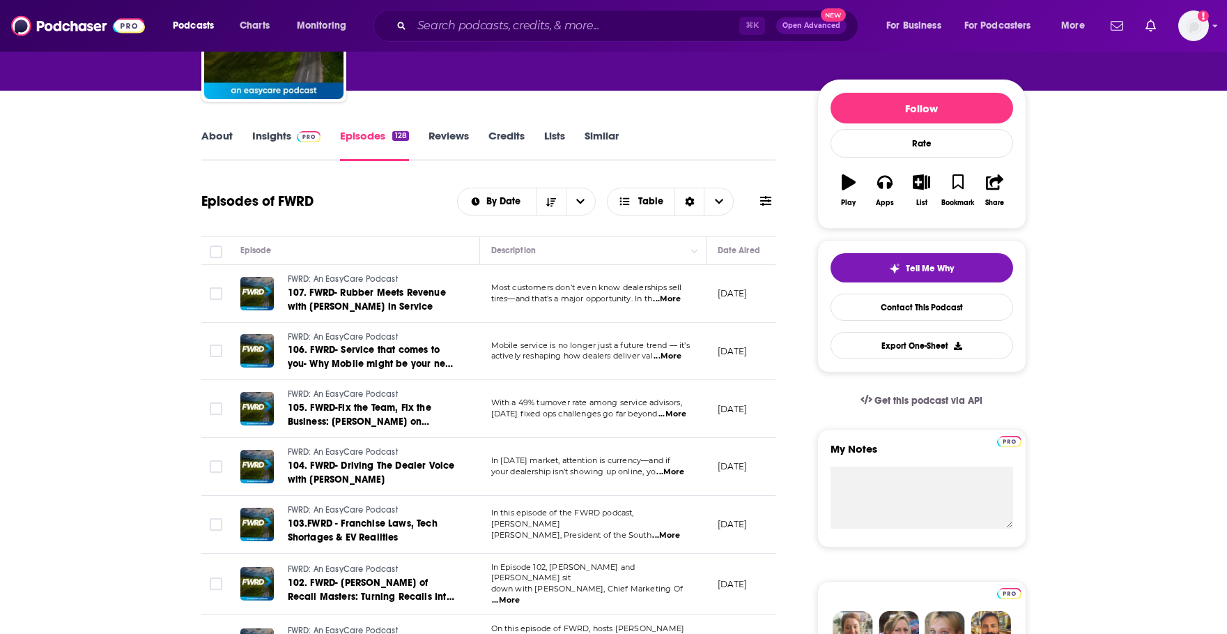
click at [265, 136] on link "Insights" at bounding box center [286, 145] width 69 height 32
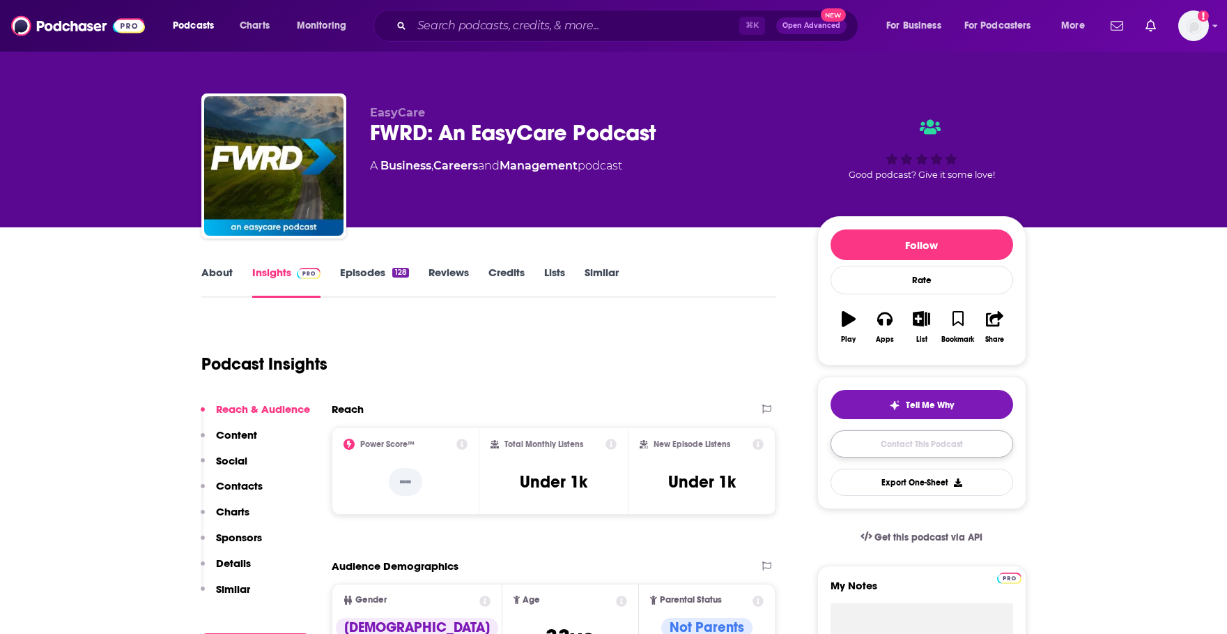
click at [847, 451] on link "Contact This Podcast" at bounding box center [922, 443] width 183 height 27
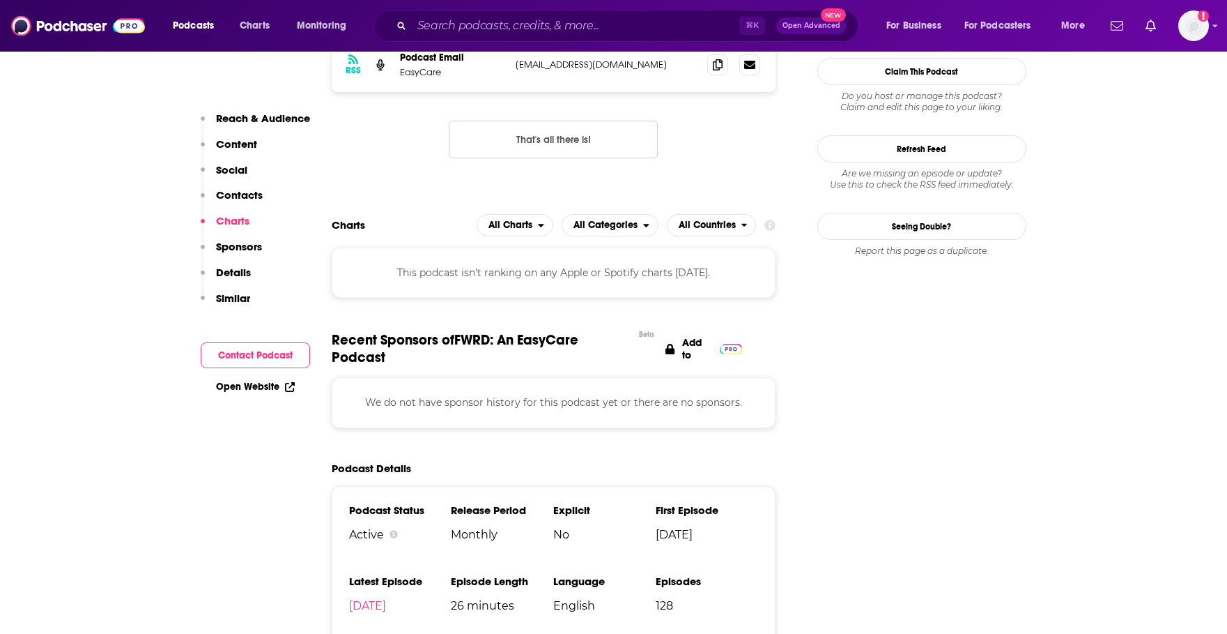
scroll to position [1022, 0]
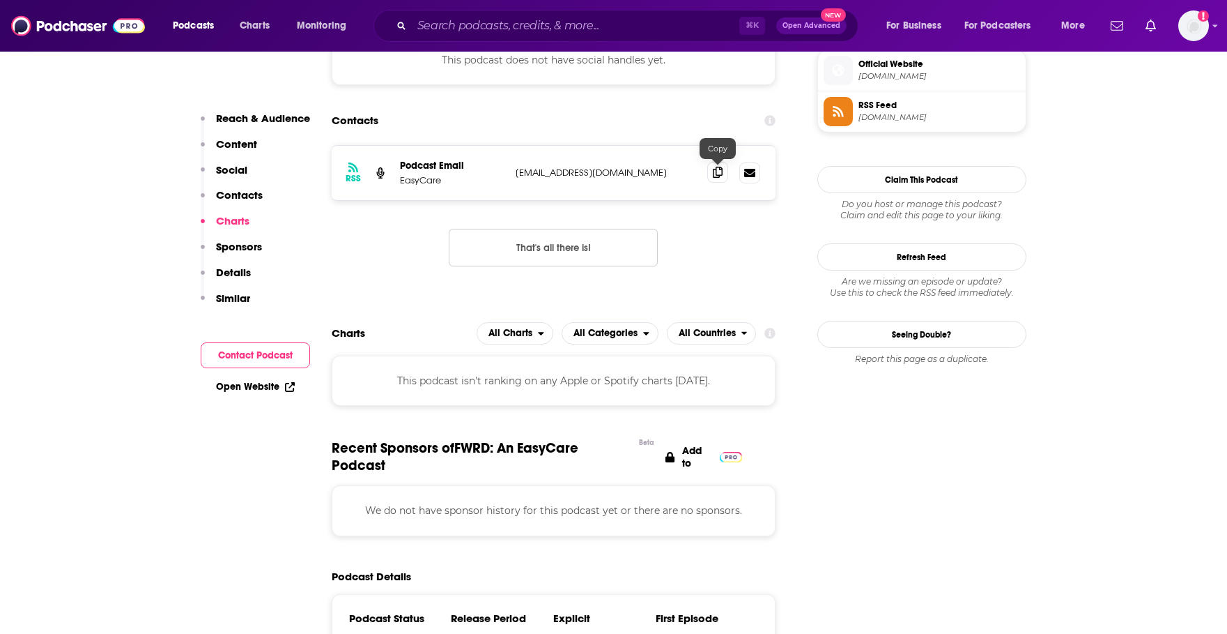
click at [717, 176] on icon at bounding box center [718, 172] width 10 height 11
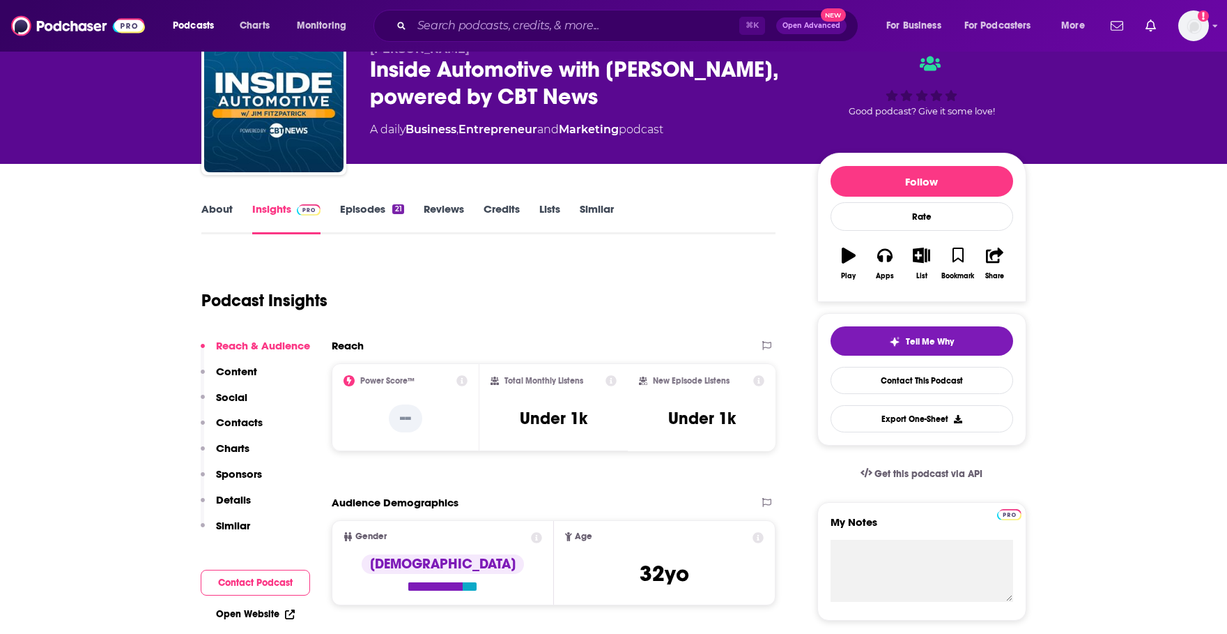
scroll to position [64, 0]
click at [226, 203] on link "About" at bounding box center [216, 217] width 31 height 32
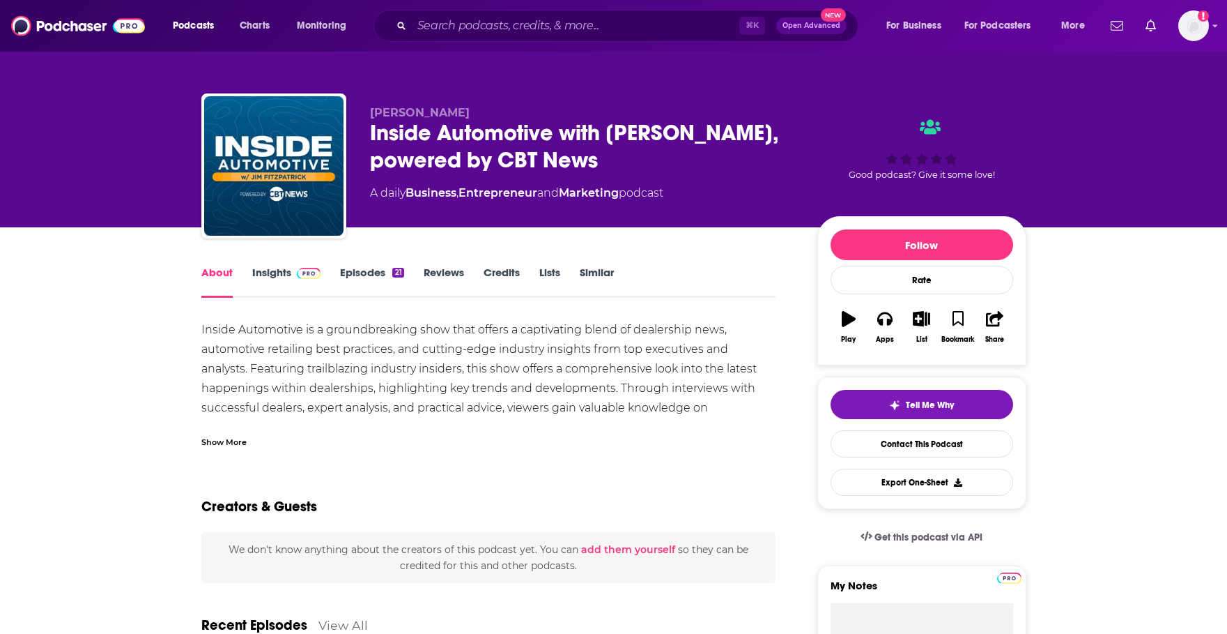
click at [275, 278] on link "Insights" at bounding box center [286, 282] width 69 height 32
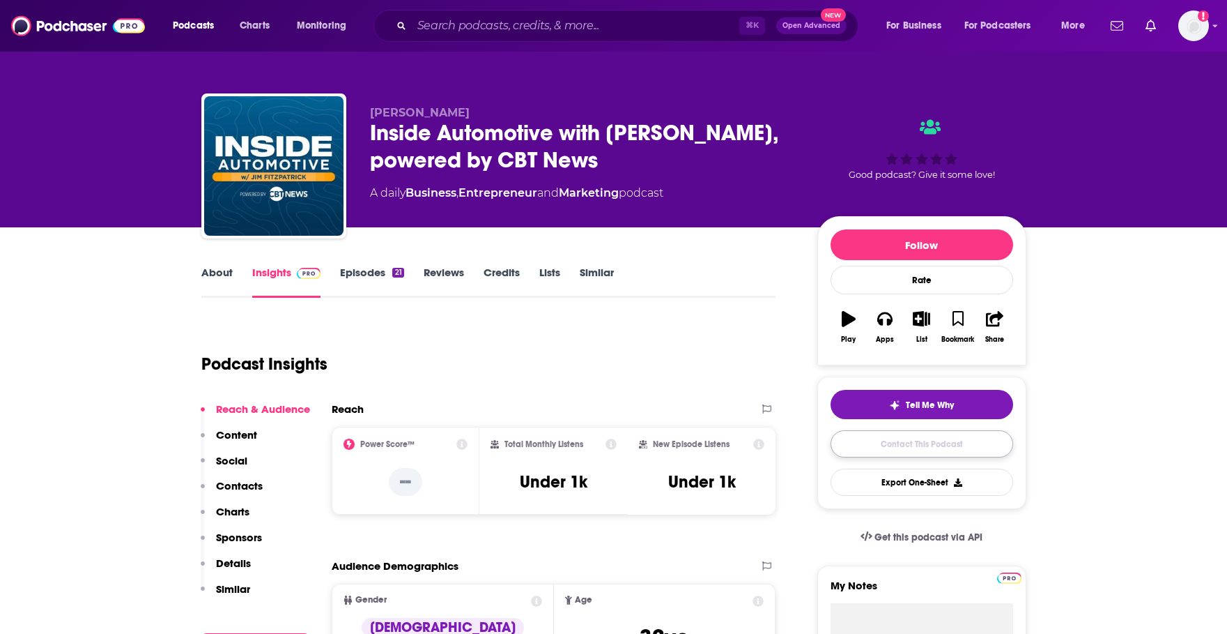
click at [894, 450] on link "Contact This Podcast" at bounding box center [922, 443] width 183 height 27
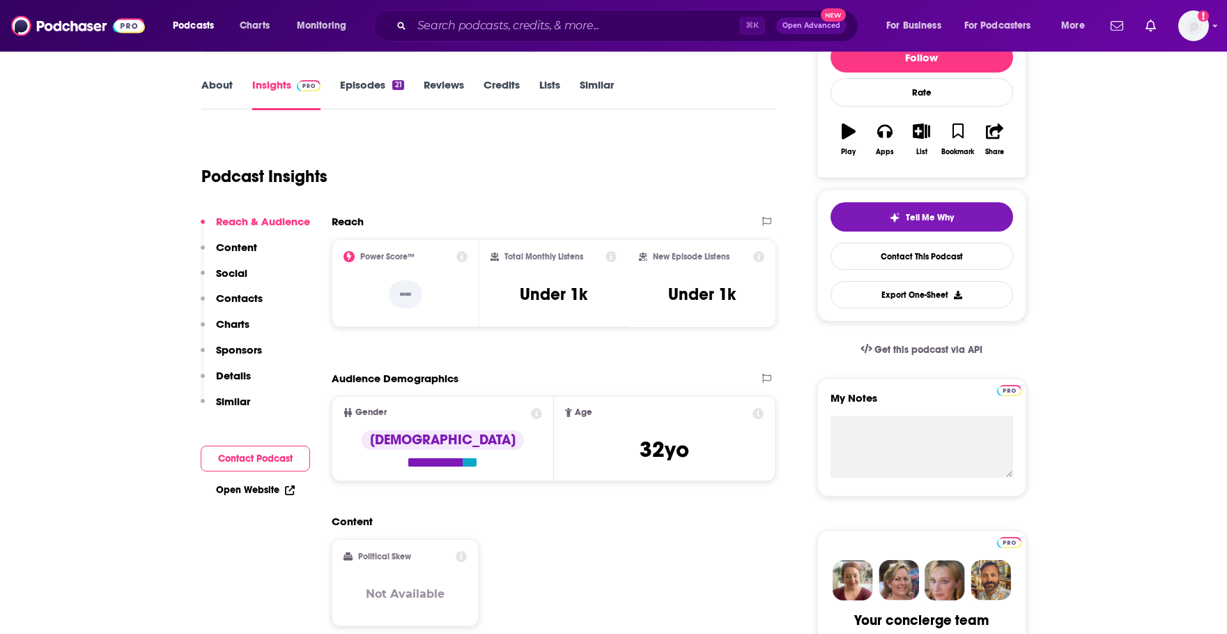
scroll to position [577, 0]
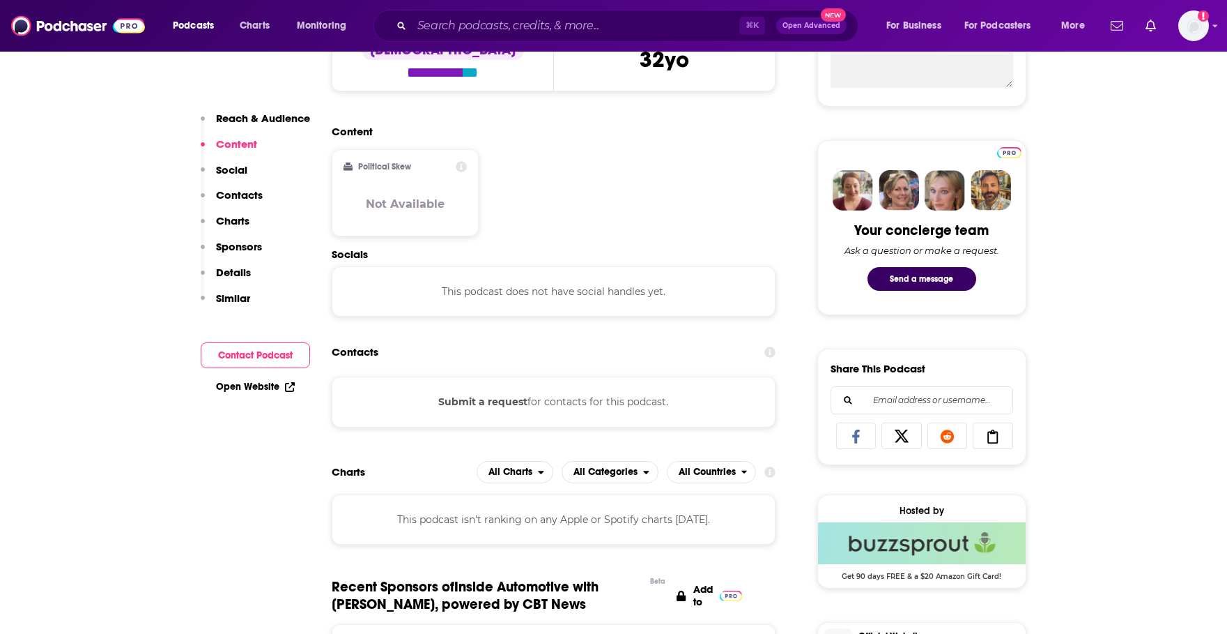
click at [473, 406] on button "Submit a request" at bounding box center [482, 401] width 89 height 15
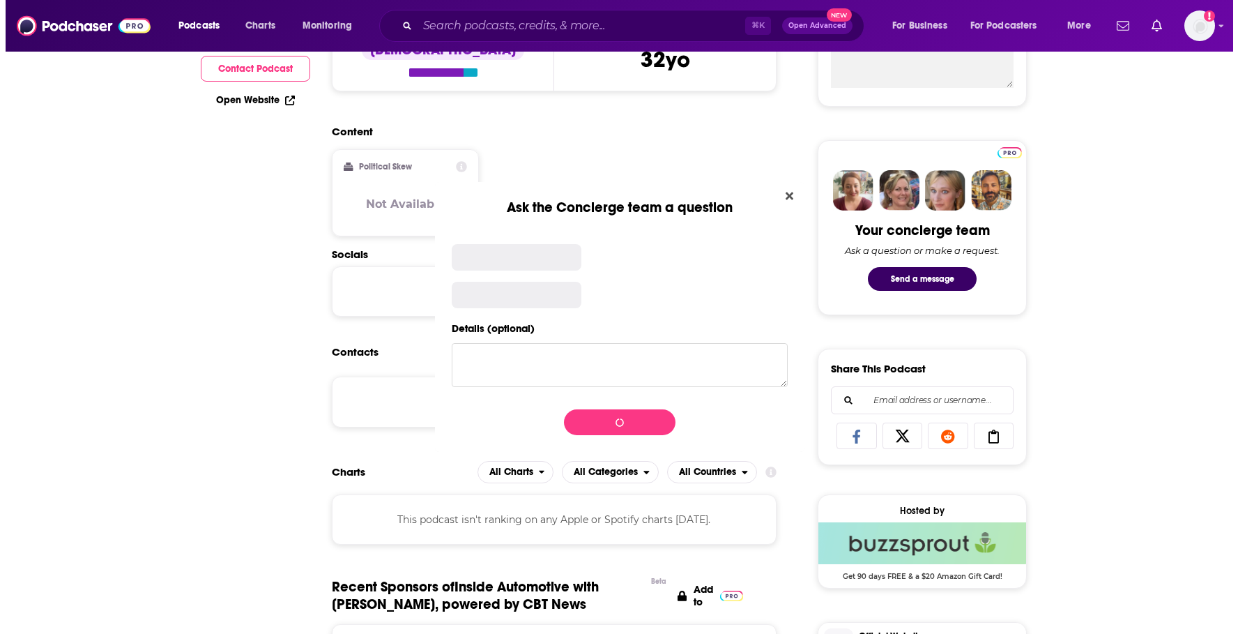
scroll to position [0, 0]
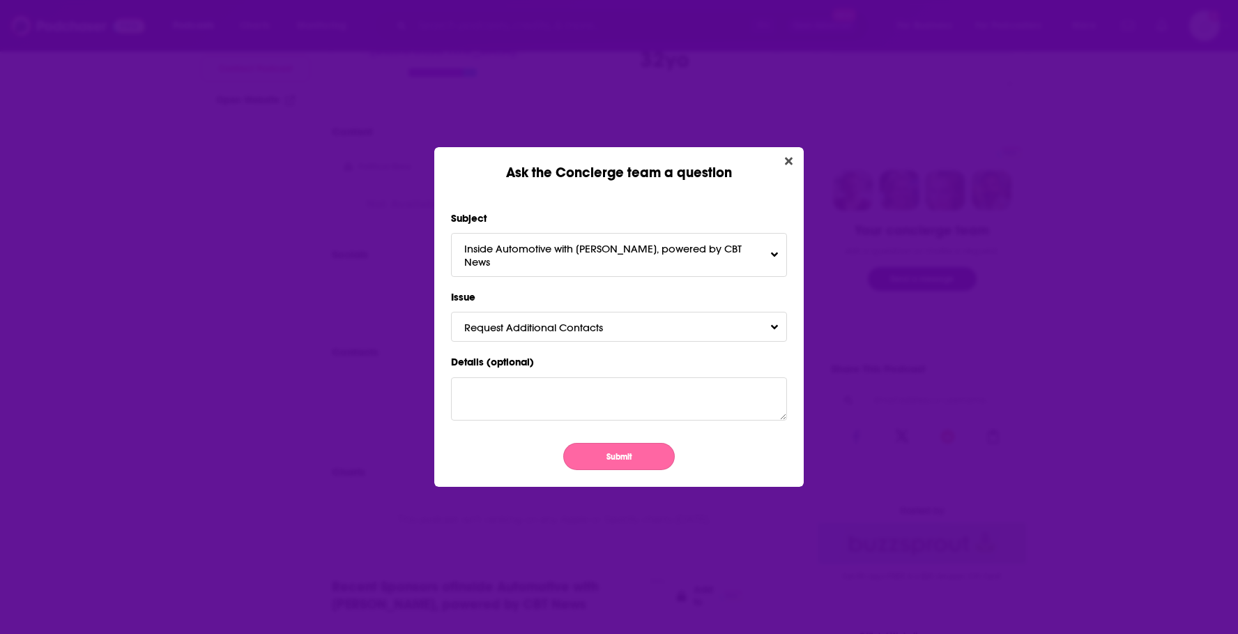
click at [589, 453] on button "Submit" at bounding box center [619, 456] width 112 height 27
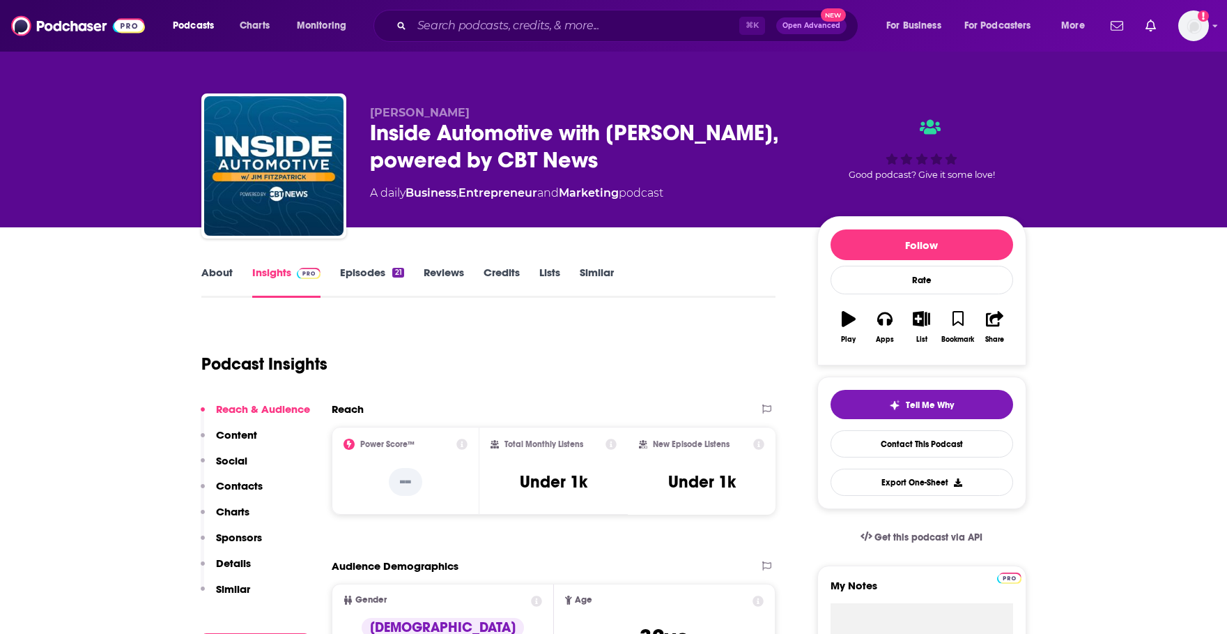
click at [276, 268] on link "Insights" at bounding box center [286, 282] width 69 height 32
click at [887, 443] on link "Contact This Podcast" at bounding box center [922, 443] width 183 height 27
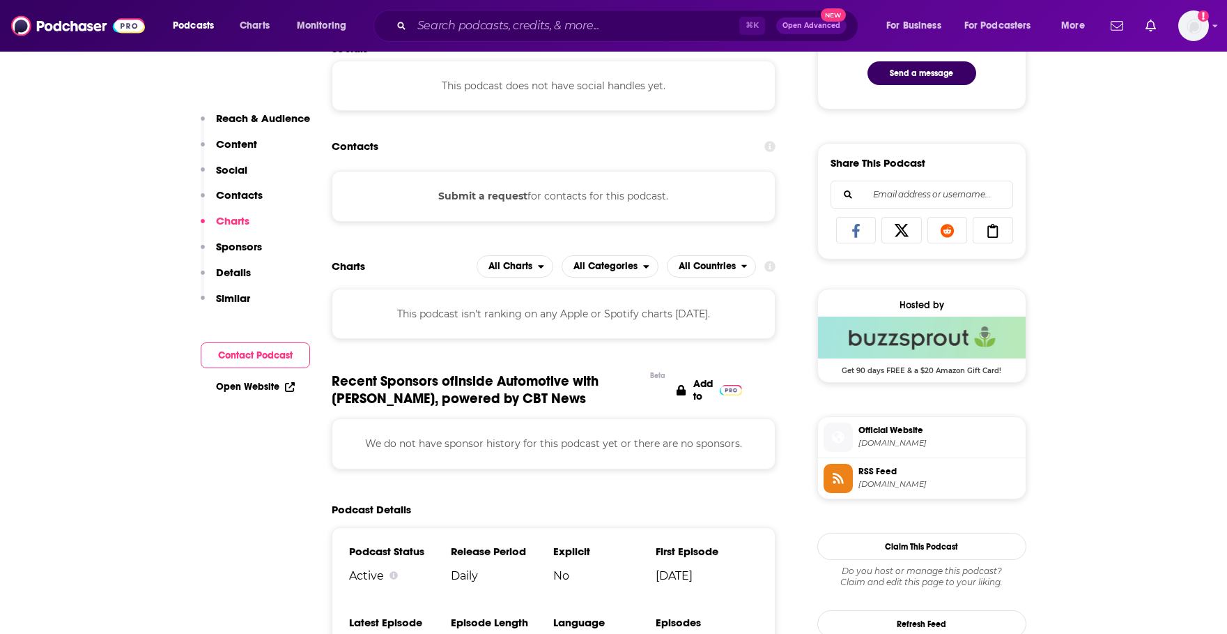
scroll to position [781, 0]
click at [497, 201] on button "Submit a request" at bounding box center [482, 197] width 89 height 15
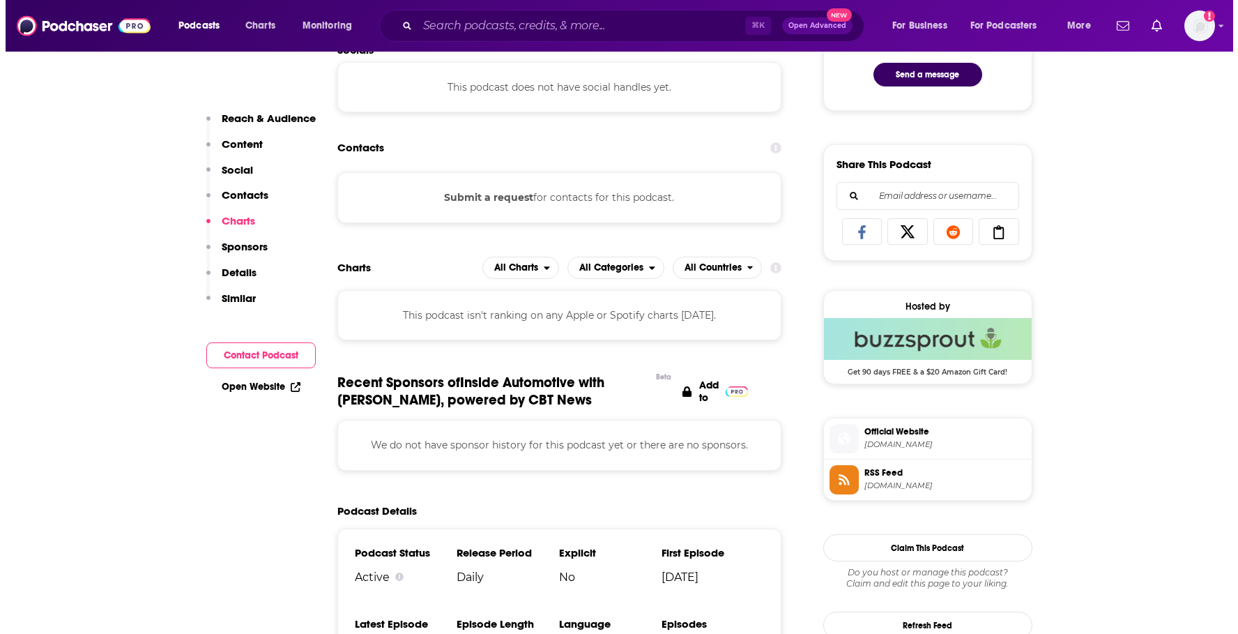
scroll to position [0, 0]
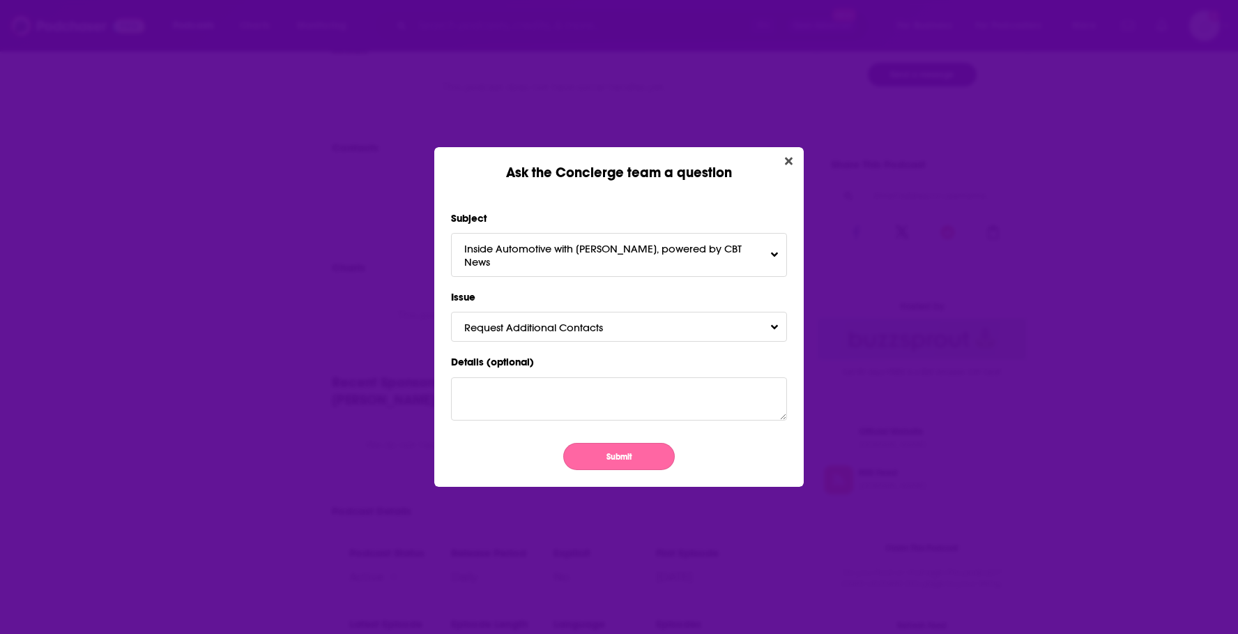
click at [588, 453] on button "Submit" at bounding box center [619, 456] width 112 height 27
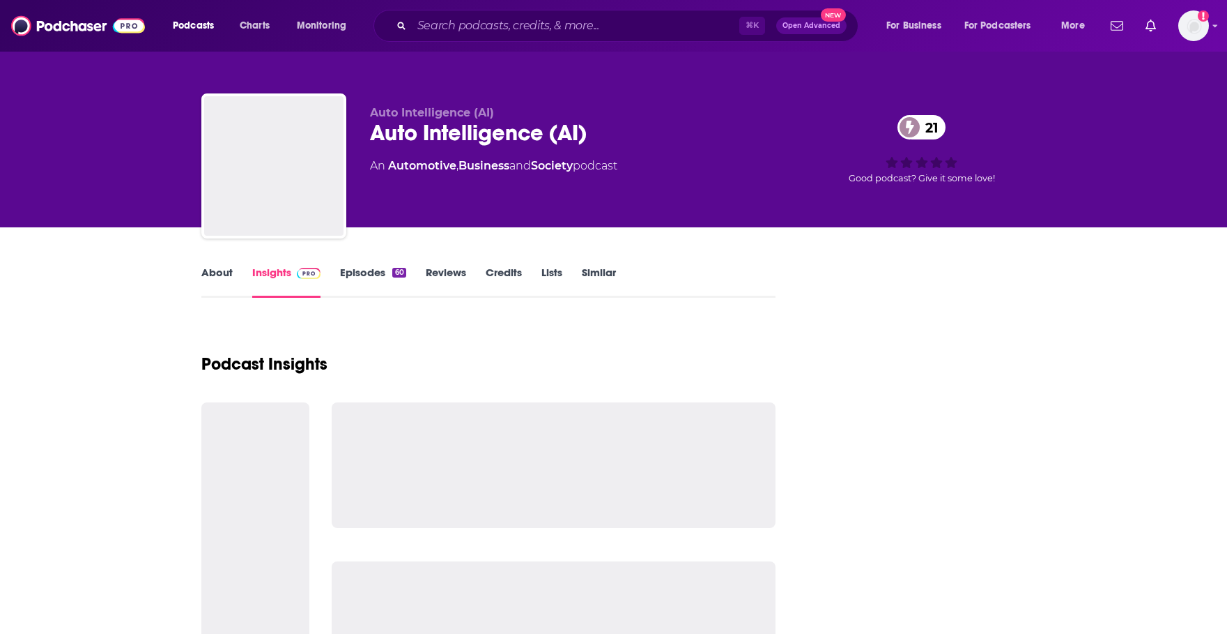
click at [223, 275] on link "About" at bounding box center [216, 282] width 31 height 32
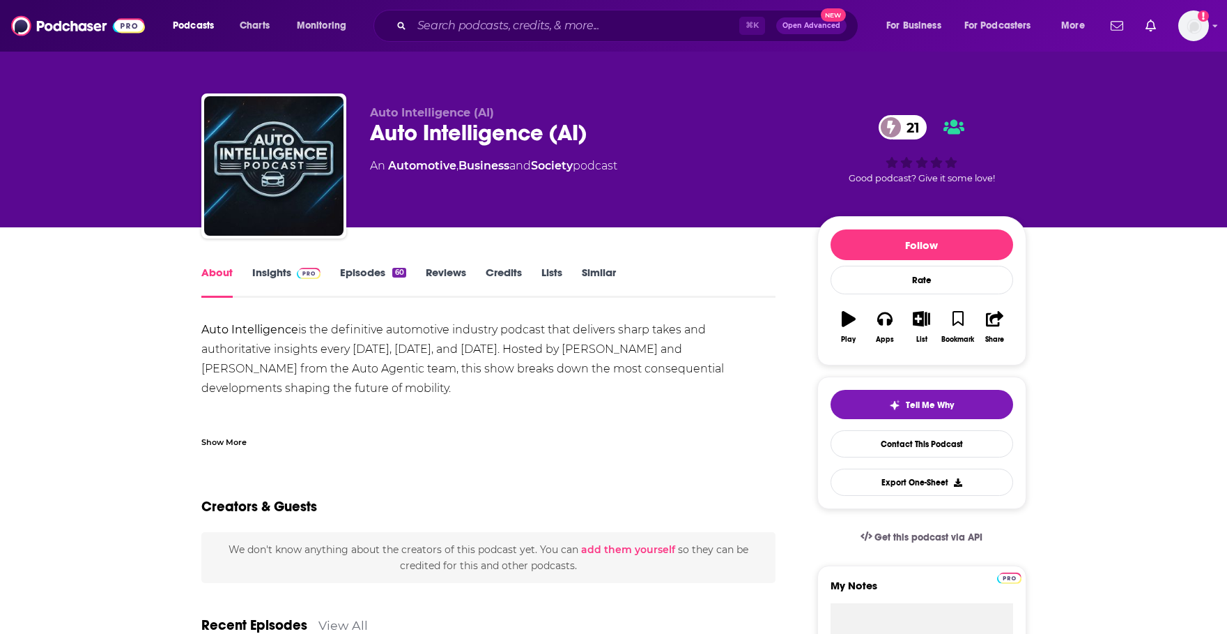
click at [364, 282] on link "Episodes 60" at bounding box center [373, 282] width 66 height 32
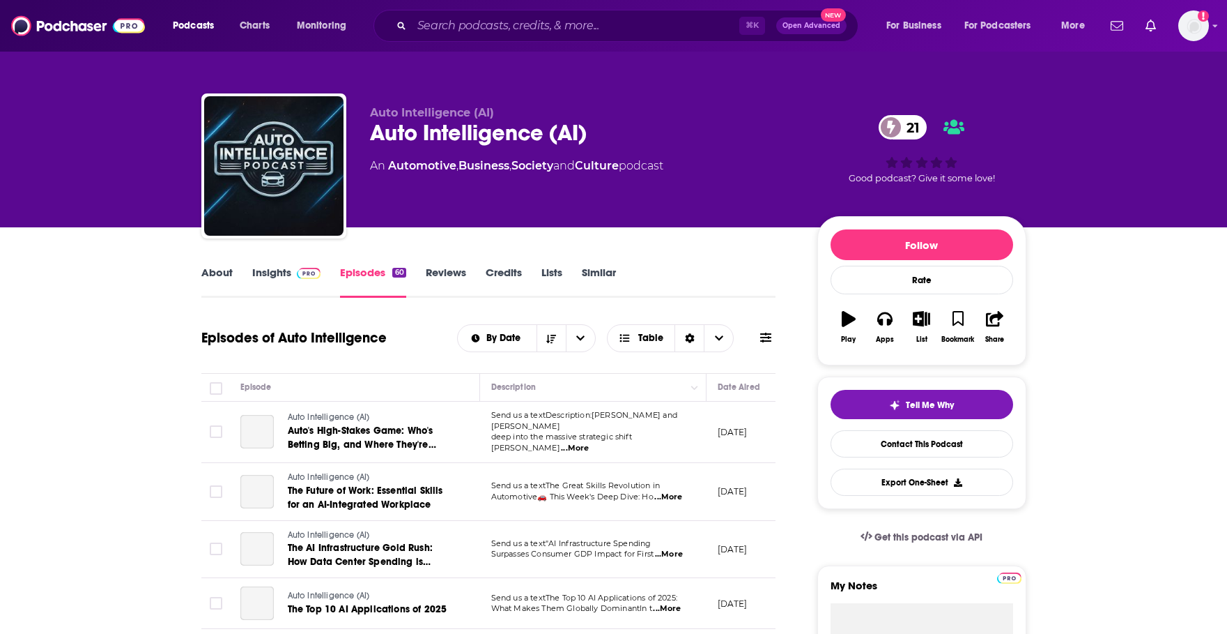
scroll to position [29, 0]
